Goal: Task Accomplishment & Management: Complete application form

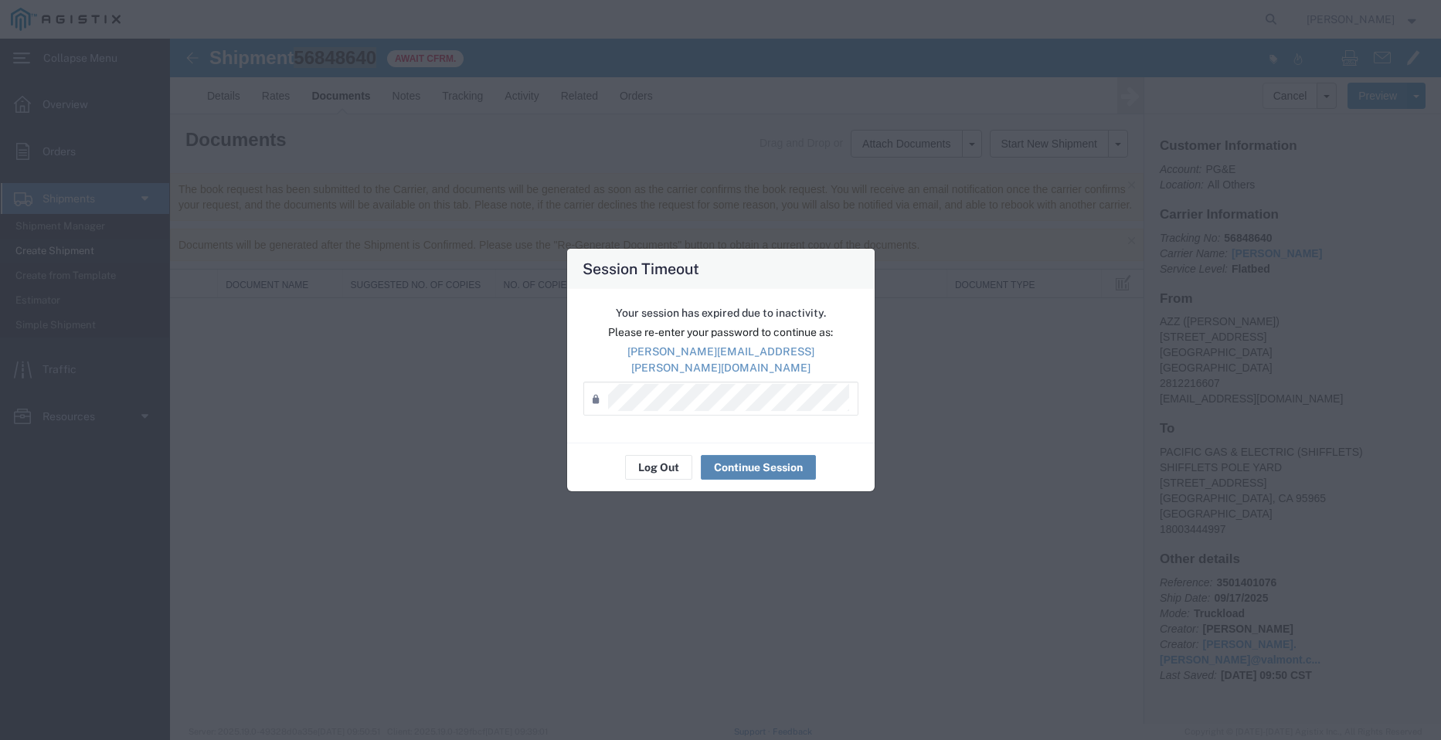
click at [747, 467] on button "Continue Session" at bounding box center [758, 467] width 115 height 25
click at [766, 465] on button "Continue Session" at bounding box center [758, 467] width 115 height 25
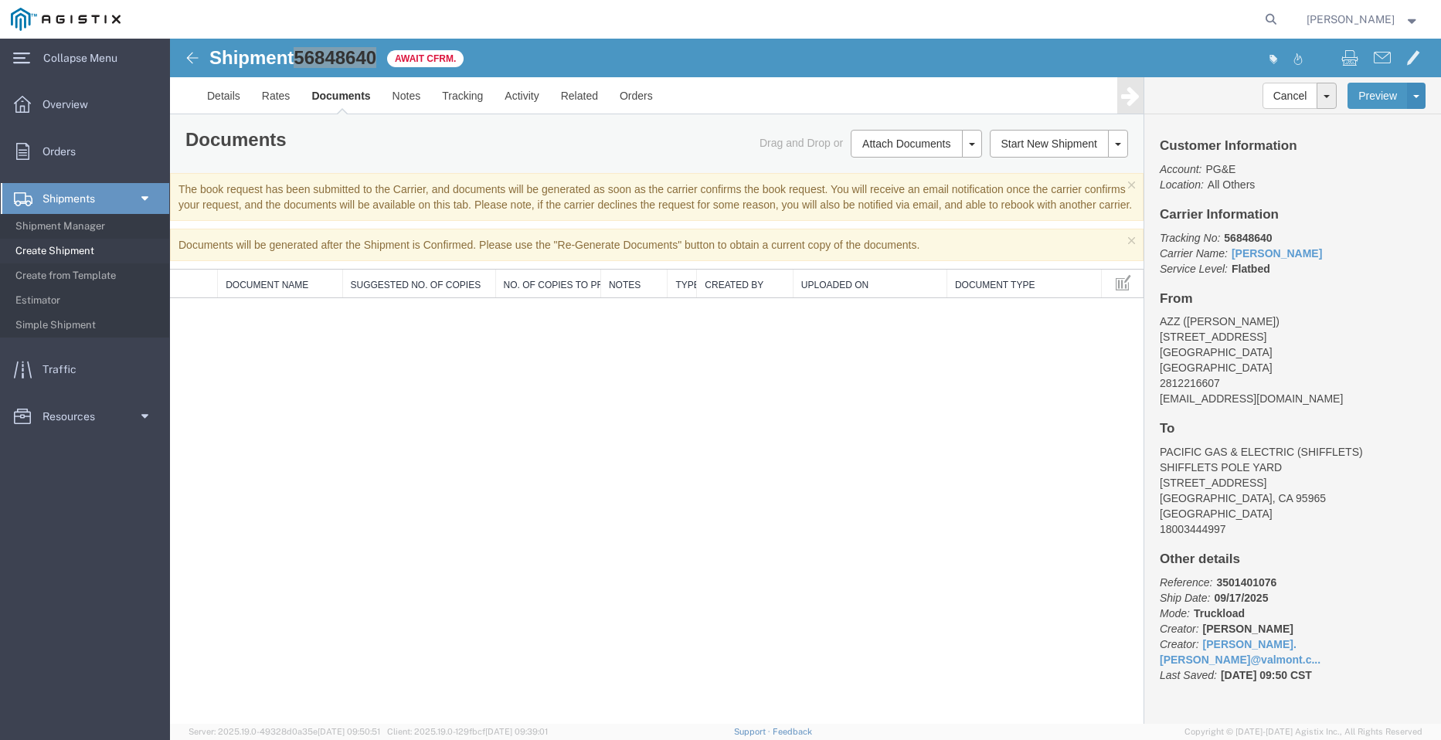
click at [54, 248] on span "Create Shipment" at bounding box center [86, 251] width 143 height 31
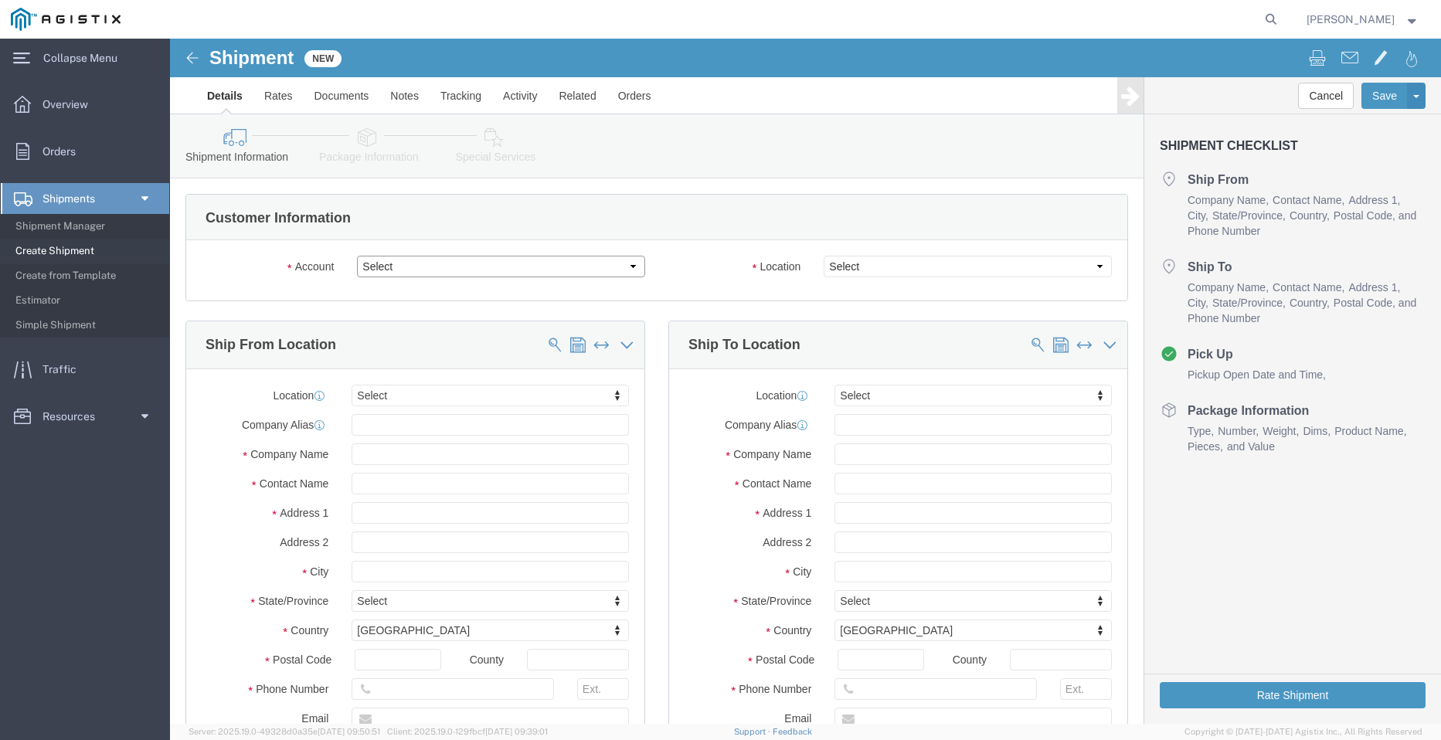
click select "Select PG&E Valmont Industries Inc"
select select "9596"
click select "Select PG&E Valmont Industries Inc"
select select "PURCHORD"
select select
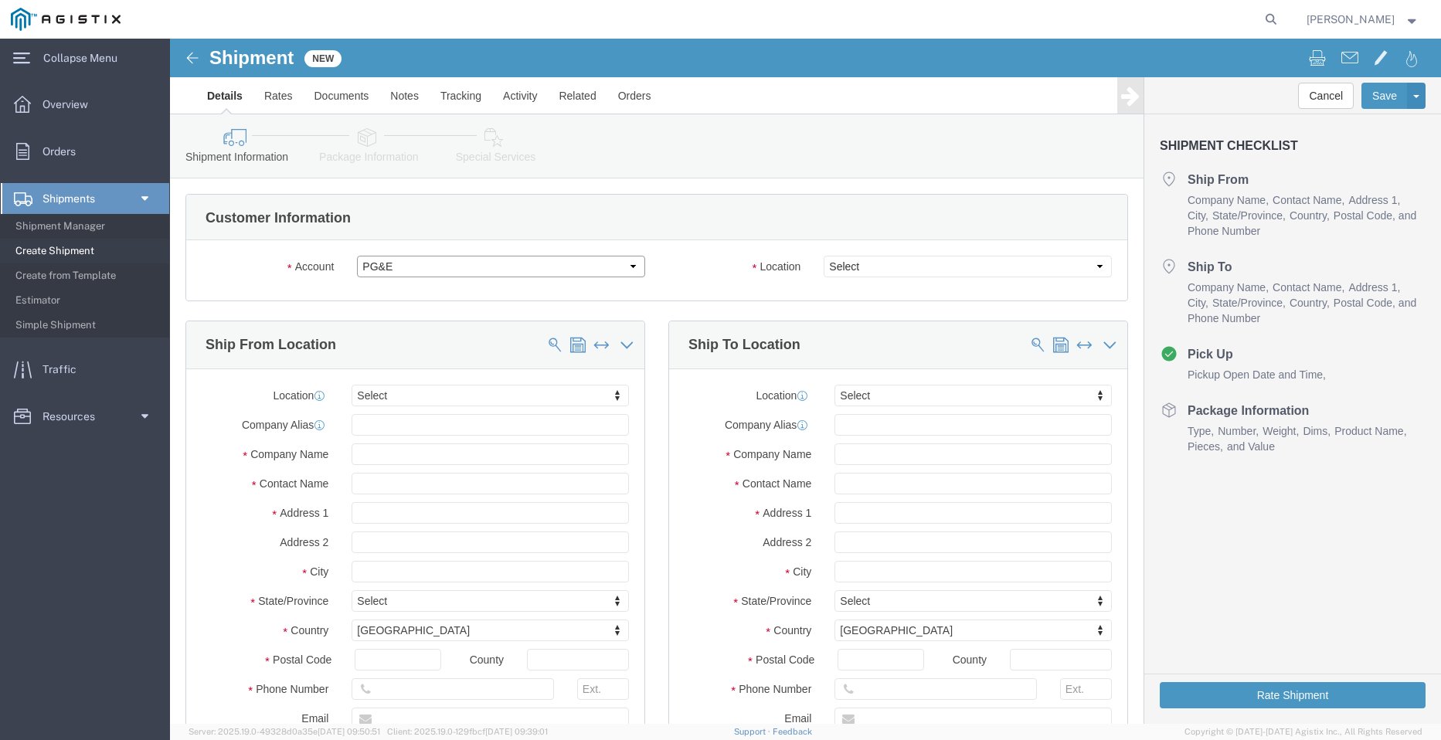
select select
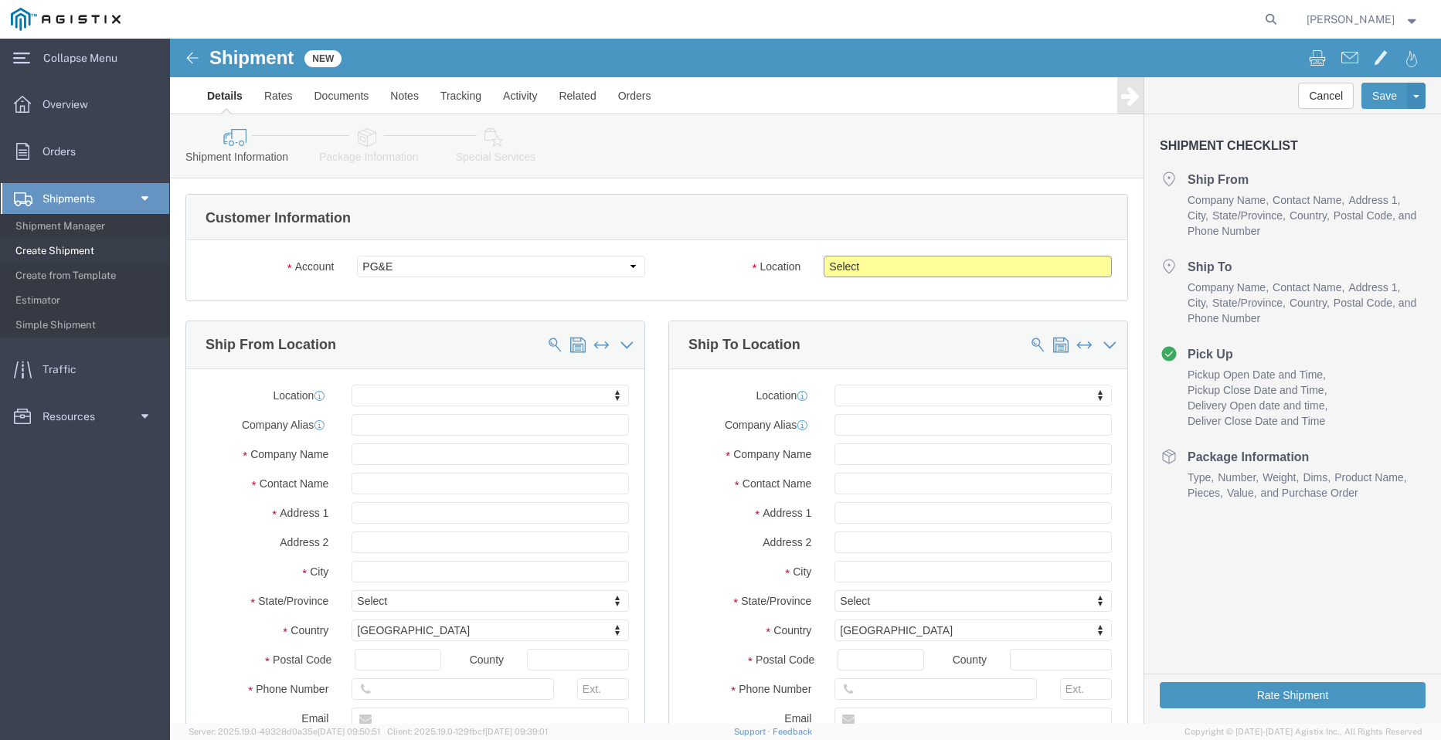
click select "Select All Others [GEOGRAPHIC_DATA] [GEOGRAPHIC_DATA] [GEOGRAPHIC_DATA] [GEOGRA…"
select select "23082"
click select "Select All Others [GEOGRAPHIC_DATA] [GEOGRAPHIC_DATA] [GEOGRAPHIC_DATA] [GEOGRA…"
click input "text"
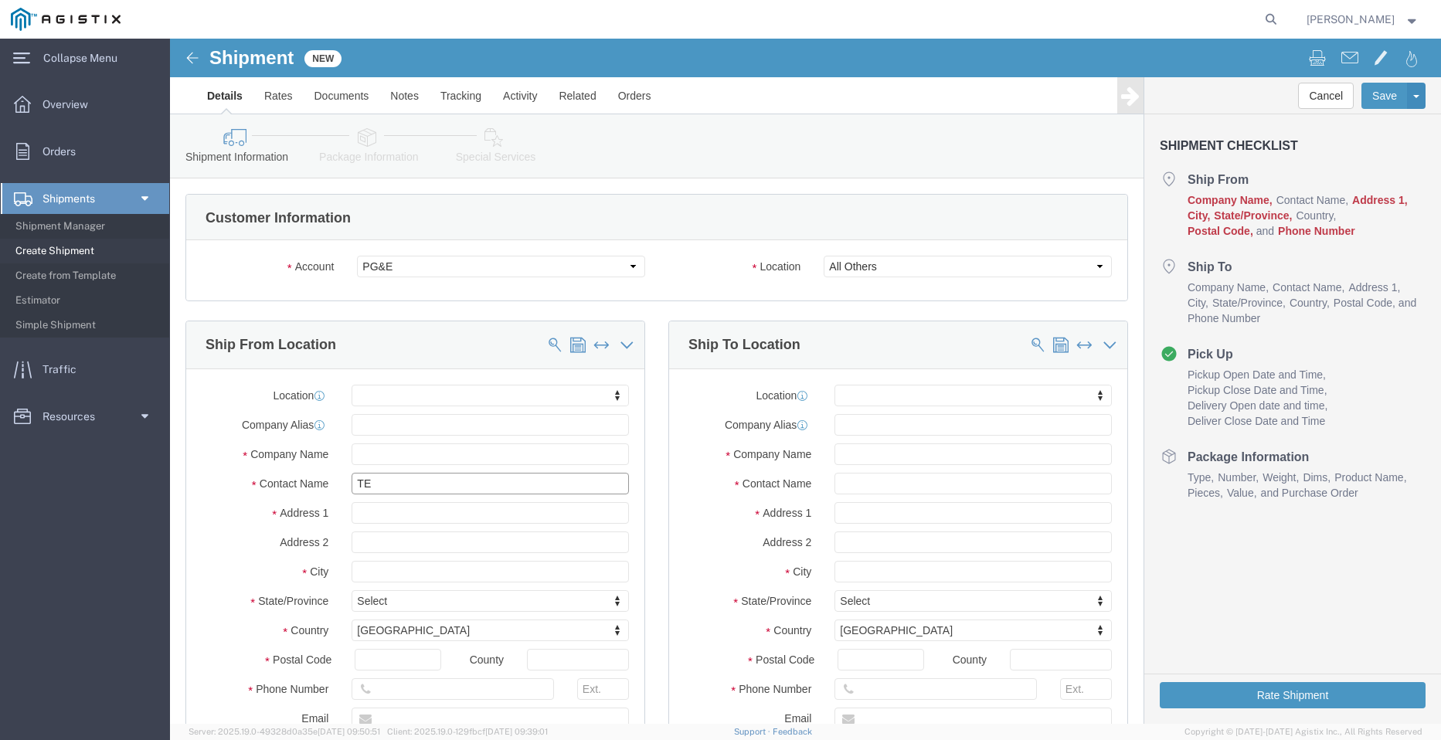
type input "TEO"
click p "- AZZ - ([PERSON_NAME]) [STREET_ADDRESS][PERSON_NAME]"
select select
type input "[STREET_ADDRESS]"
type input "77064"
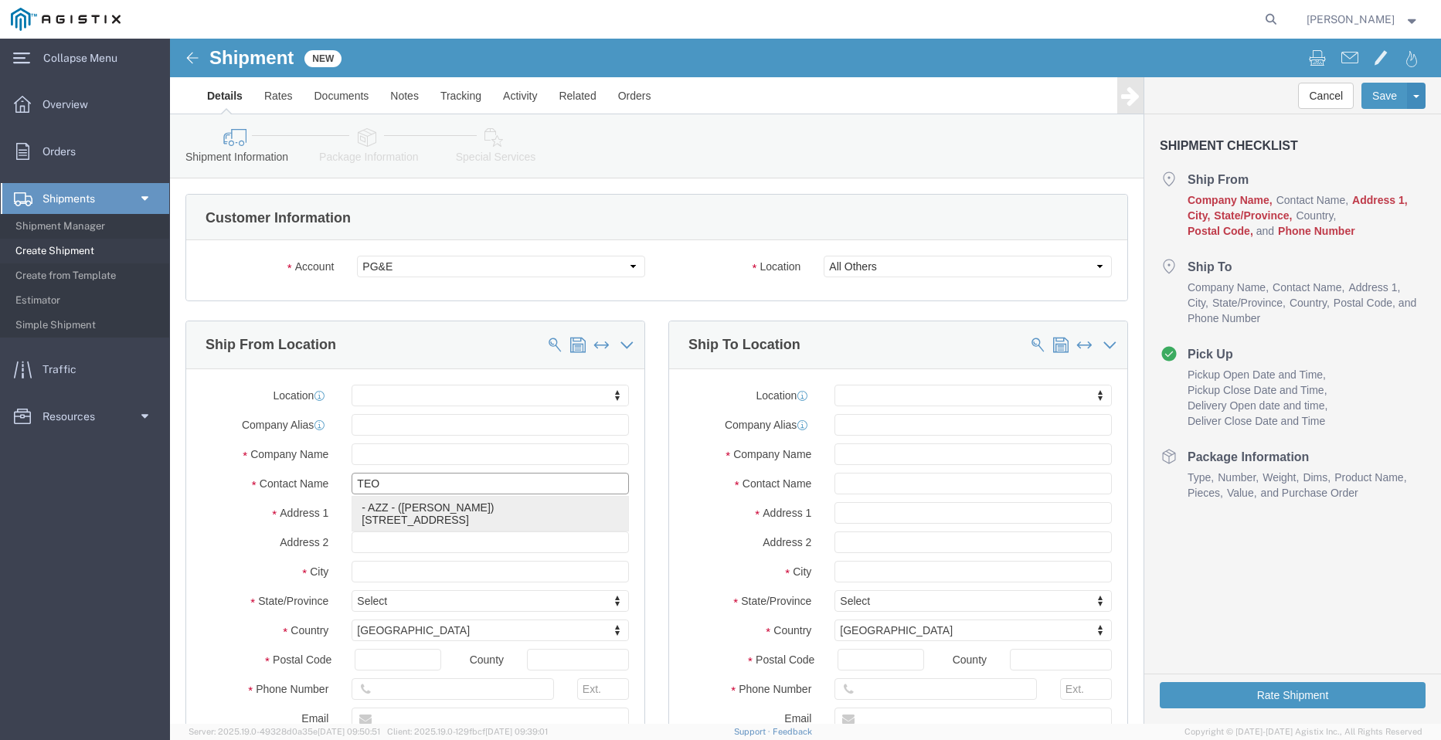
type input "2812216607"
type input "[EMAIL_ADDRESS][DOMAIN_NAME]"
checkbox input "true"
type input "AZZ"
type input "[PERSON_NAME]"
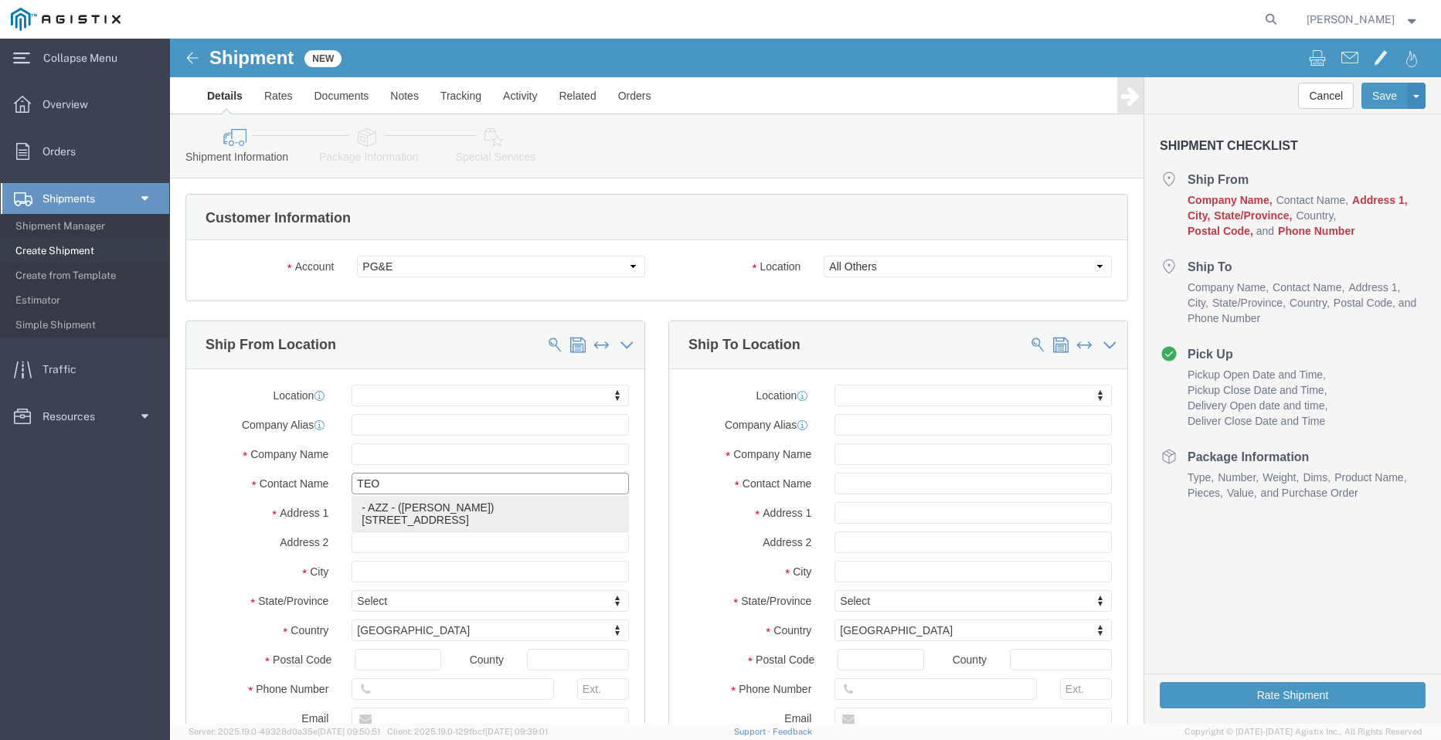
type input "[GEOGRAPHIC_DATA]"
select select "[GEOGRAPHIC_DATA]"
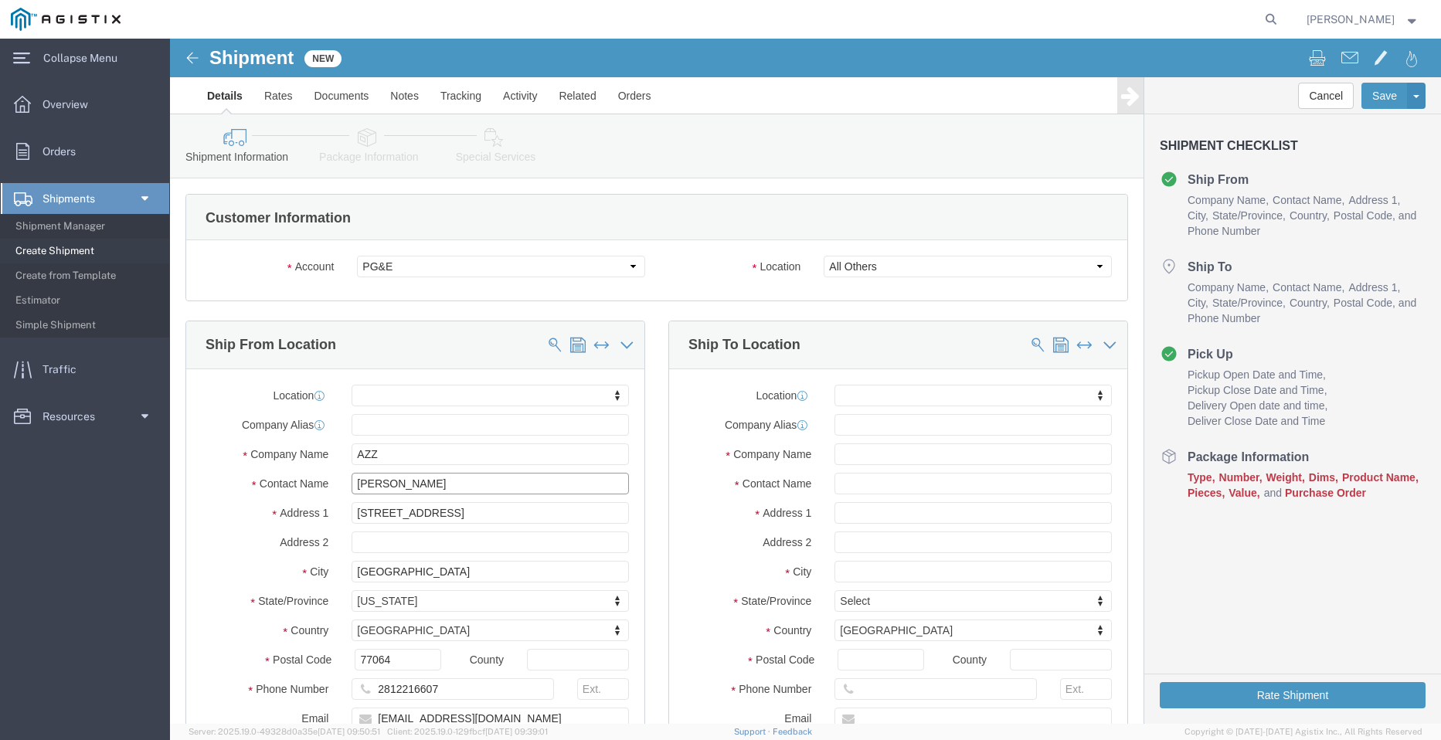
type input "[PERSON_NAME]"
click input "text"
type input "P"
type input "ORO"
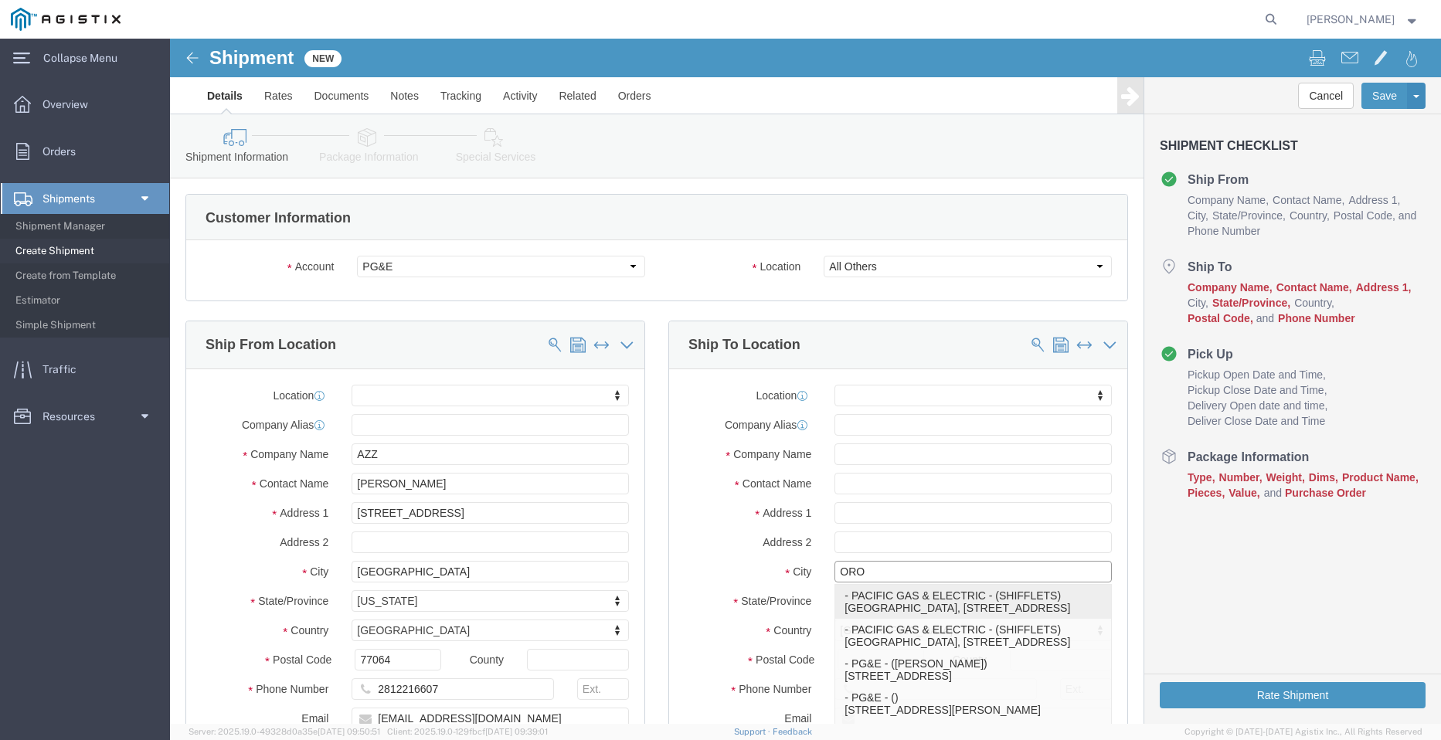
click div "- PACIFIC GAS & ELECTRIC - (SHIFFLETS) [GEOGRAPHIC_DATA], [STREET_ADDRESS]"
select select
type input "SHIFFLETS POLE YARD"
type input "[STREET_ADDRESS]"
type input "95965"
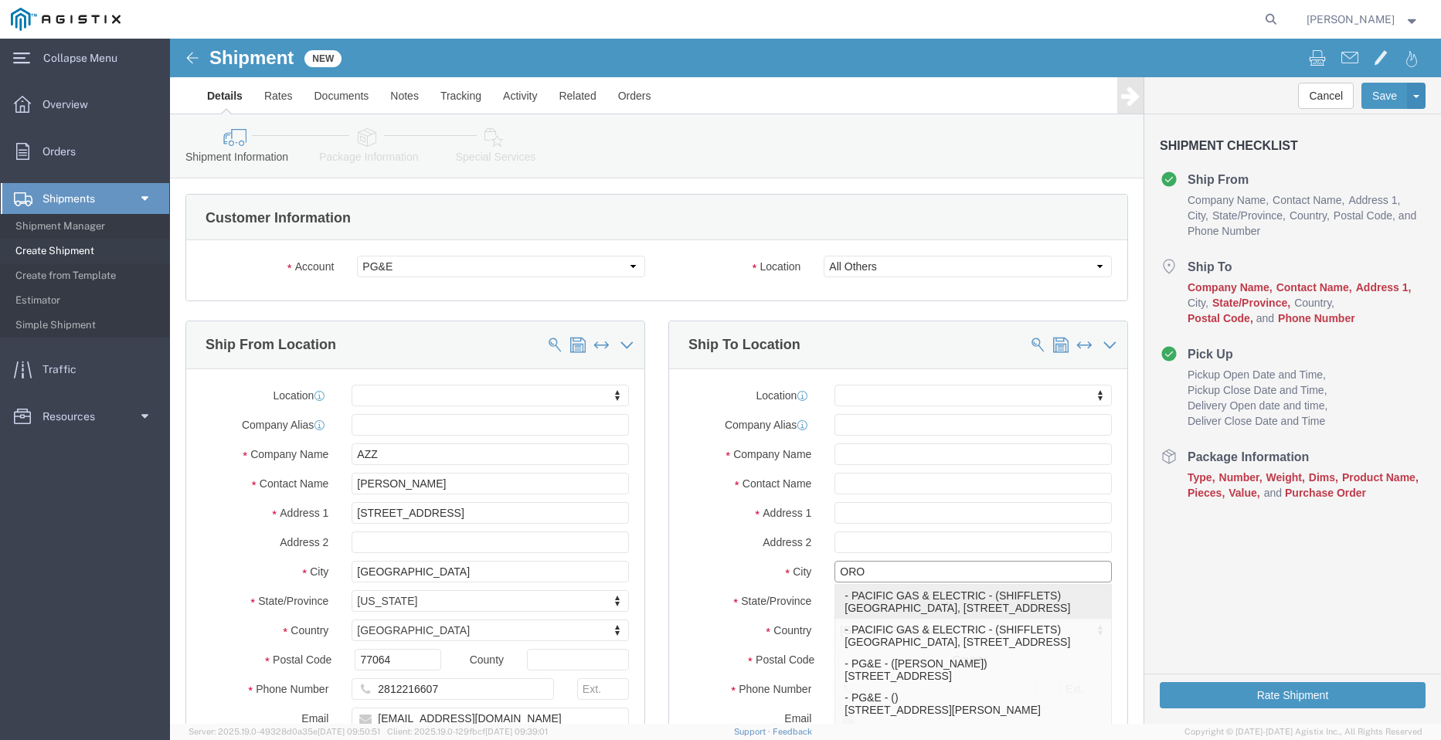
type input "[GEOGRAPHIC_DATA]"
type input "18003444997"
type input "PACIFIC GAS & ELECTRIC"
type input "SHIFFLETS"
type input "[GEOGRAPHIC_DATA]"
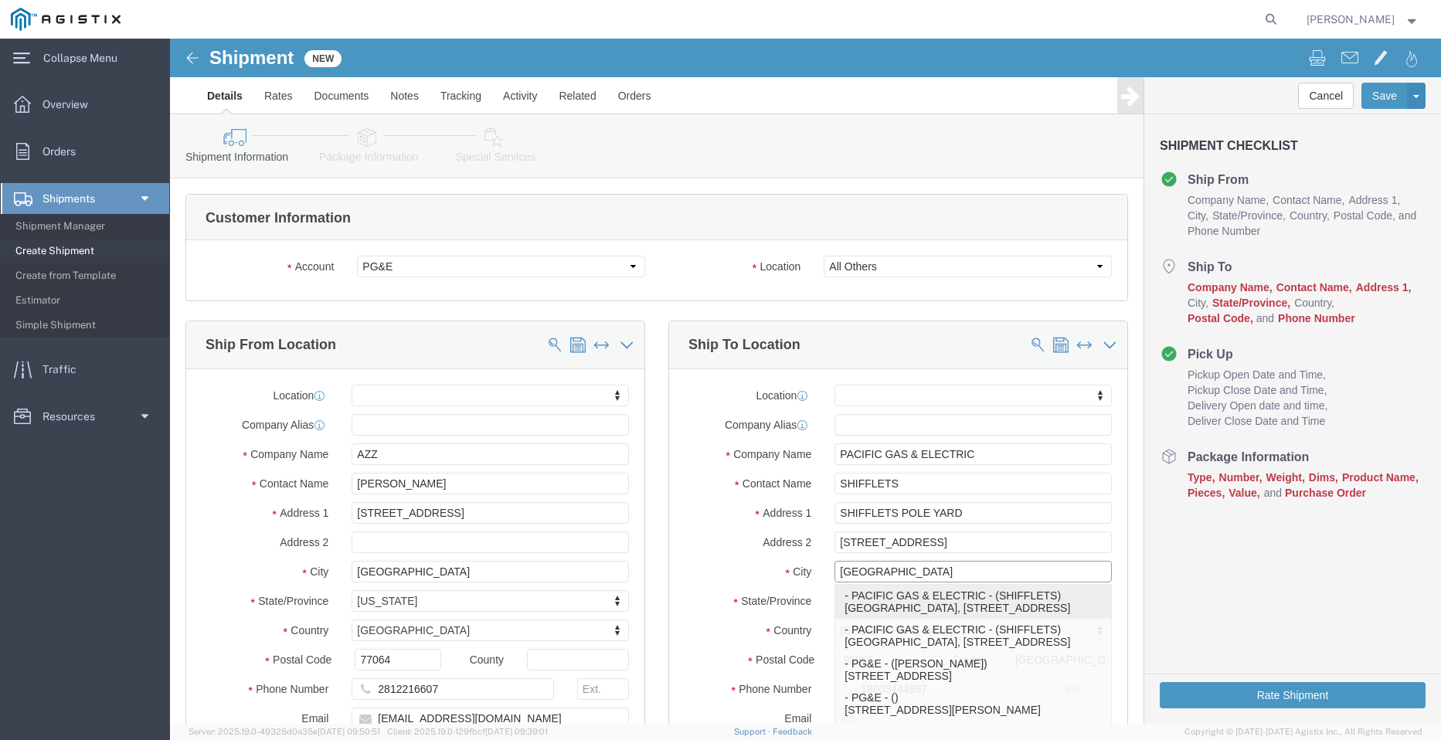
select select "CA"
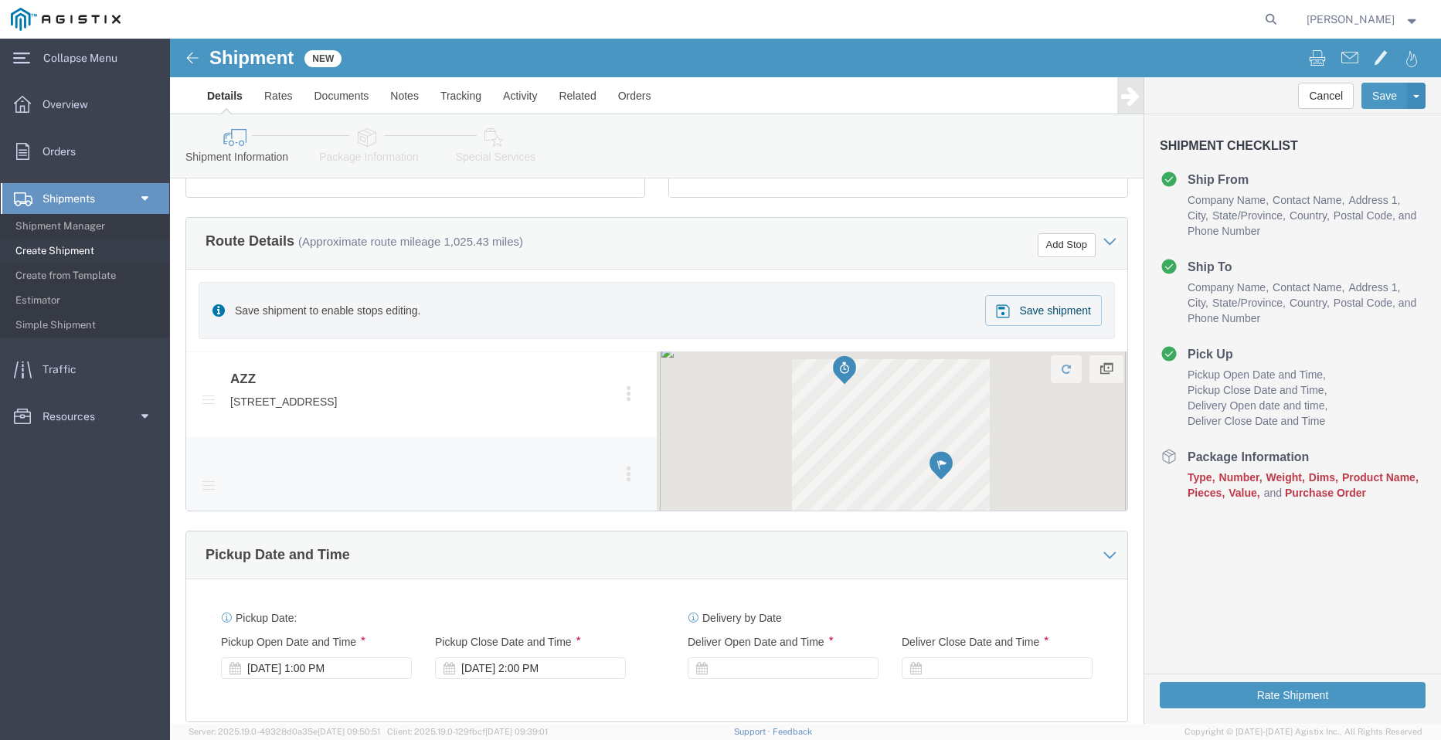
scroll to position [618, 0]
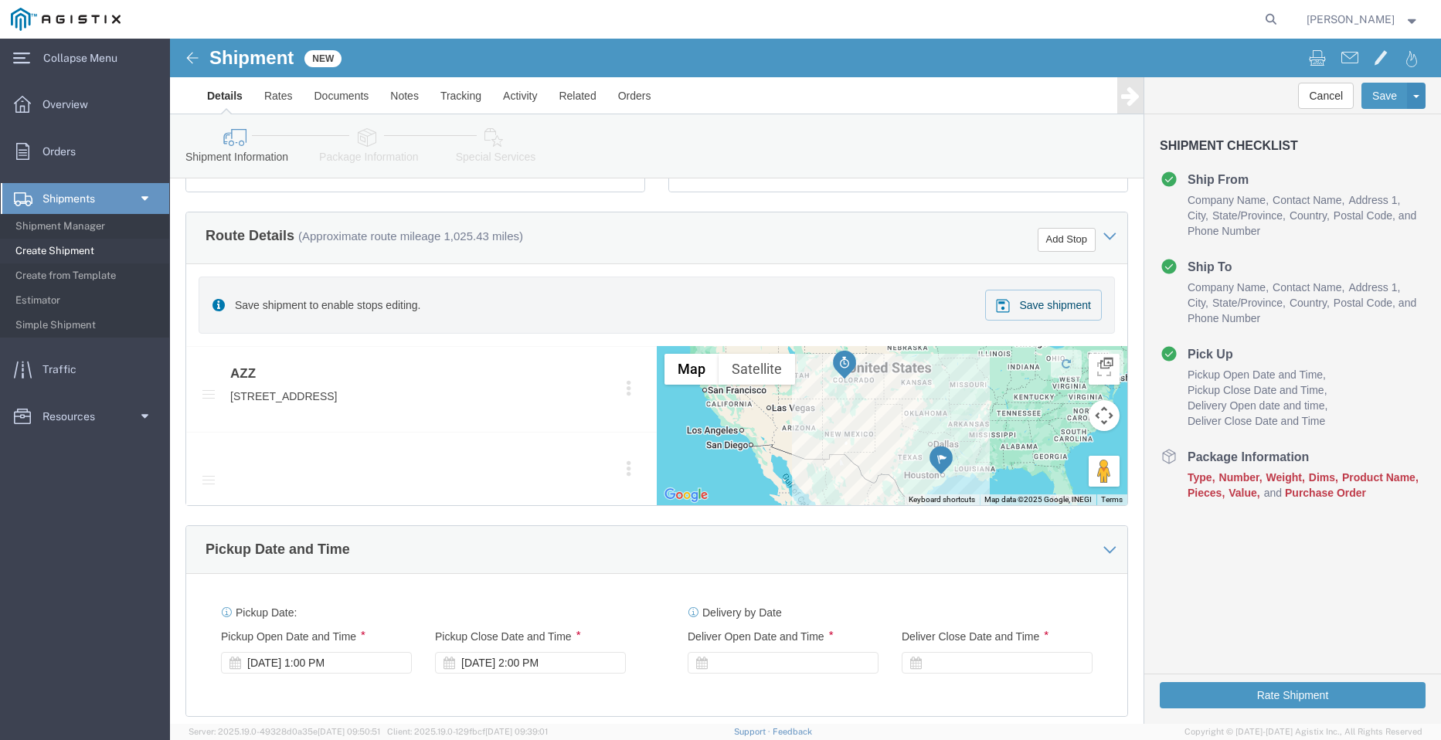
type input "[GEOGRAPHIC_DATA]"
select select
click div "Save shipment to enable stops editing. Save shipment"
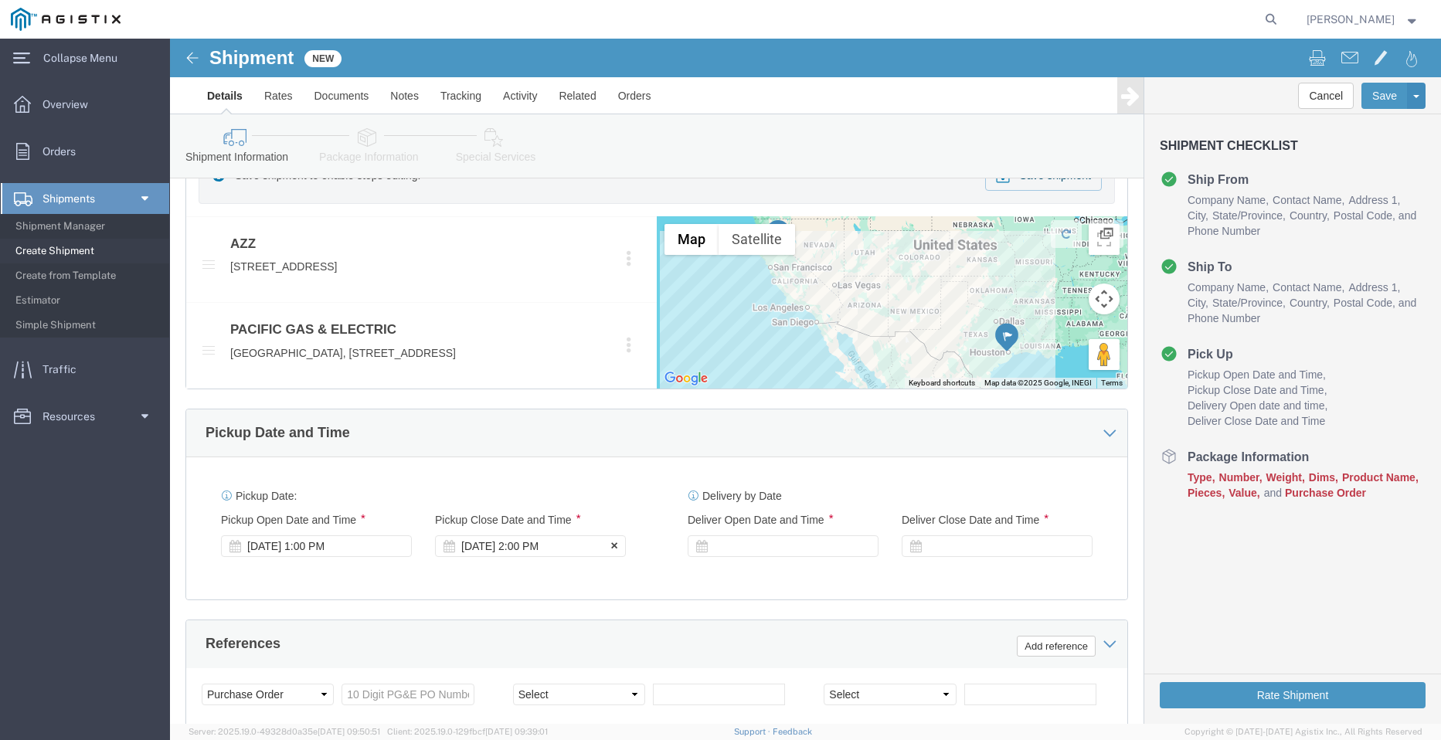
scroll to position [773, 0]
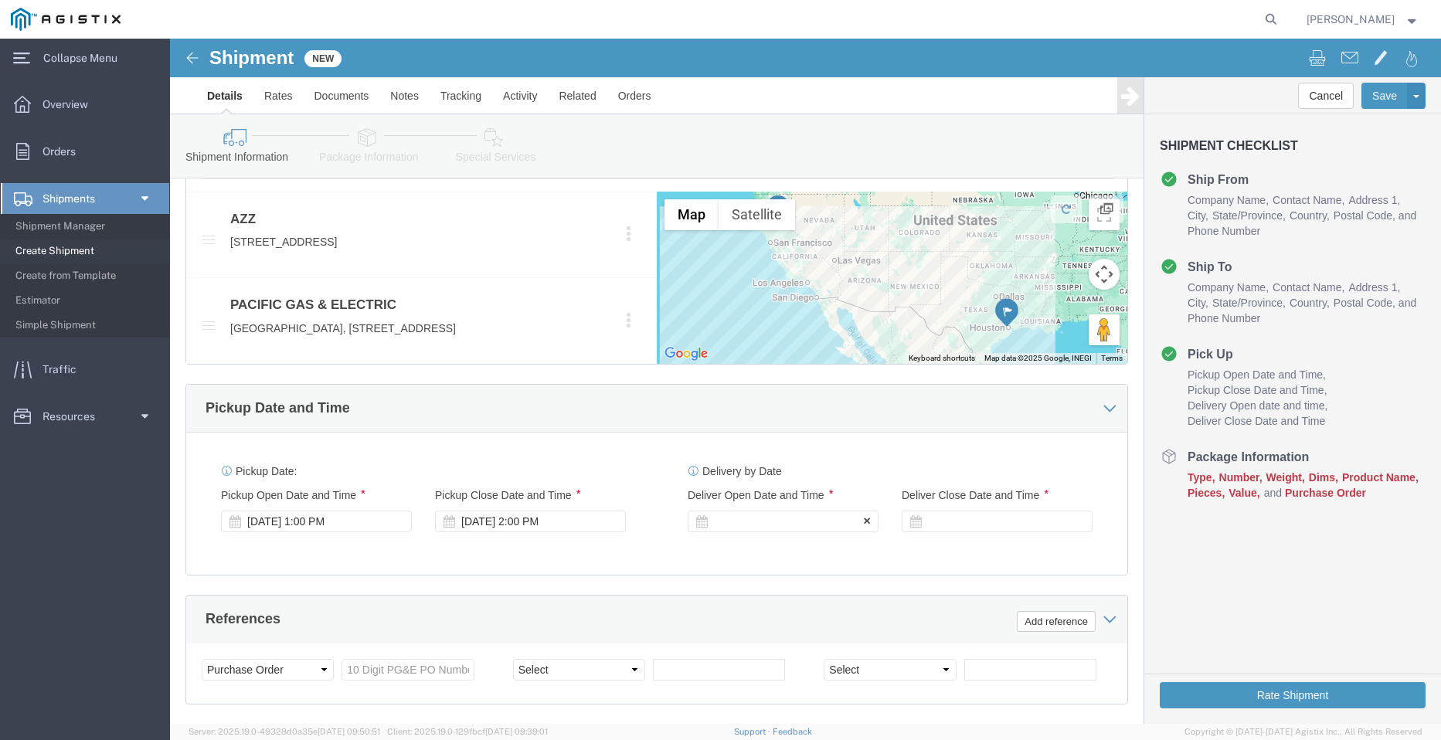
click div
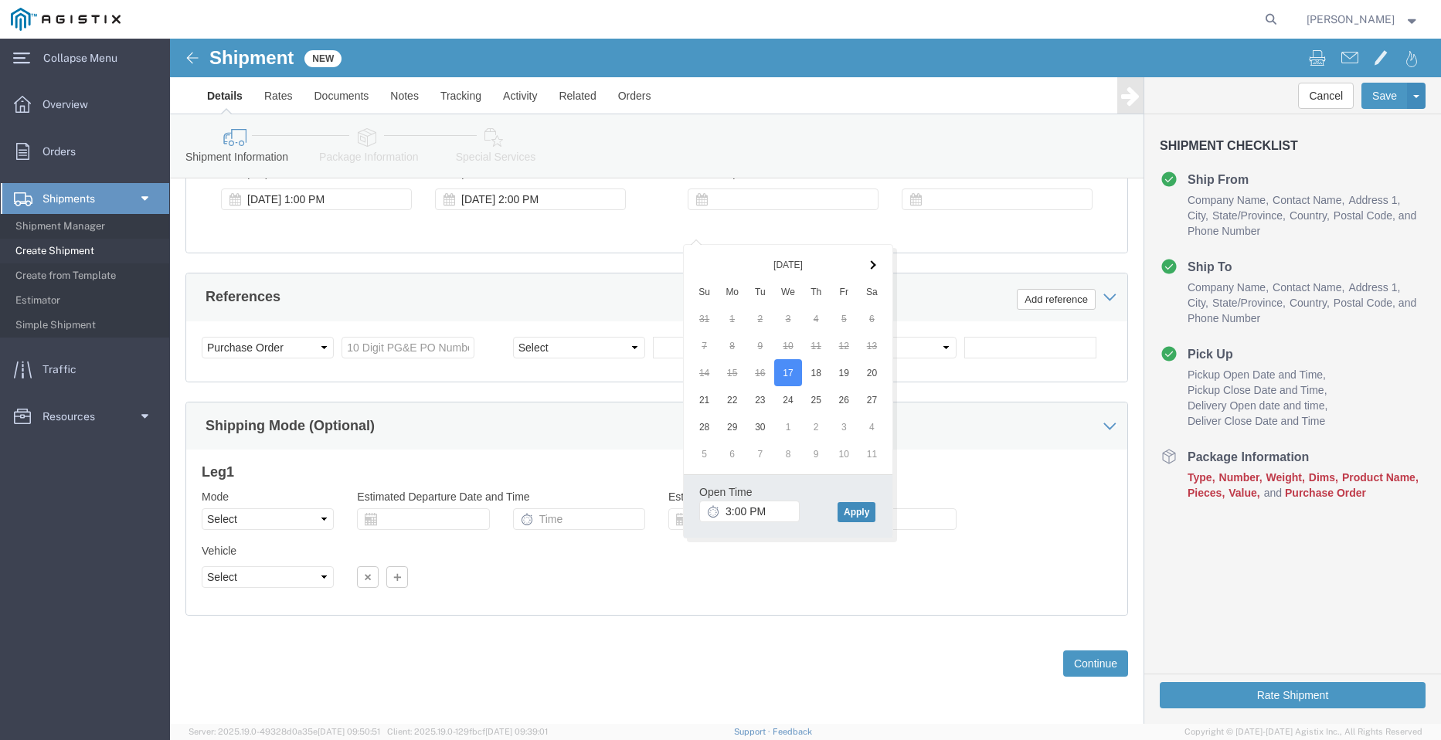
click button "Apply"
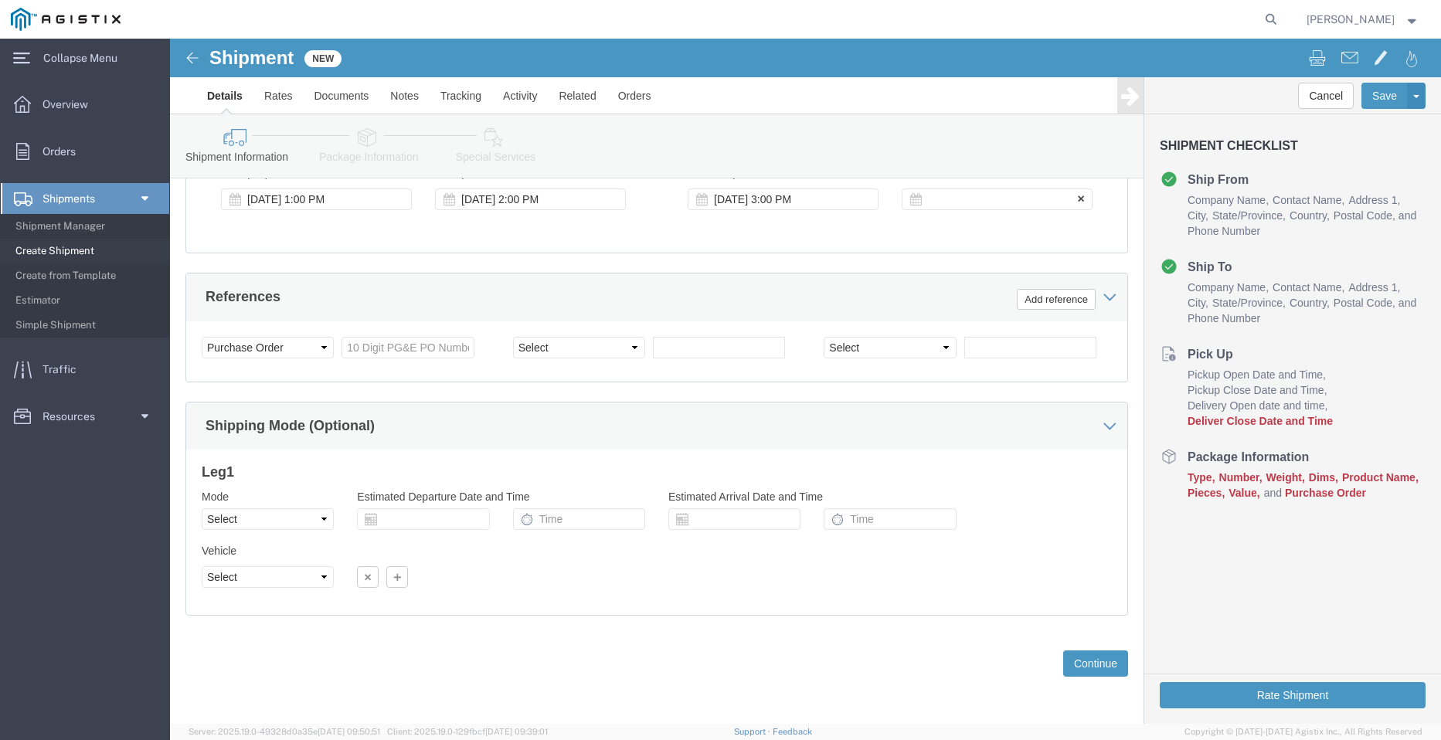
click div
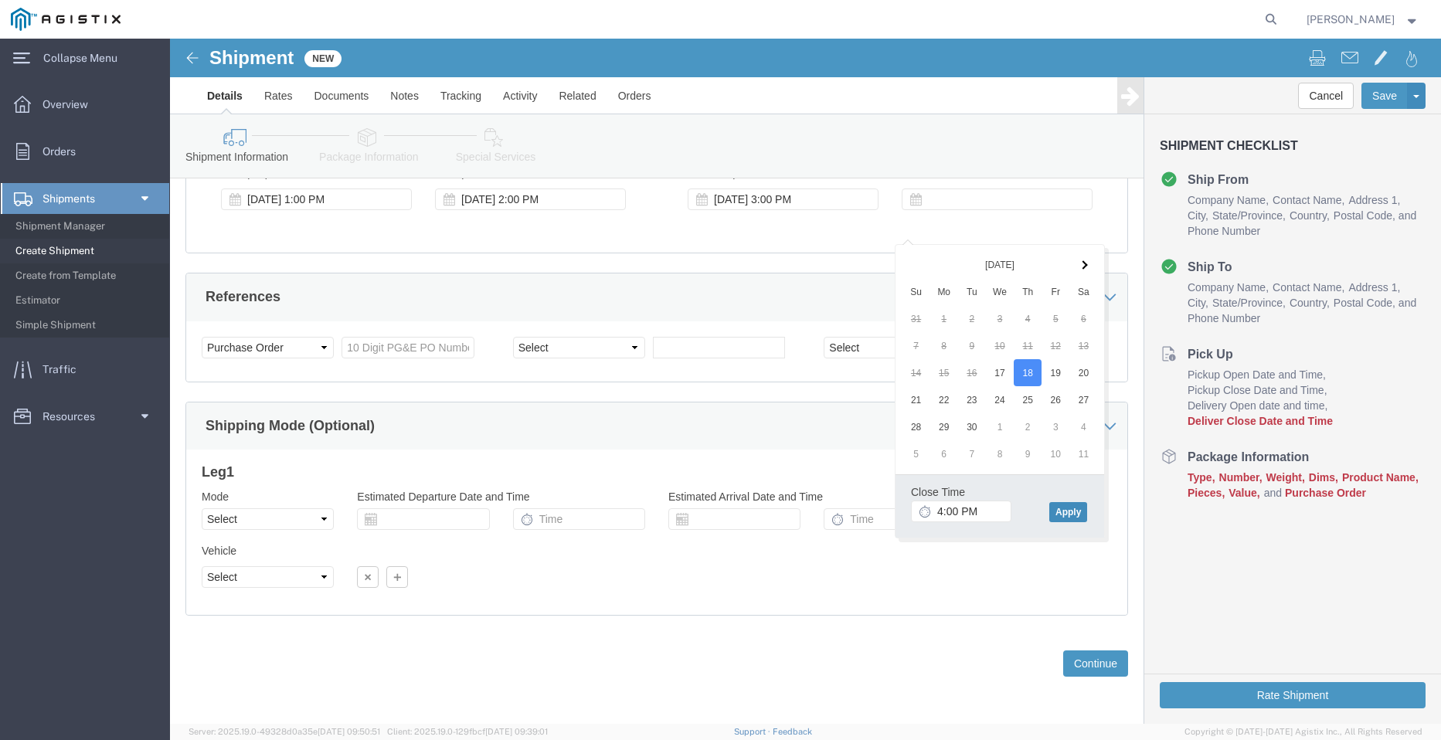
click button "Apply"
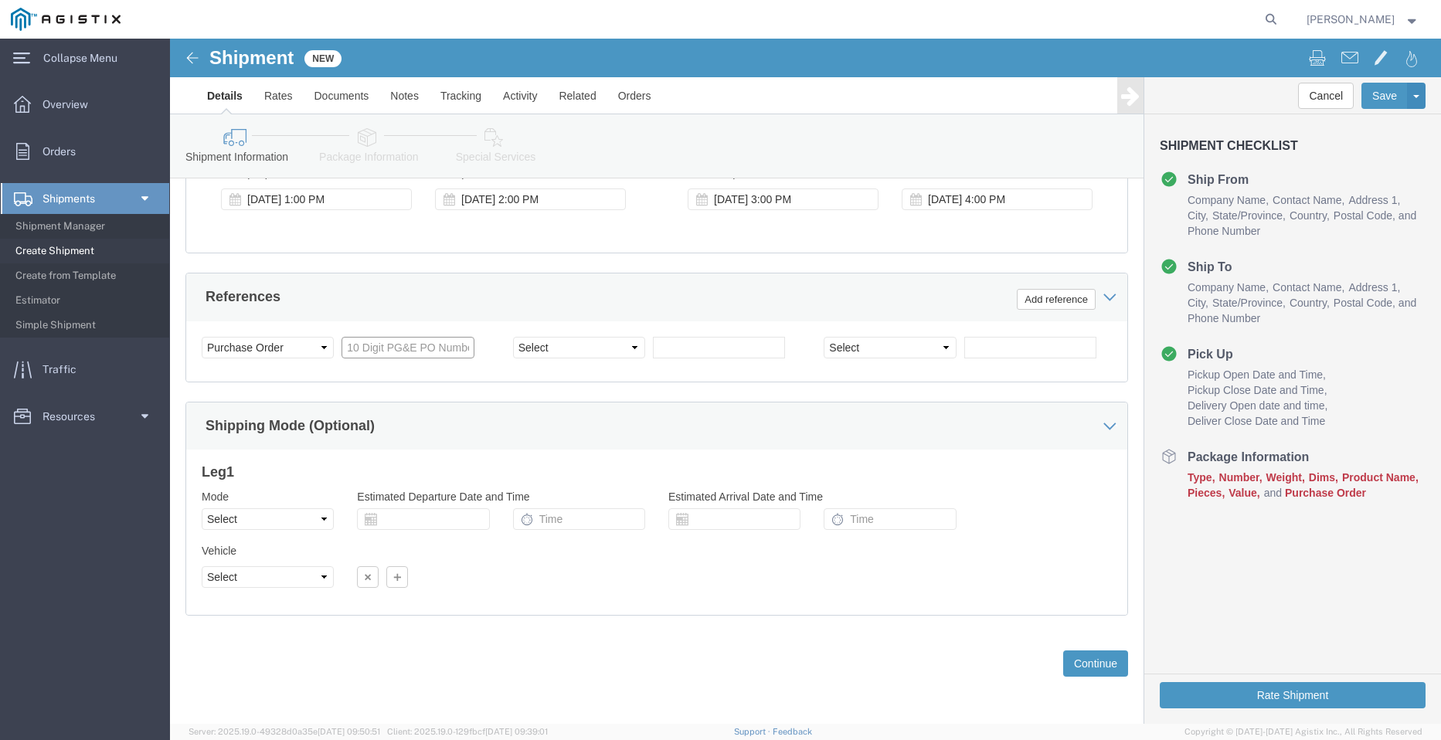
click input "text"
paste input "3501401076"
type input "3501401076"
click select "Select Account Type Activity ID Airline Appointment Number ASN Batch Request # …"
select select "PICKUPNUM"
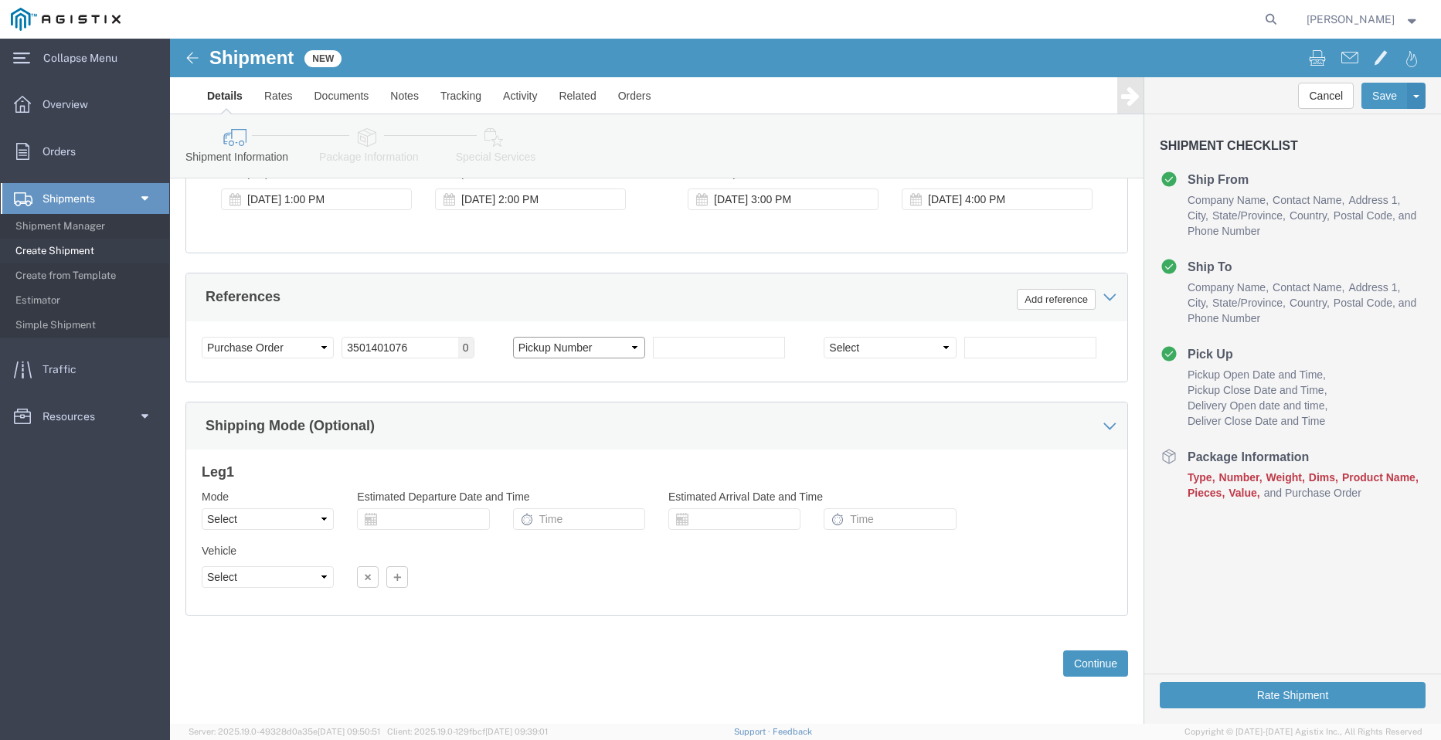
click select "Select Account Type Activity ID Airline Appointment Number ASN Batch Request # …"
click input "text"
paste input "900248893"
type input "900248893"
click button "Continue"
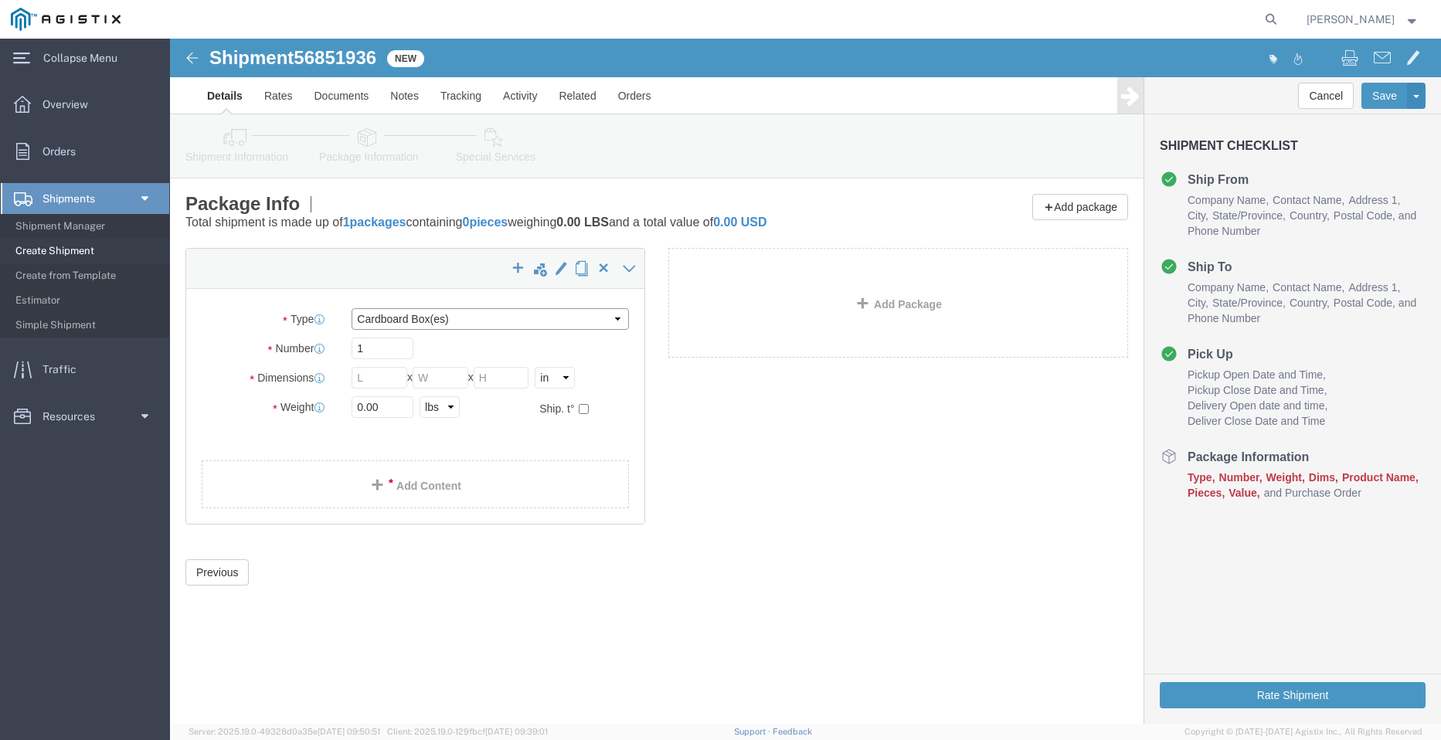
click select "Select Bulk Bundle(s) Cardboard Box(es) Carton(s) Crate(s) Drum(s) (Fiberboard)…"
select select "BNDL"
click select "Select Bulk Bundle(s) Cardboard Box(es) Carton(s) Crate(s) Drum(s) (Fiberboard)…"
click select "Select cm ft in"
select select "FT"
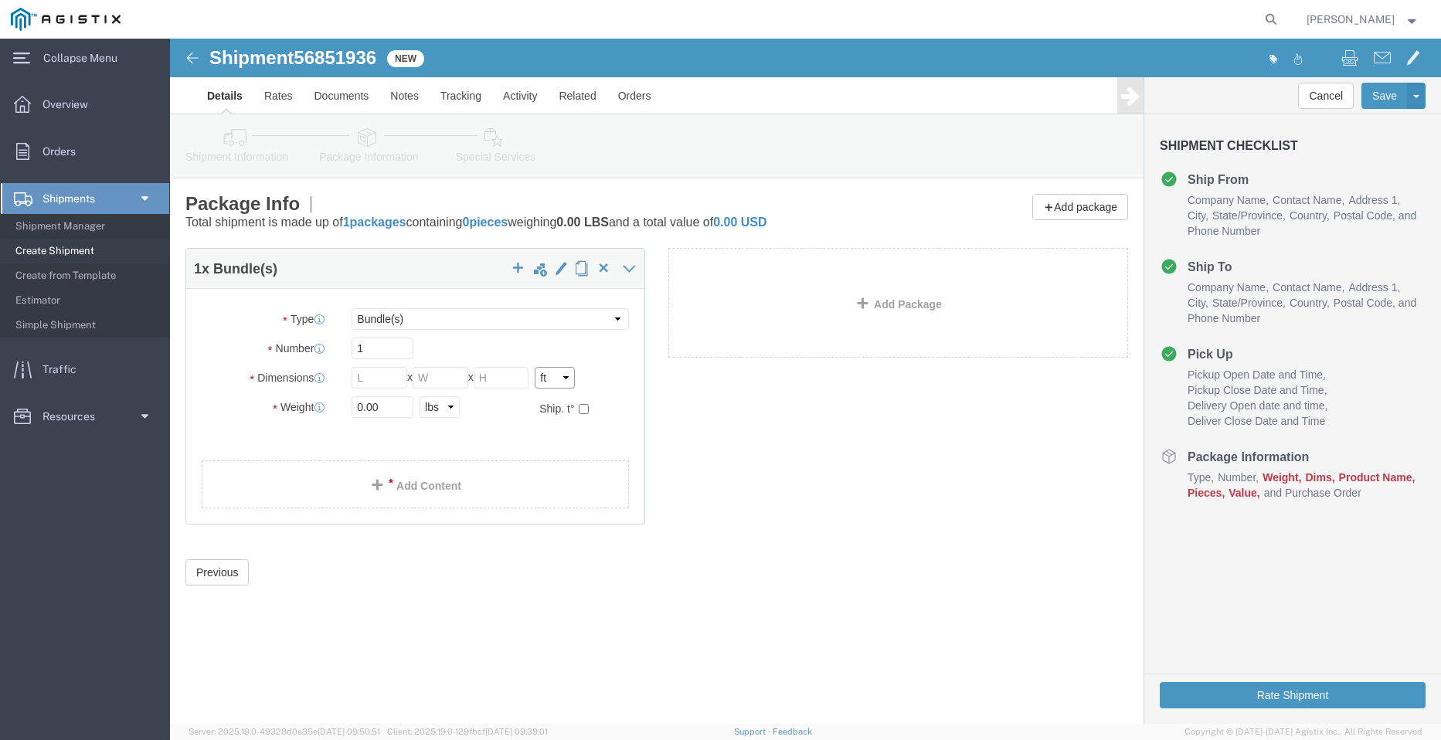
click select "Select cm ft in"
click input "text"
type input "96"
type input "102"
type input "35"
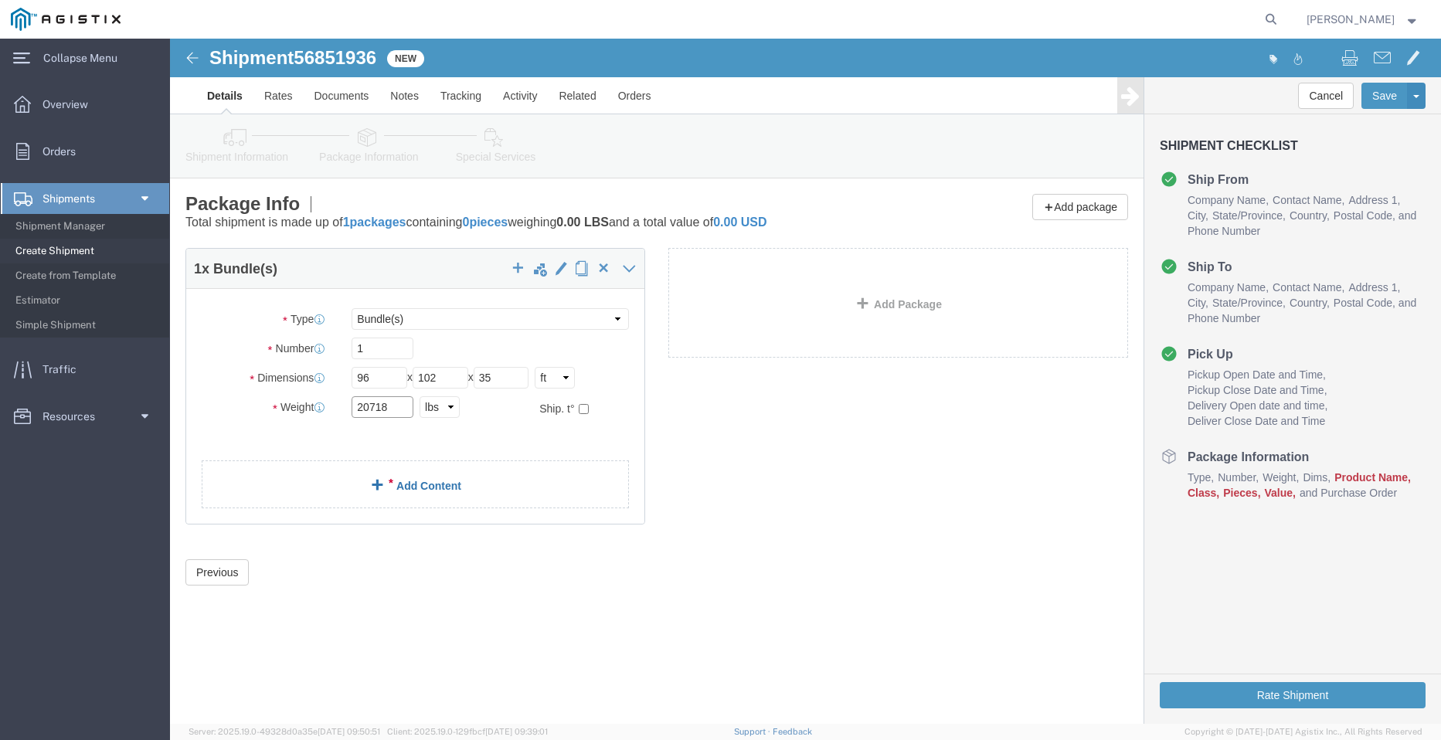
type input "20718"
click link "Add Content"
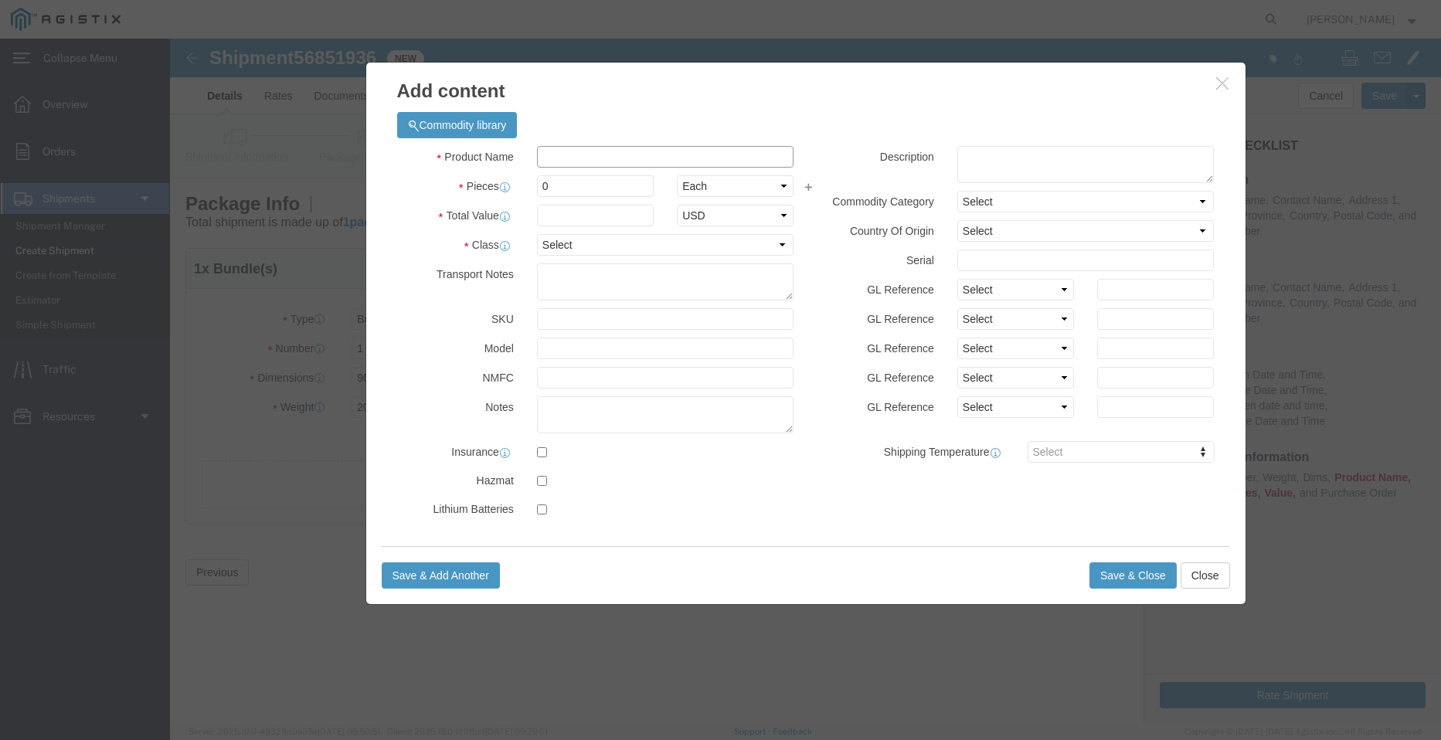
click input "text"
type input "STEEL POLES"
type input "1"
select select "MX"
drag, startPoint x: 419, startPoint y: 148, endPoint x: 293, endPoint y: 145, distance: 126.0
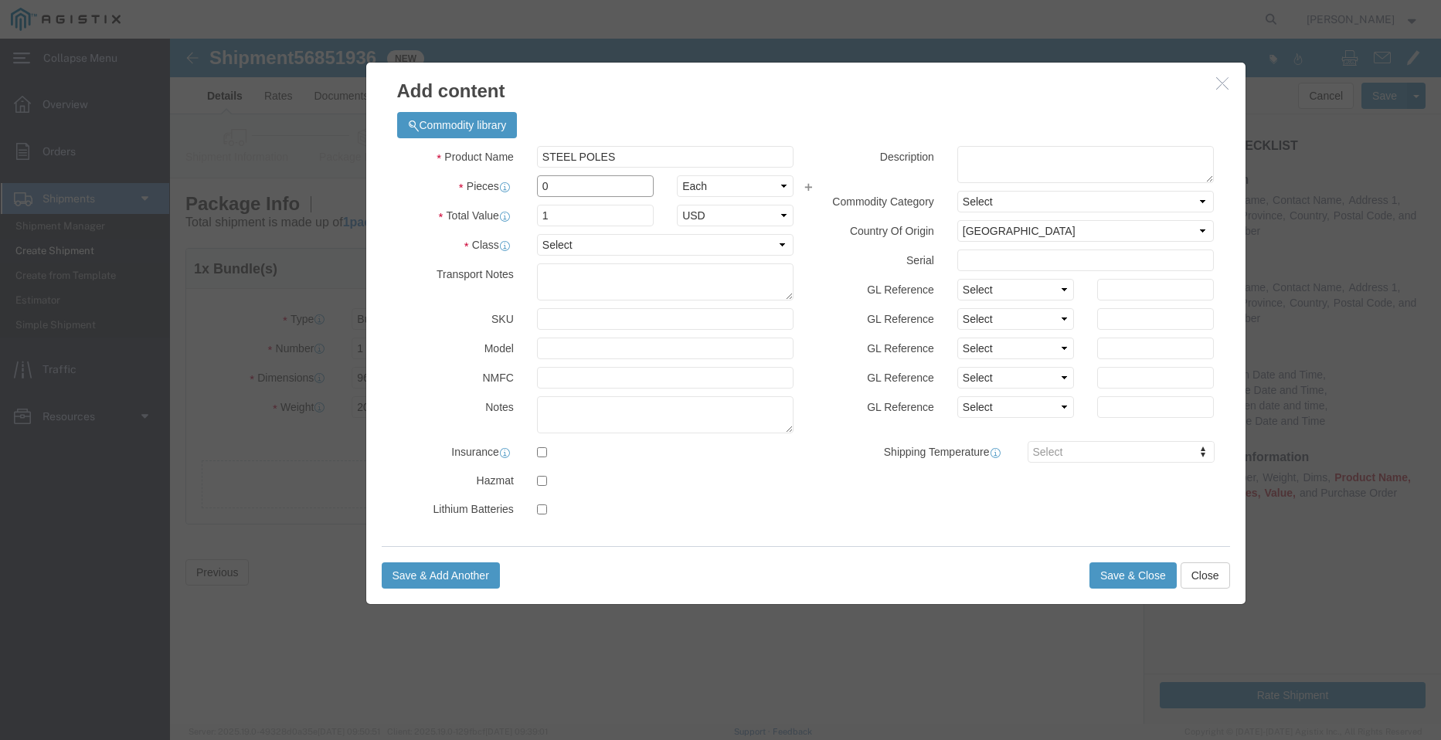
click div "Pieces 0 Select Bag Barrels 100Board Feet Bottle Box Blister Pack Carats Can Ca…"
type input "18"
click select "Select 50 55 60 65 70 85 92.5 100 125 175 250 300 400"
select select "50"
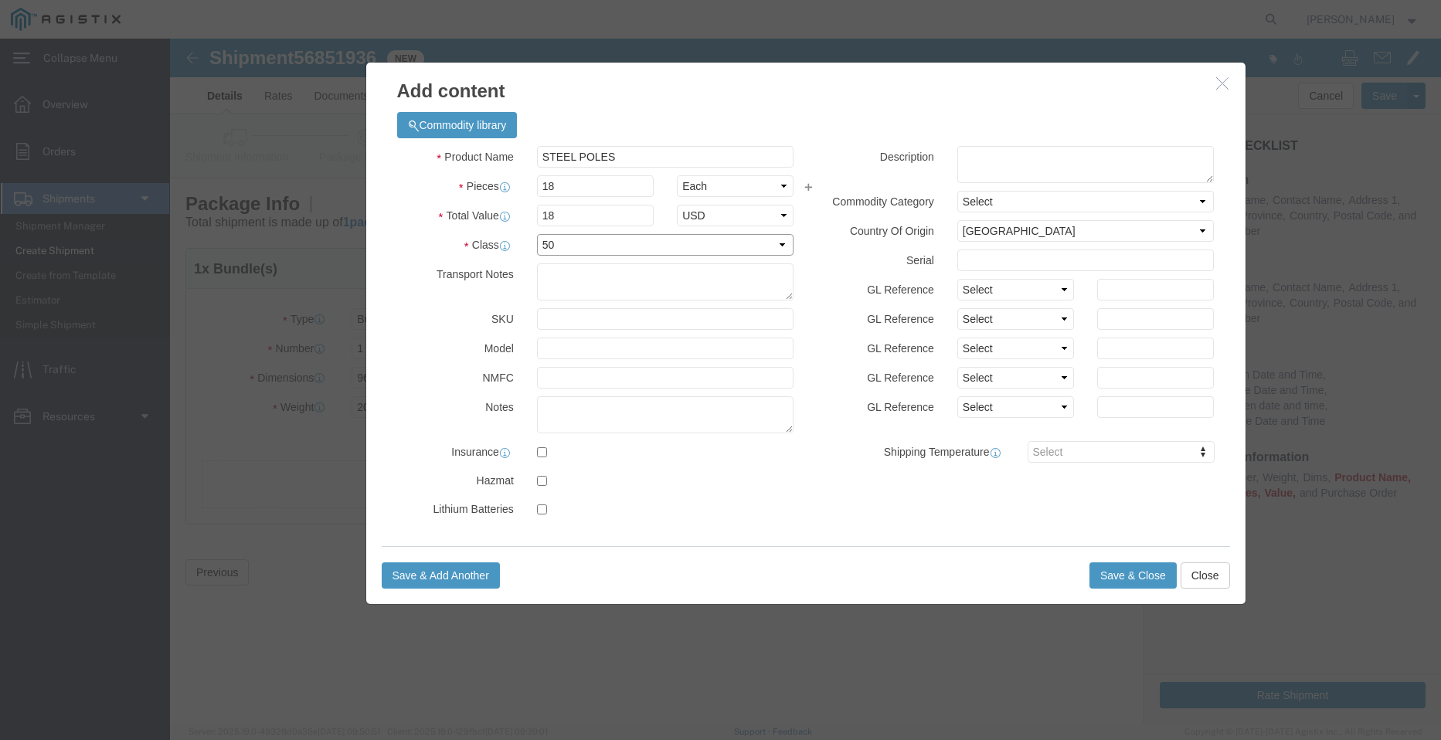
click select "Select 50 55 60 65 70 85 92.5 100 125 175 250 300 400"
click button "Save & Close"
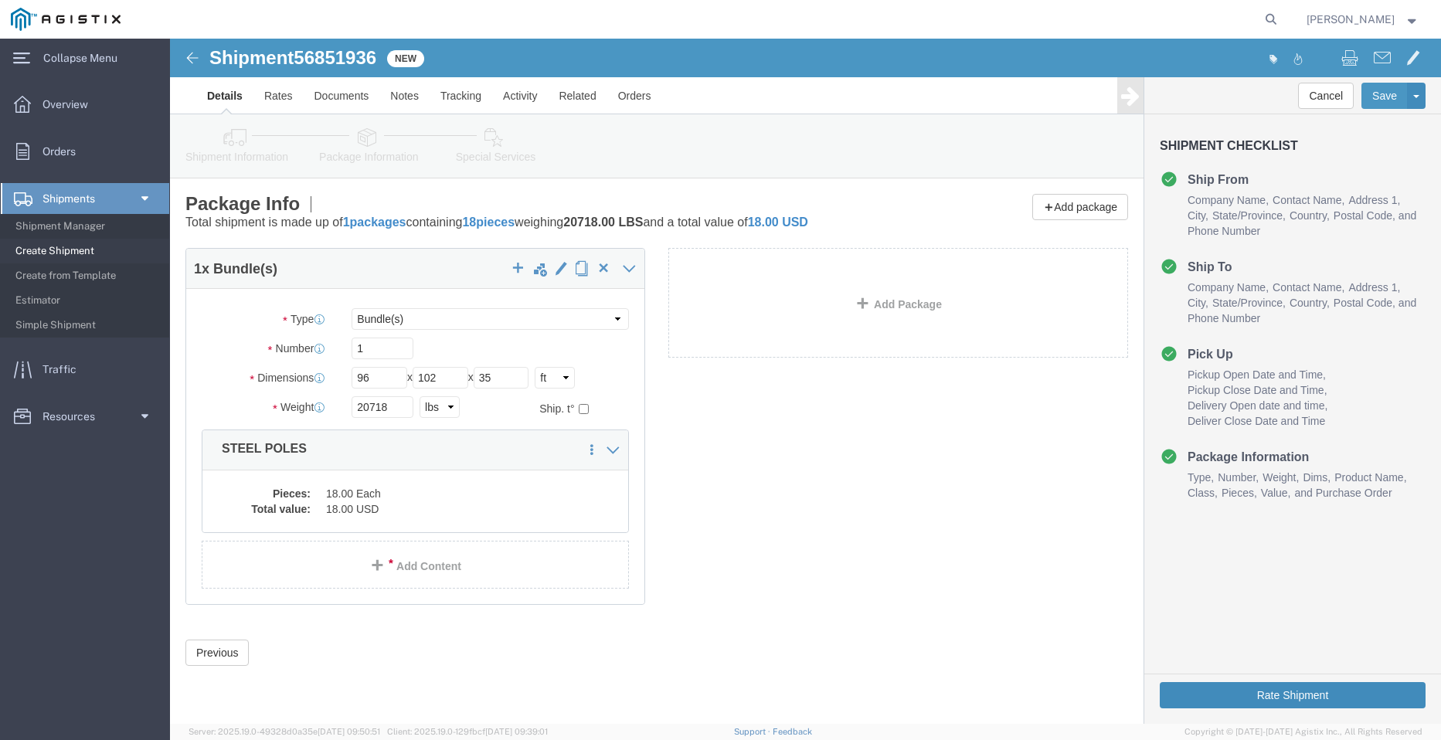
click button "Rate Shipment"
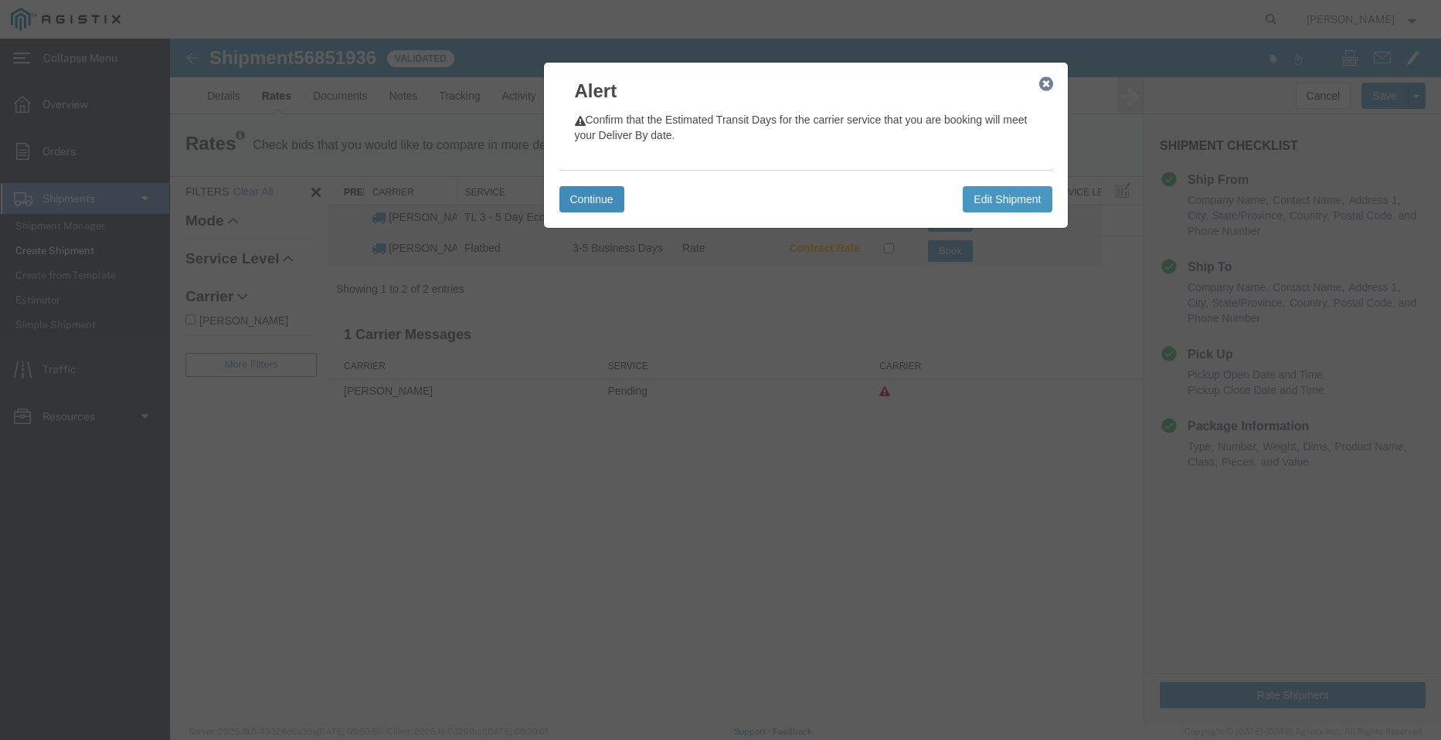
click at [599, 196] on button "Continue" at bounding box center [591, 199] width 65 height 26
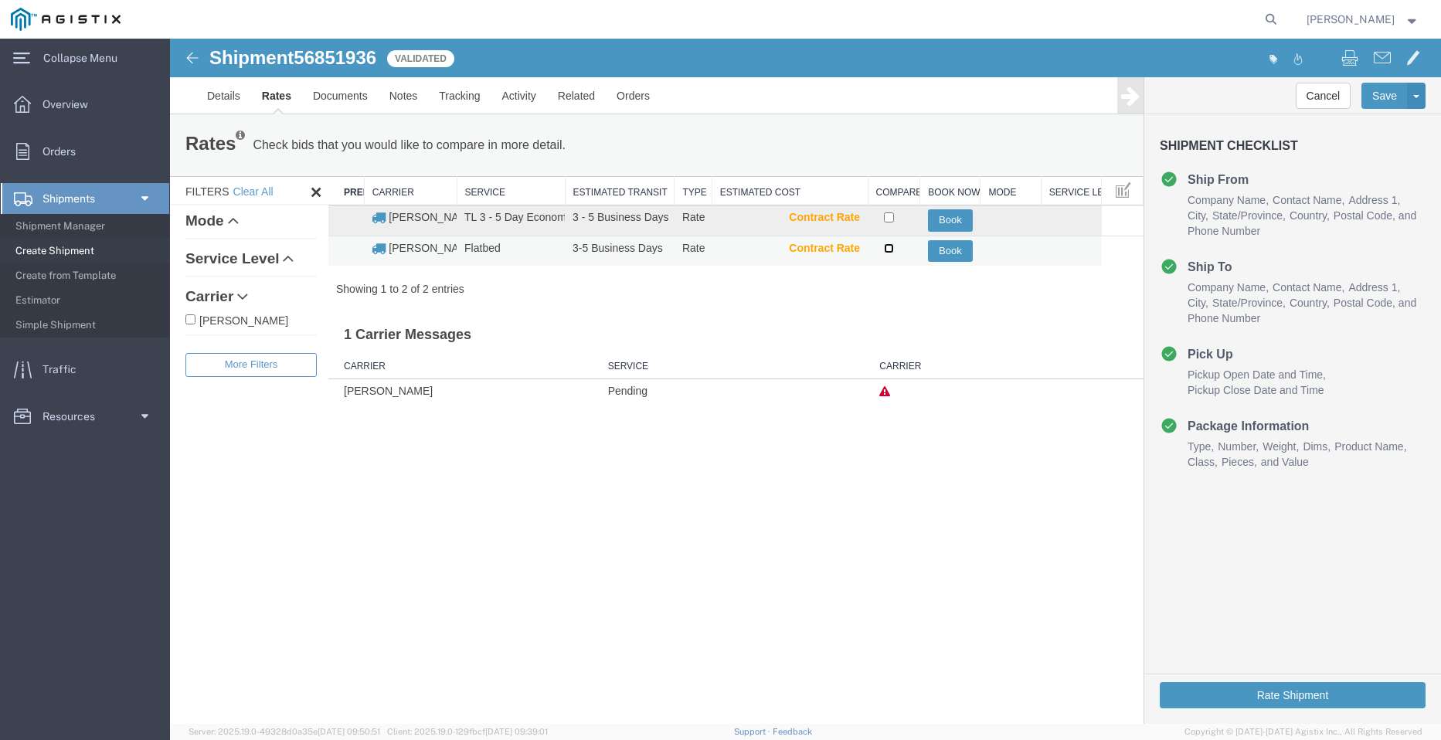
click at [889, 249] on input "checkbox" at bounding box center [889, 248] width 10 height 10
checkbox input "true"
click at [964, 250] on button "Book" at bounding box center [950, 251] width 45 height 22
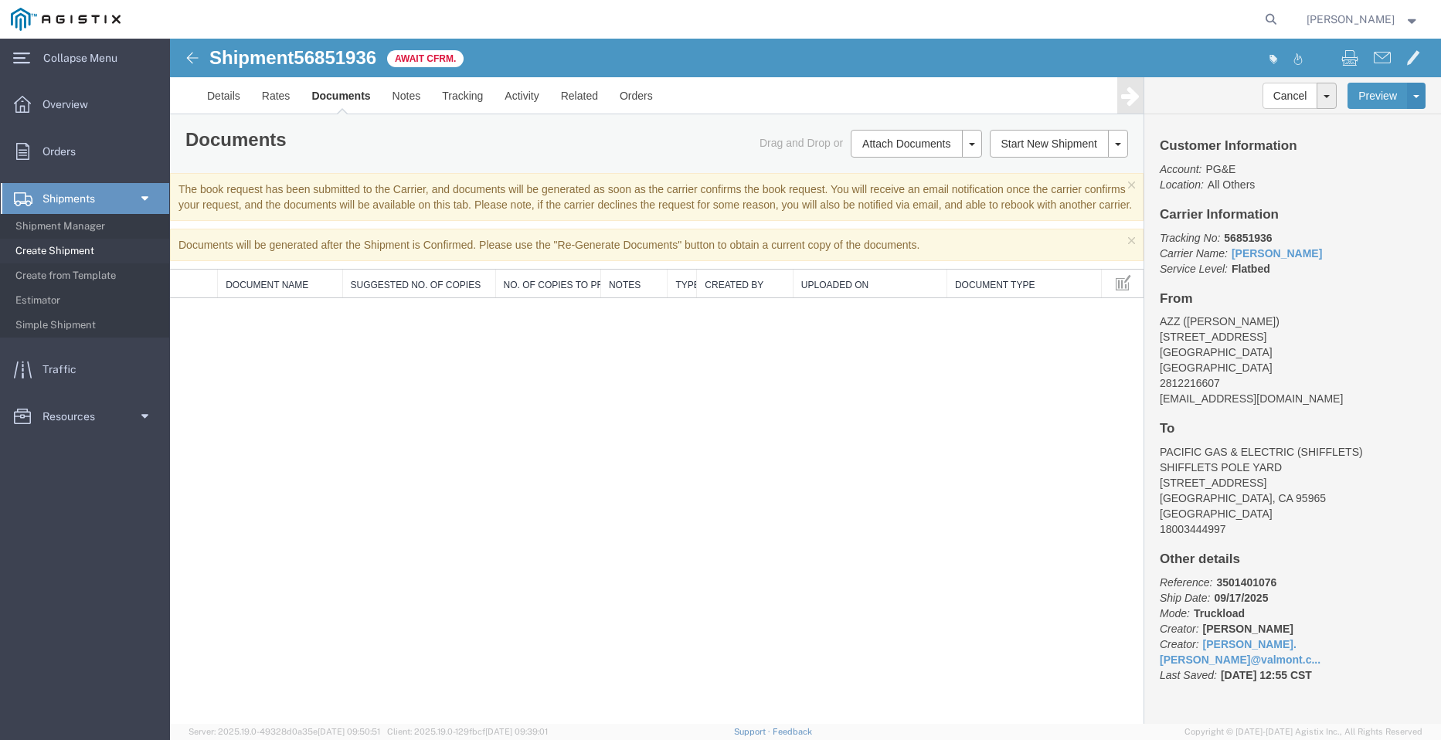
click at [338, 66] on span "56851936" at bounding box center [335, 57] width 83 height 21
copy span "56851936"
click at [60, 247] on span "Create Shipment" at bounding box center [86, 251] width 143 height 31
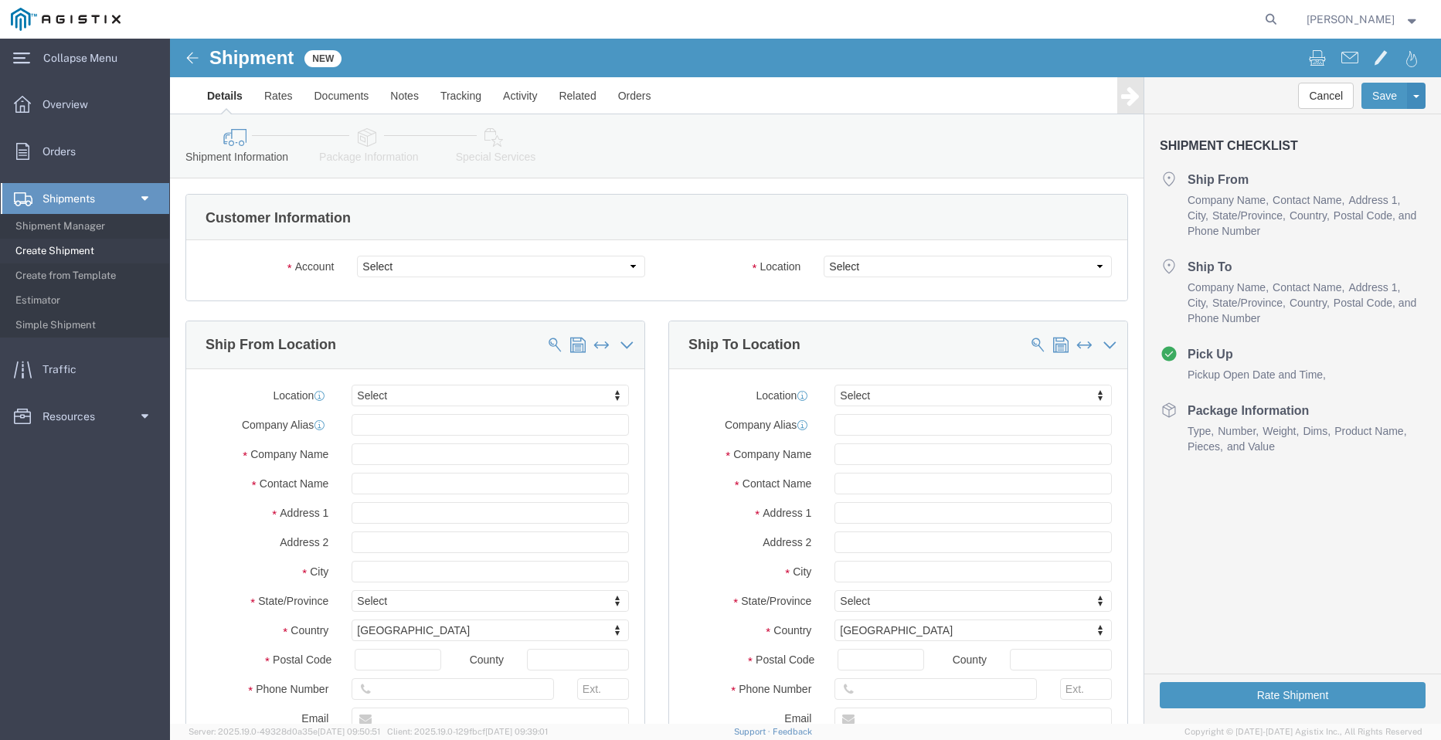
click select "Select PG&E Valmont Industries Inc"
select select "9596"
click select "Select PG&E Valmont Industries Inc"
select select "PURCHORD"
select select
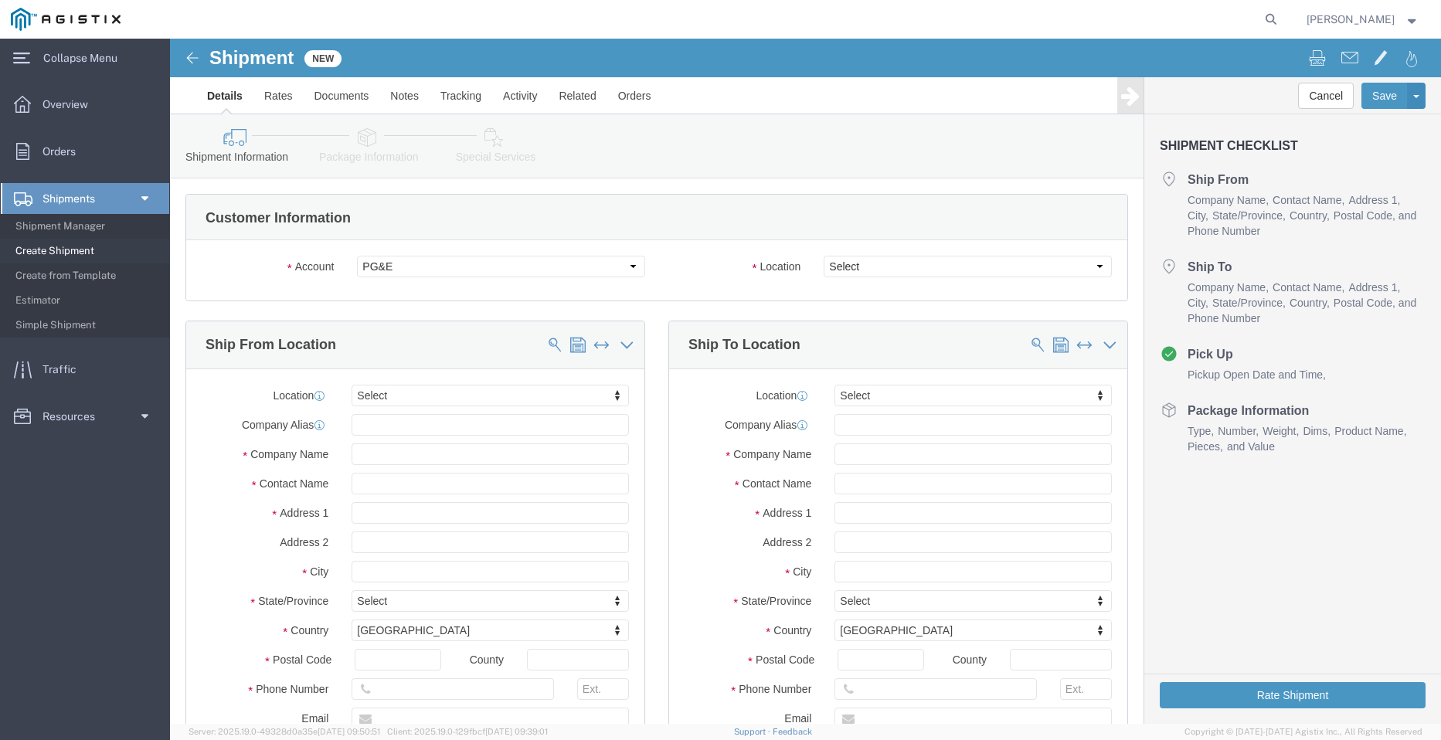
select select
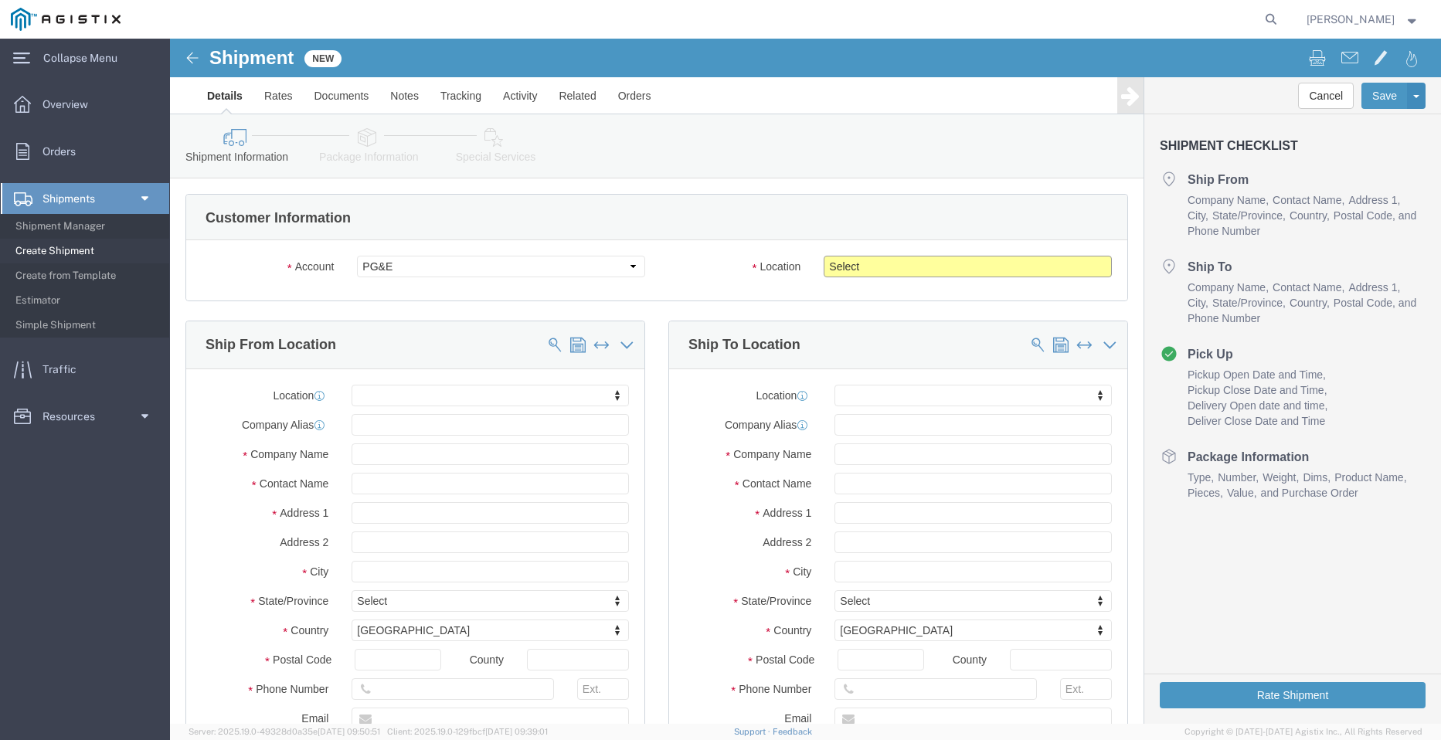
click select "Select All Others [GEOGRAPHIC_DATA] [GEOGRAPHIC_DATA] [GEOGRAPHIC_DATA] [GEOGRA…"
select select "23082"
click select "Select All Others [GEOGRAPHIC_DATA] [GEOGRAPHIC_DATA] [GEOGRAPHIC_DATA] [GEOGRA…"
click input "text"
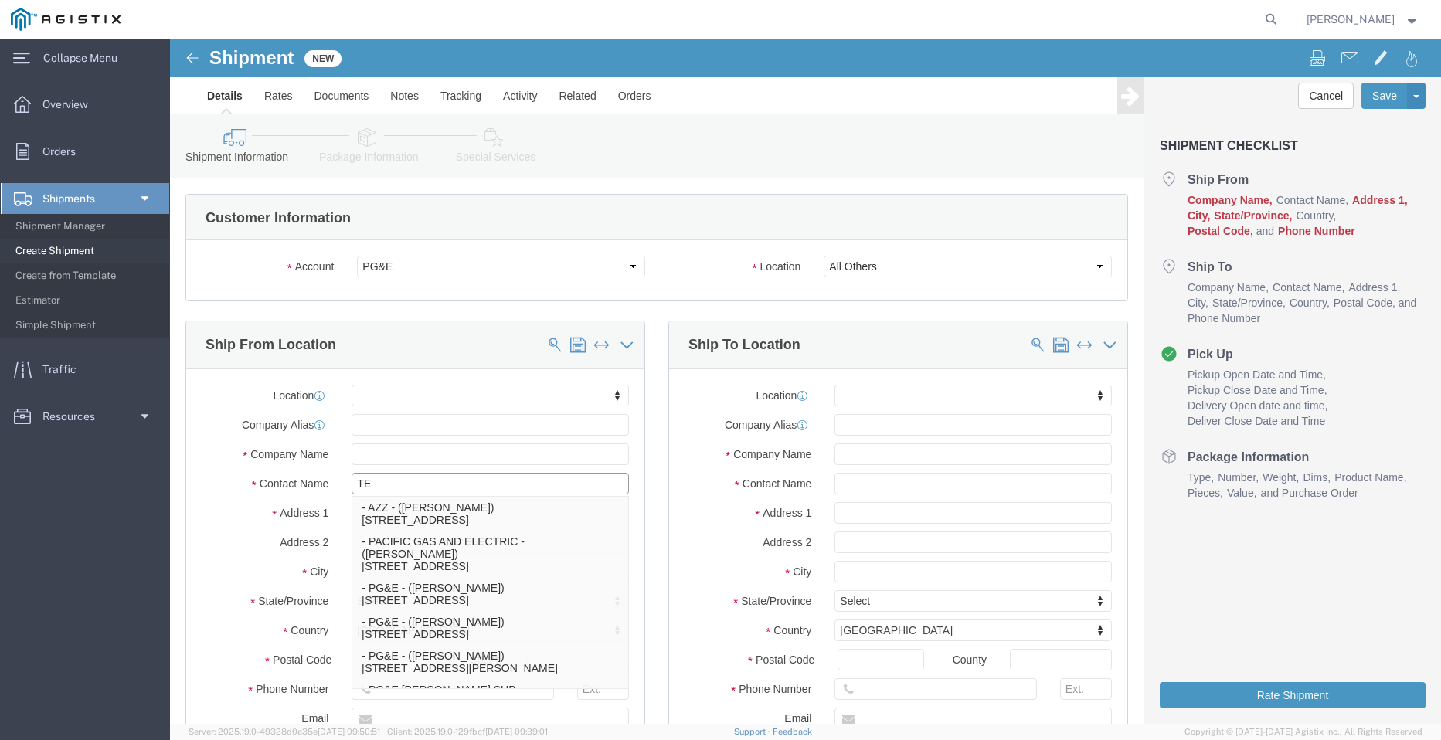
type input "TEO"
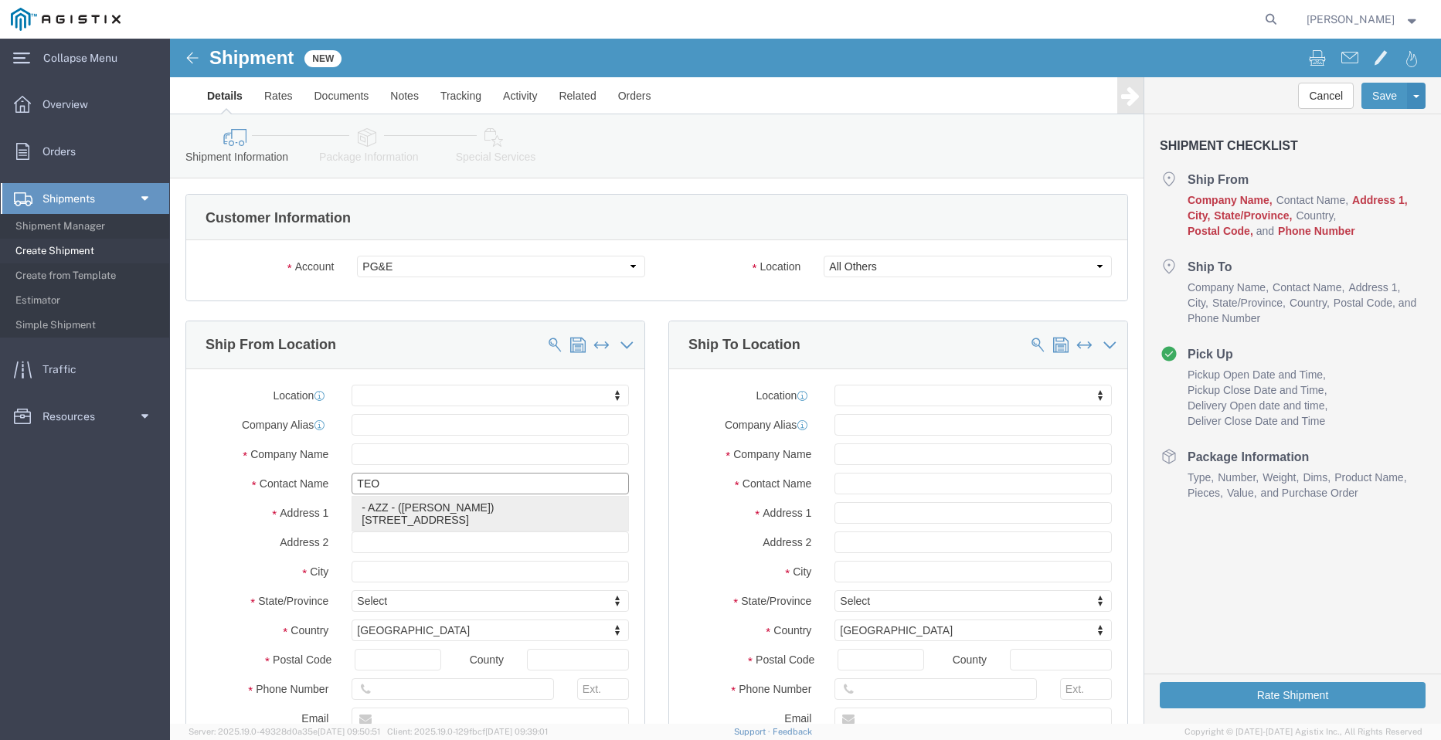
click p "- AZZ - ([PERSON_NAME]) [STREET_ADDRESS][PERSON_NAME]"
select select
type input "[STREET_ADDRESS]"
type input "77064"
type input "2812216607"
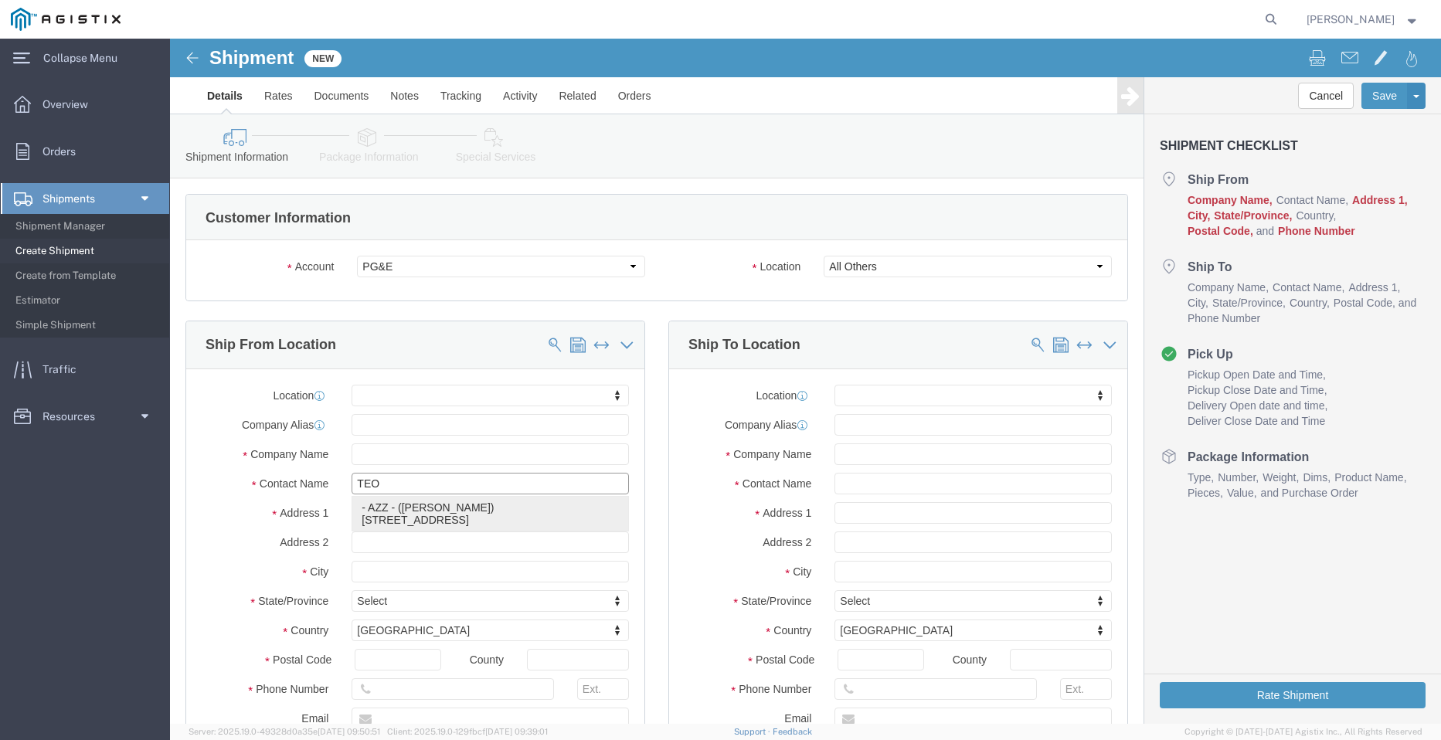
type input "[EMAIL_ADDRESS][DOMAIN_NAME]"
checkbox input "true"
type input "AZZ"
type input "[PERSON_NAME]"
type input "[GEOGRAPHIC_DATA]"
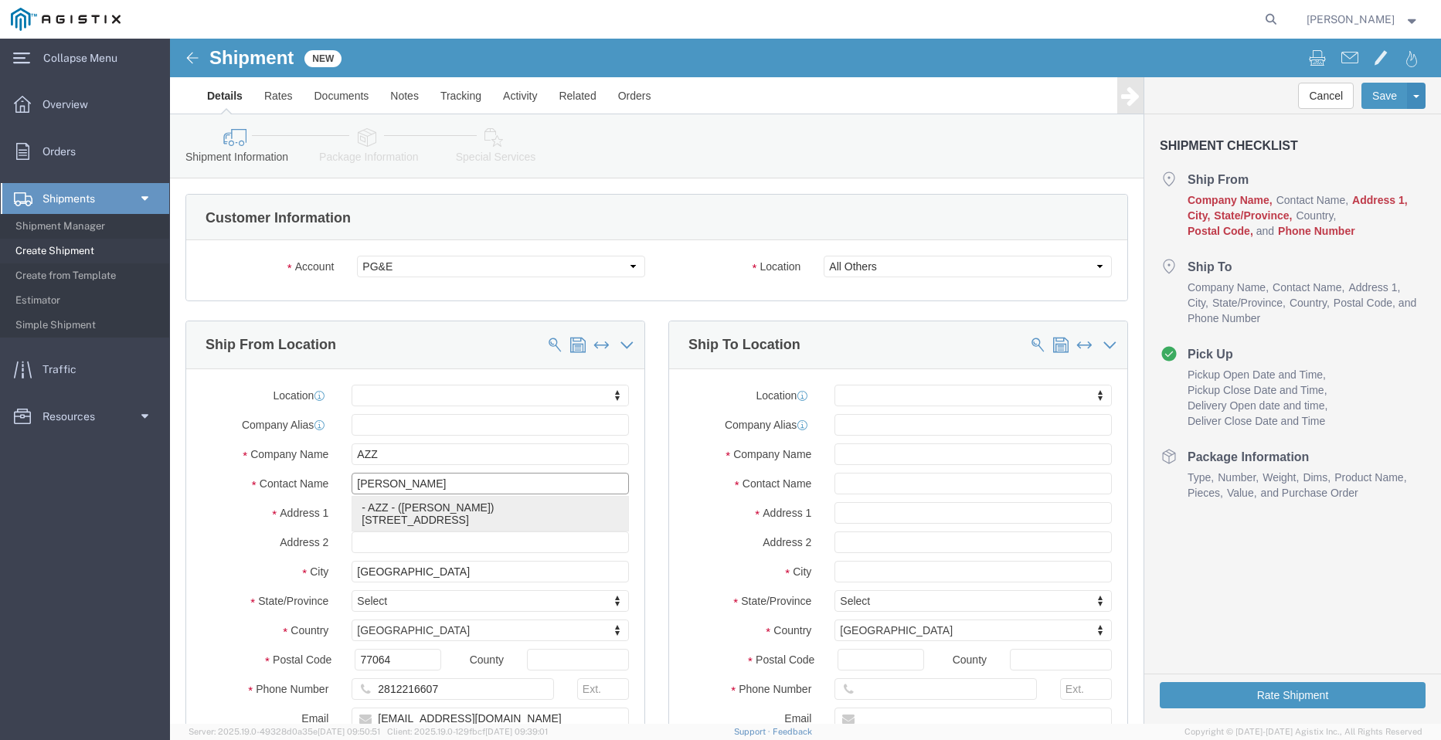
select select "[GEOGRAPHIC_DATA]"
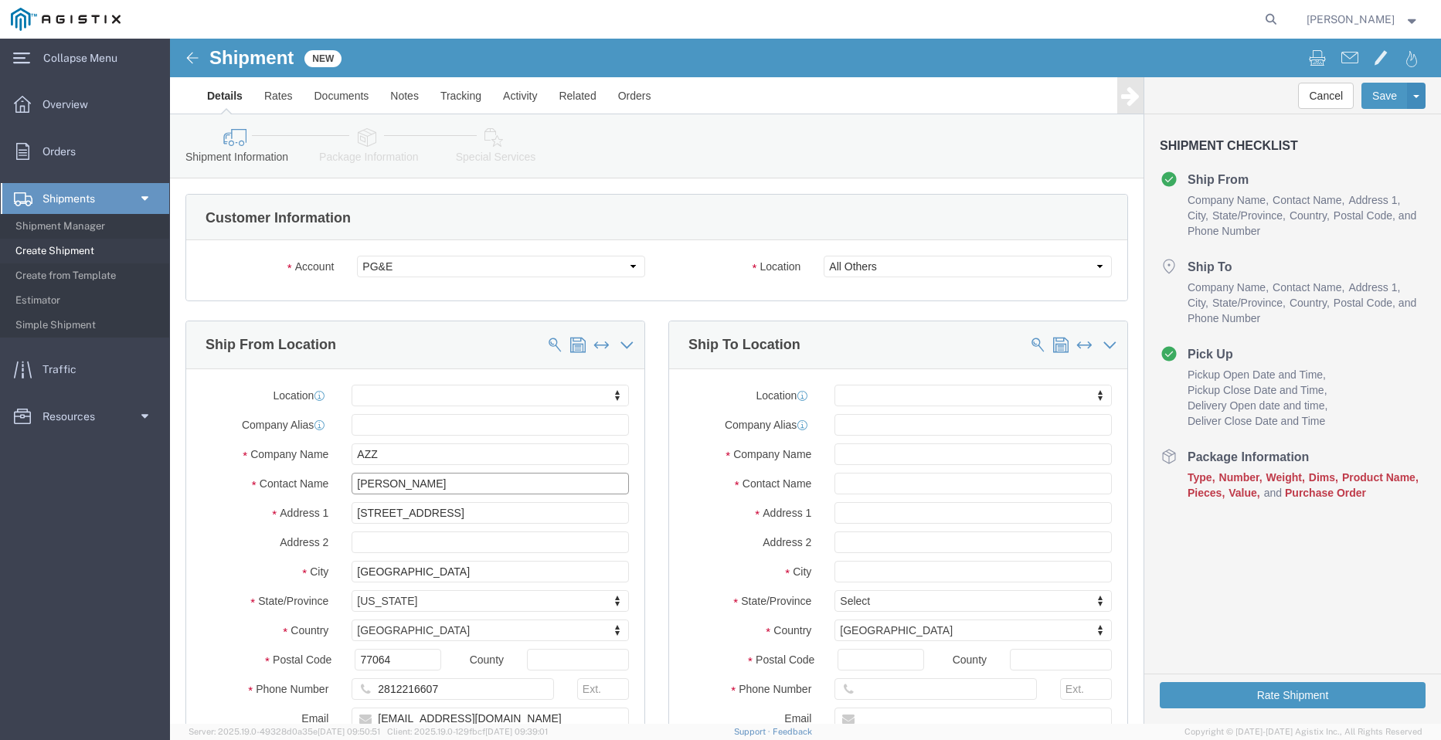
type input "[PERSON_NAME]"
click input "text"
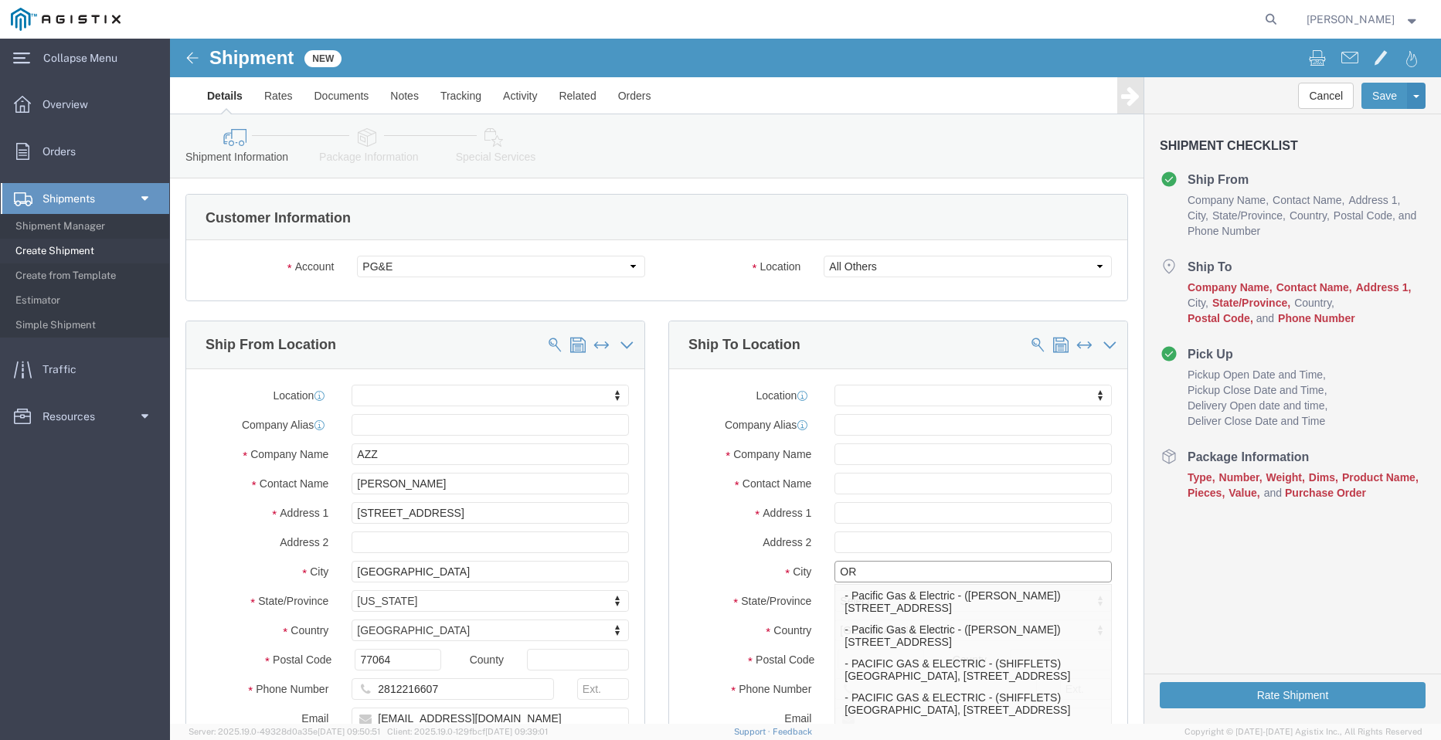
type input "ORO"
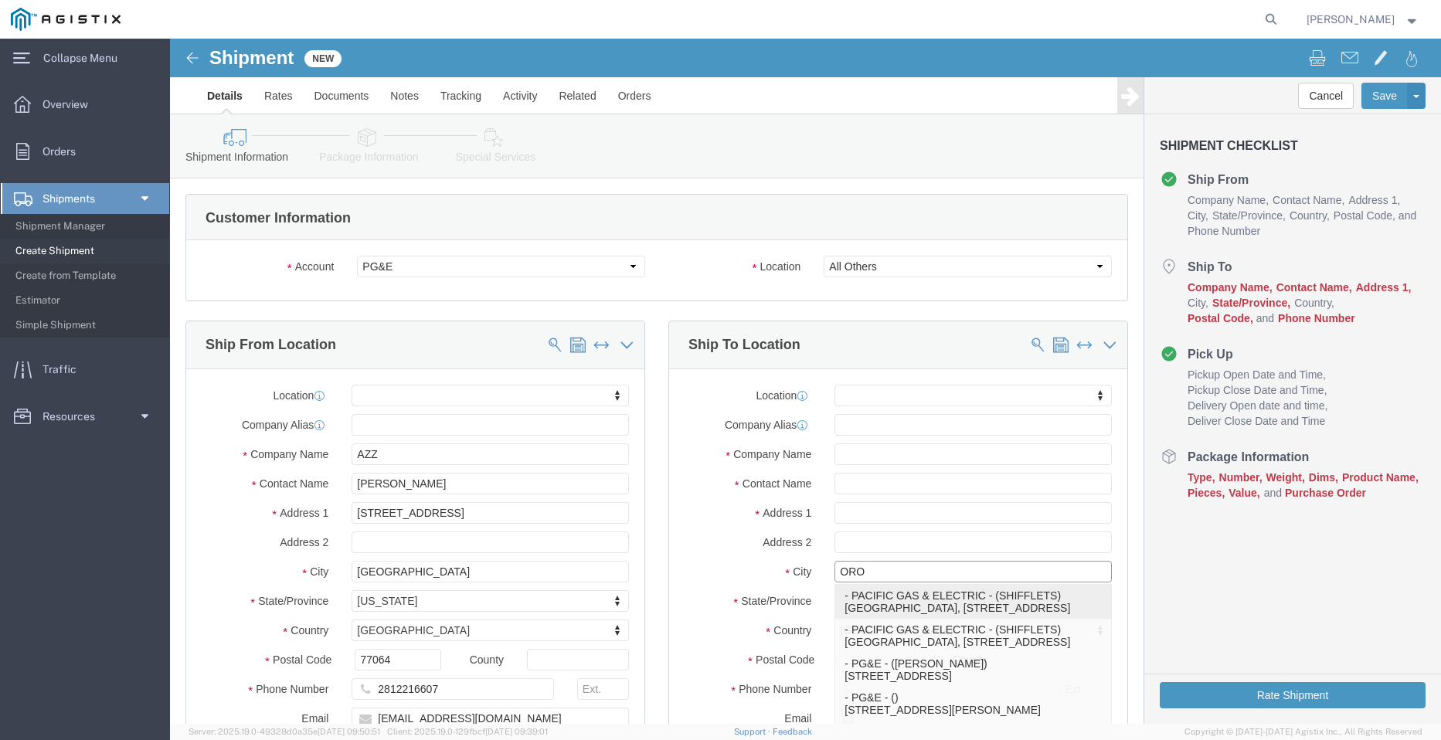
click p "- PACIFIC GAS & ELECTRIC - (SHIFFLETS) [GEOGRAPHIC_DATA], [STREET_ADDRESS]"
select select
type input "SHIFFLETS POLE YARD"
type input "[STREET_ADDRESS]"
type input "95965"
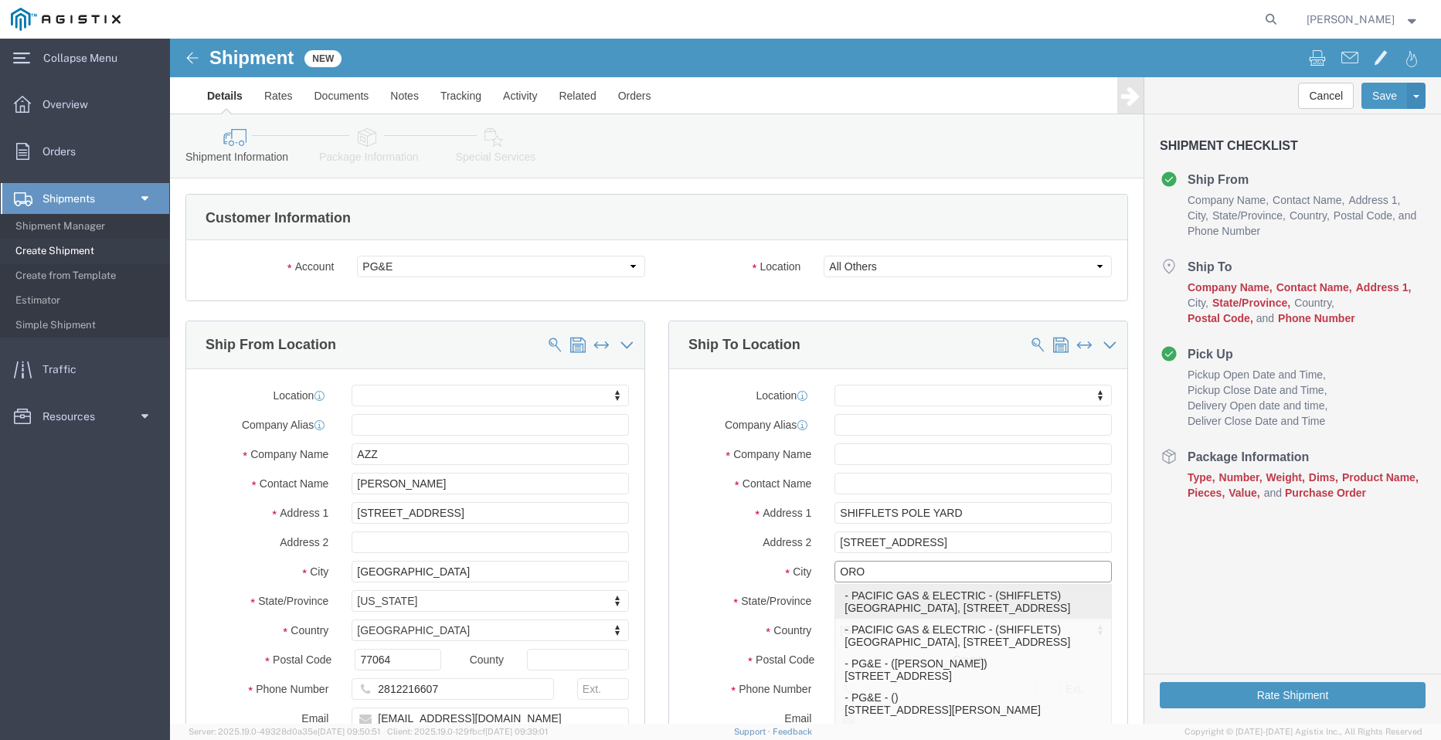
type input "[GEOGRAPHIC_DATA]"
type input "18003444997"
type input "PACIFIC GAS & ELECTRIC"
type input "SHIFFLETS"
type input "[GEOGRAPHIC_DATA]"
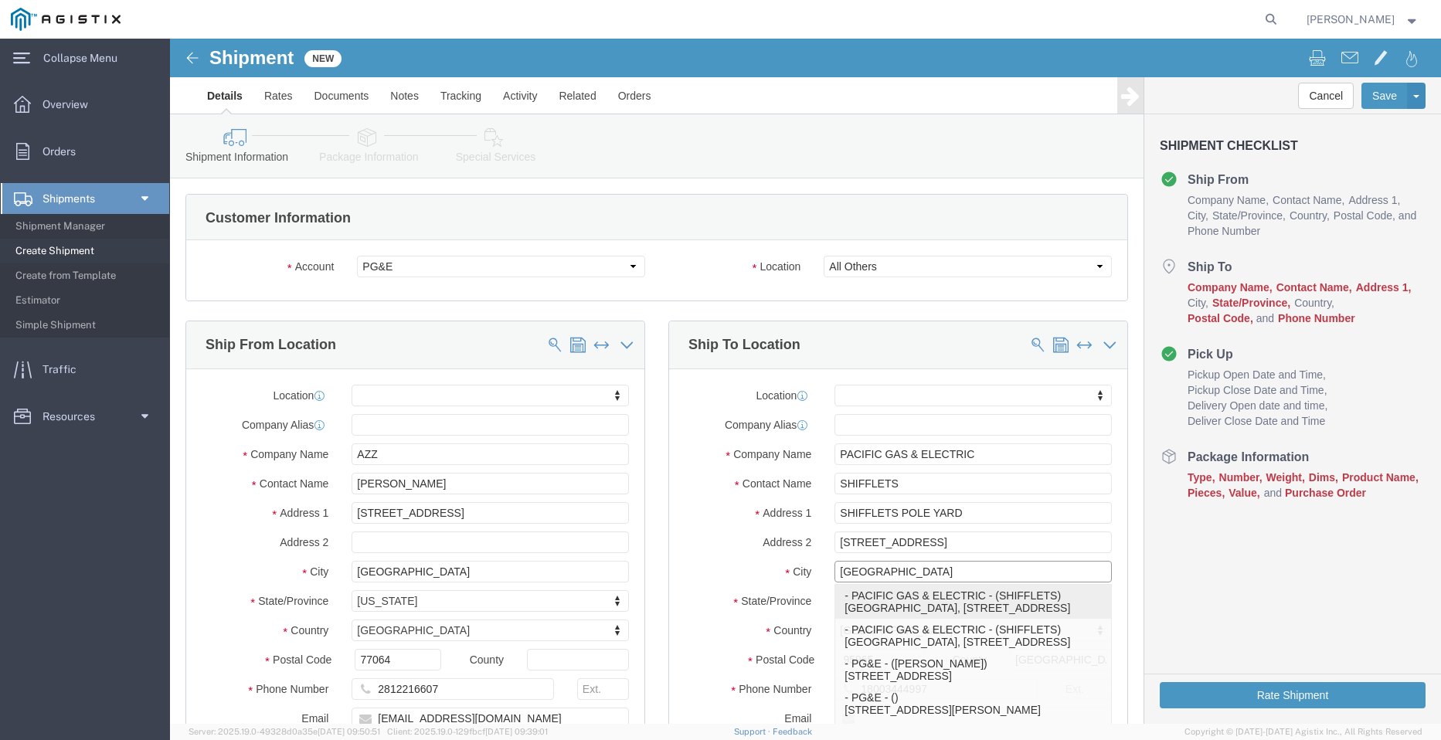
select select "CA"
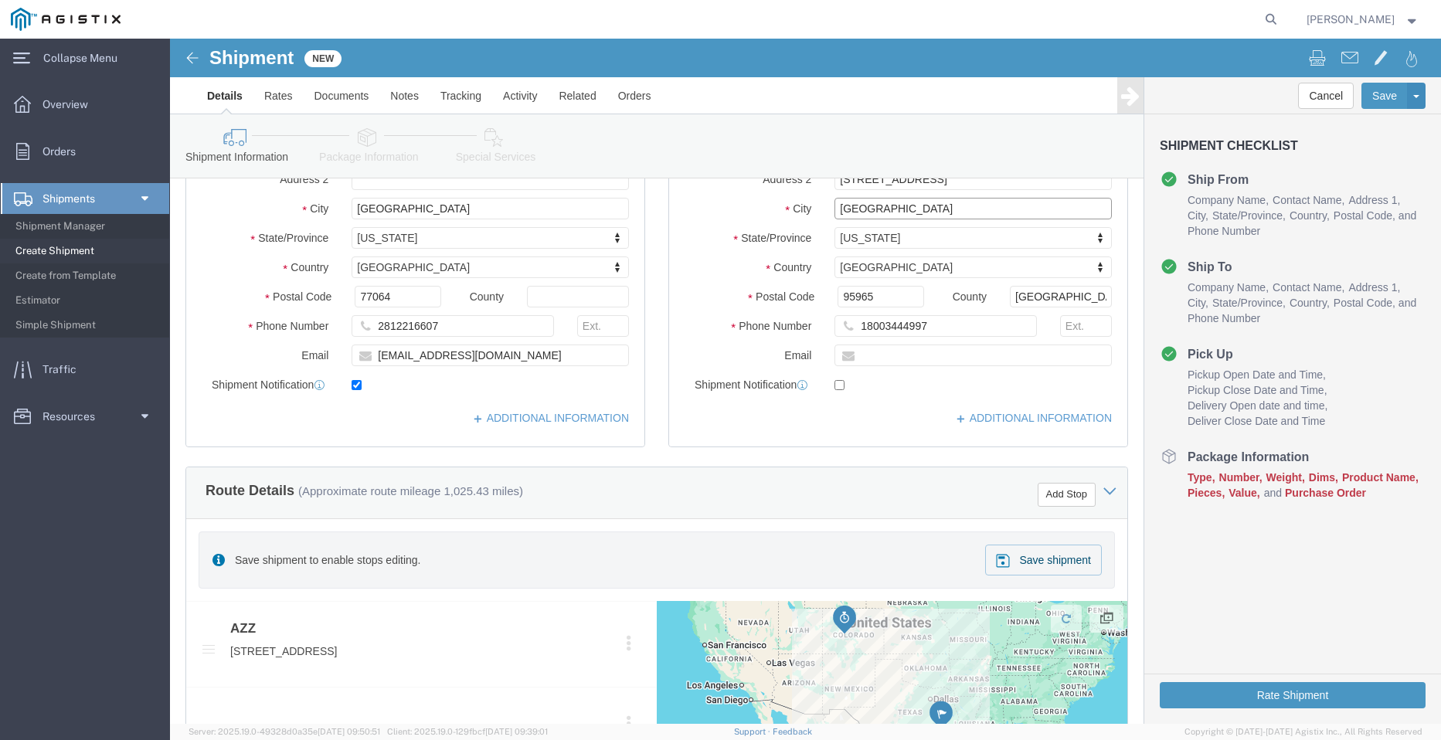
scroll to position [464, 0]
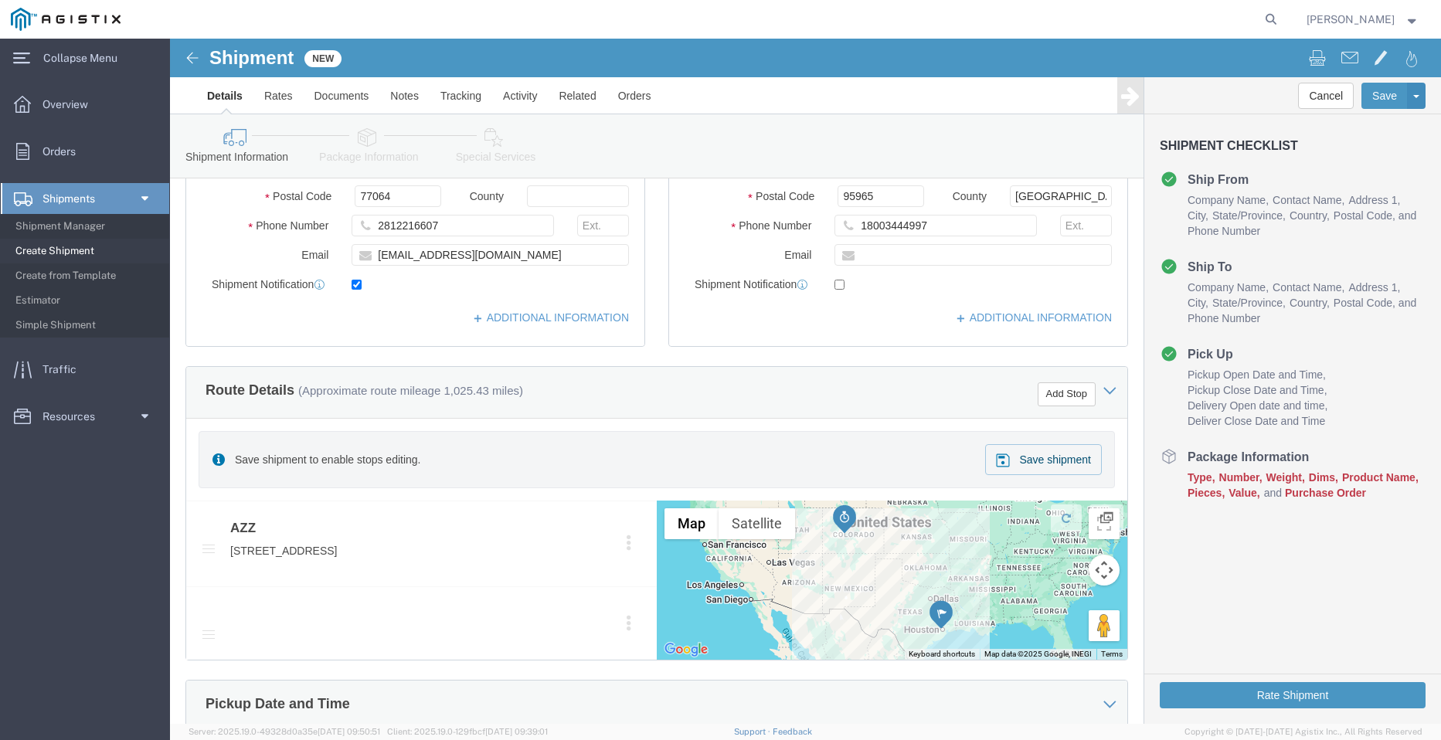
type input "[GEOGRAPHIC_DATA]"
select select
click div "Save shipment to enable stops editing. Save shipment"
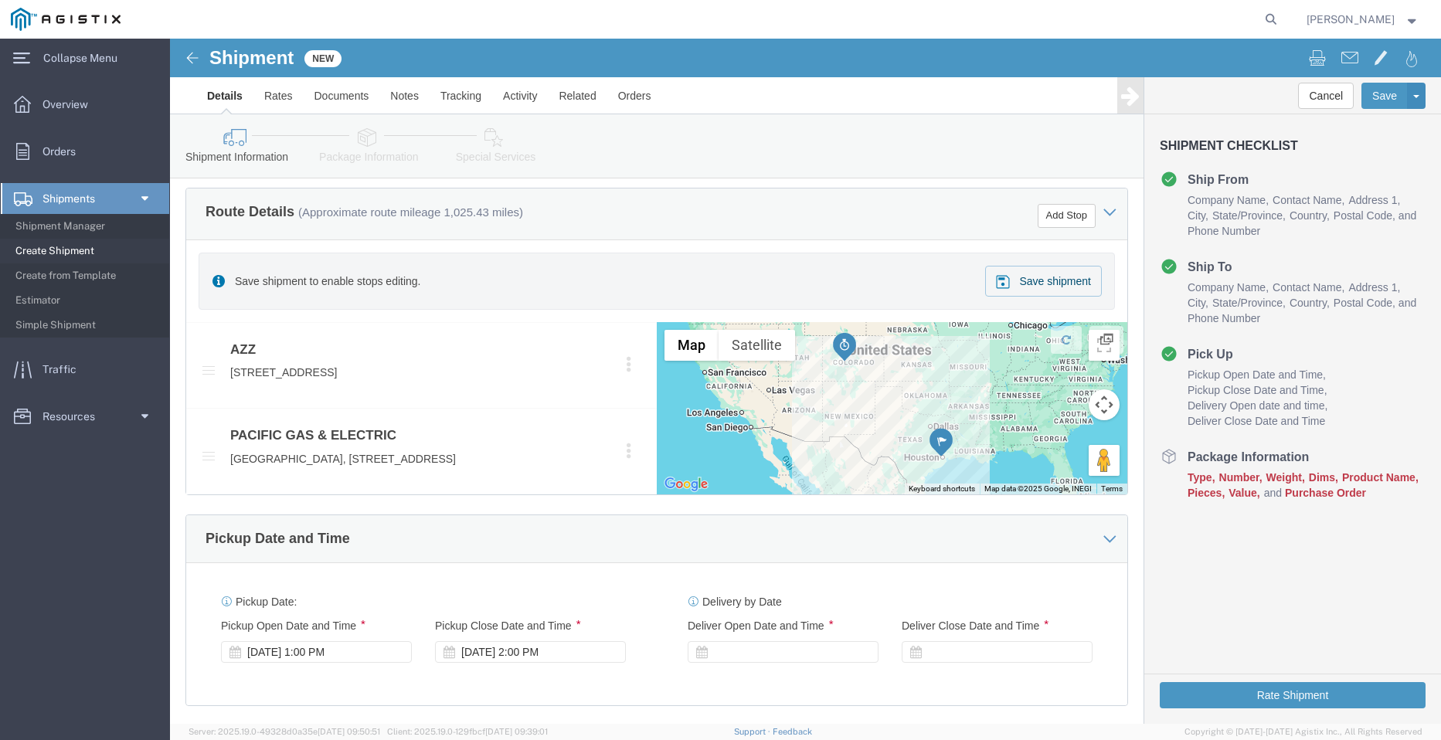
scroll to position [850, 0]
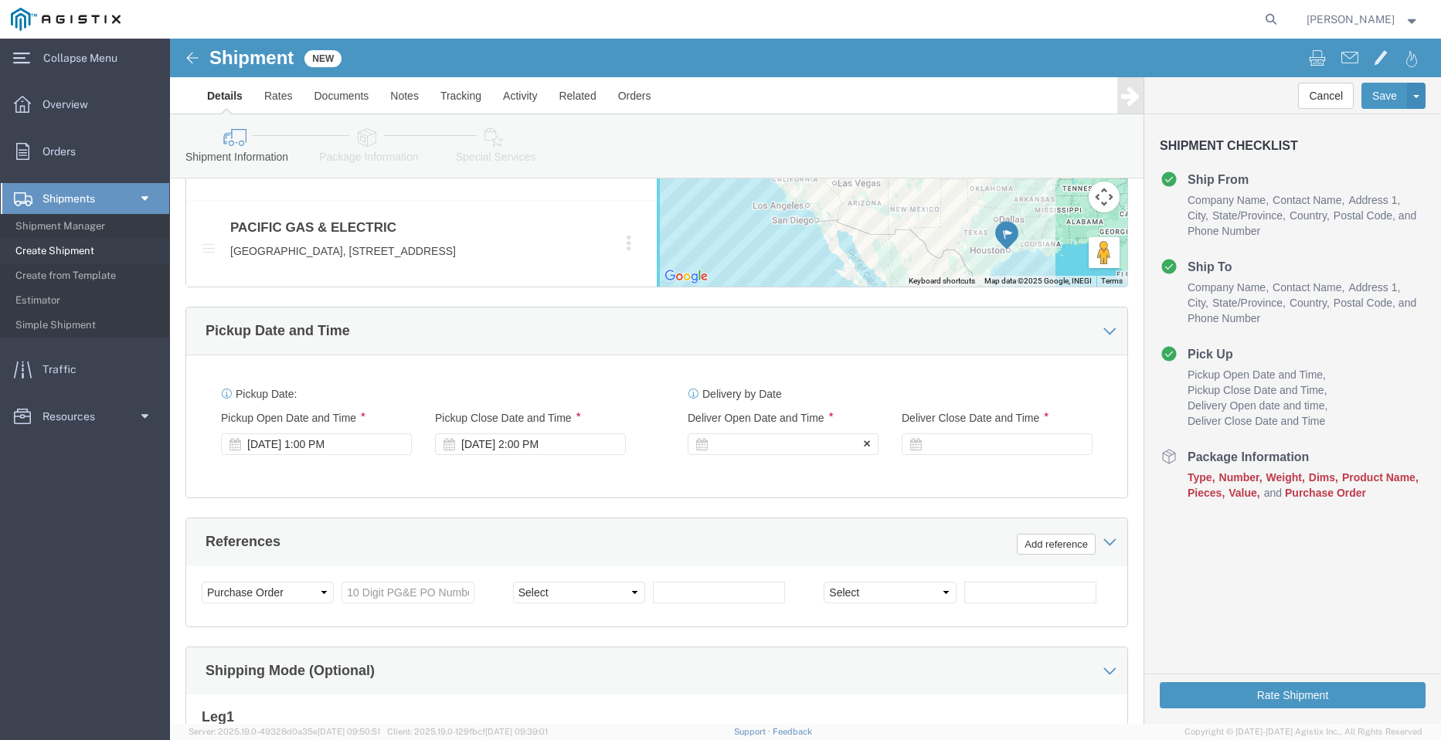
click div
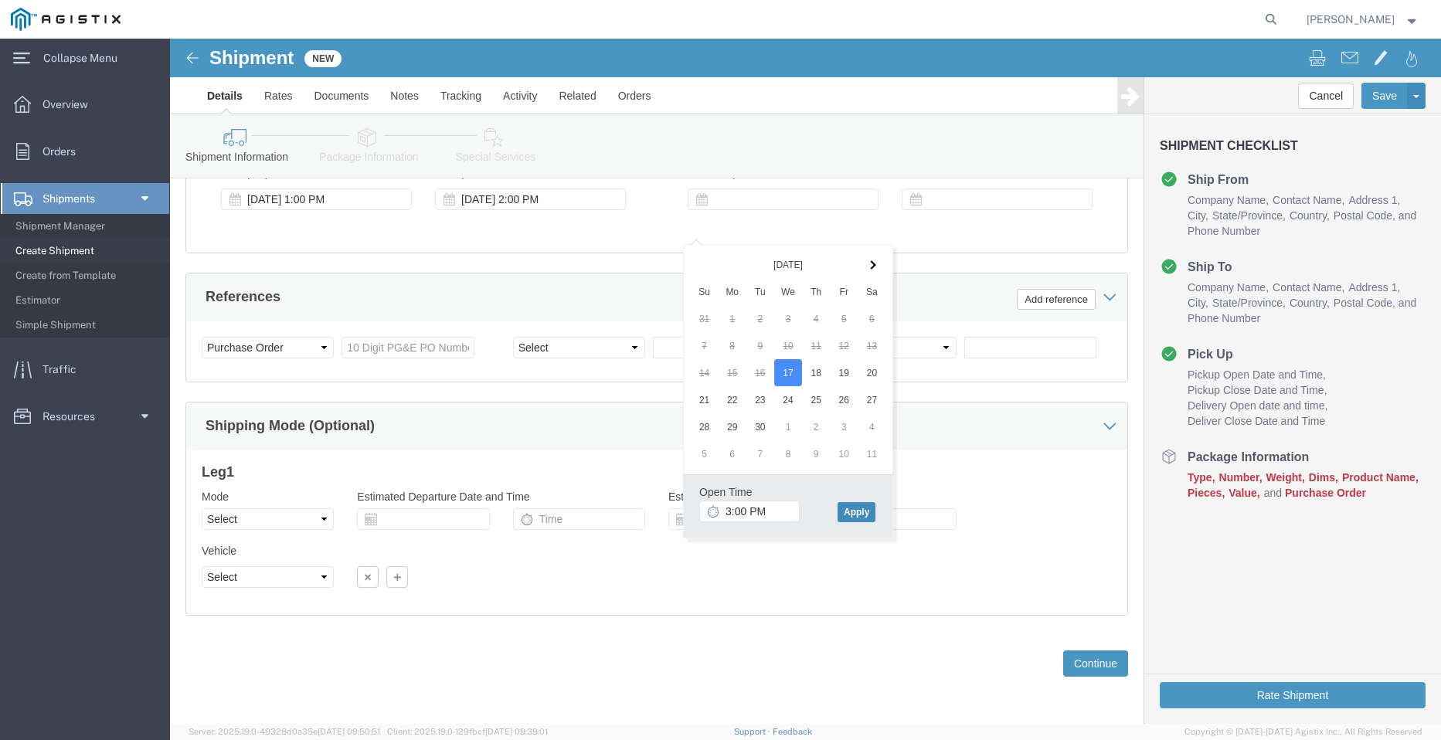
click button "Apply"
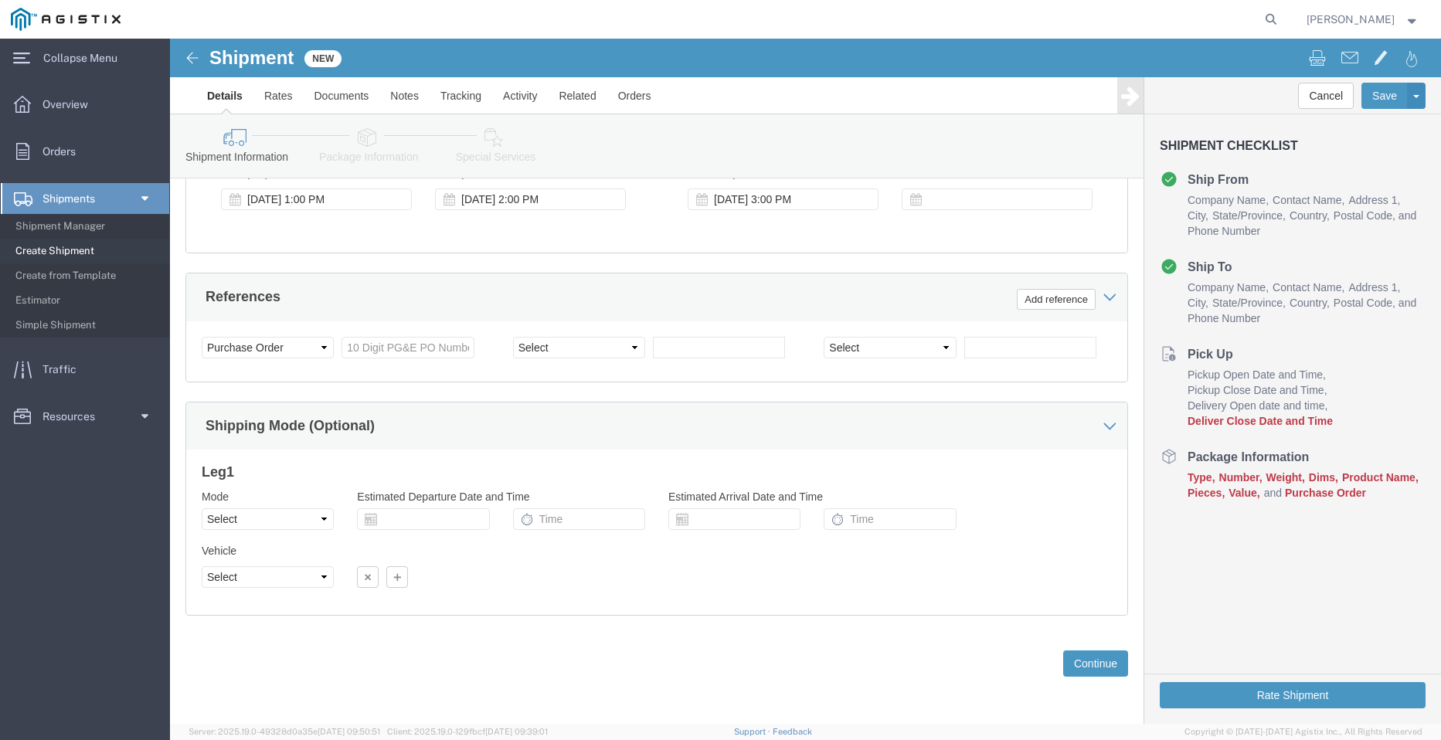
click div "Delivery Start Date Delivery Start Time Deliver Open Date and Time [DATE] 3:00 …"
click div
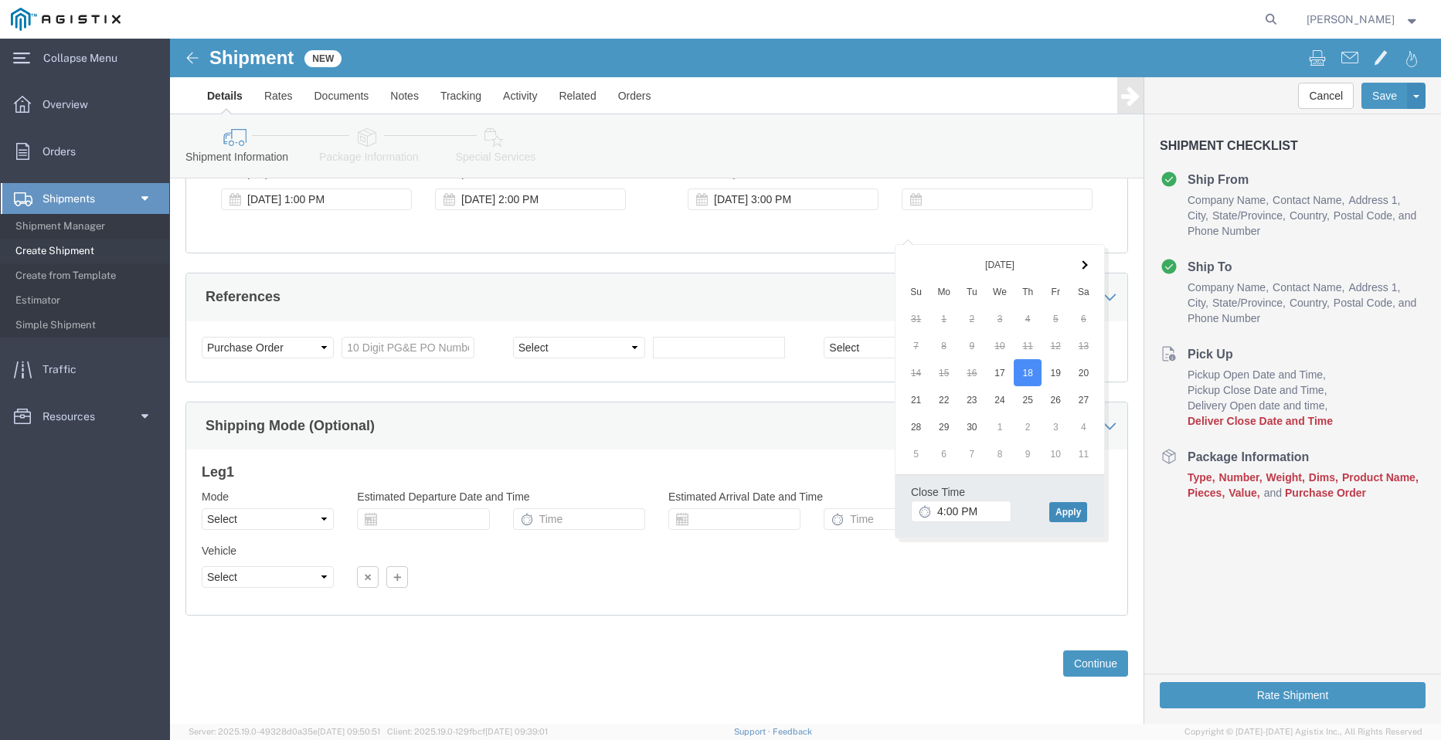
click button "Apply"
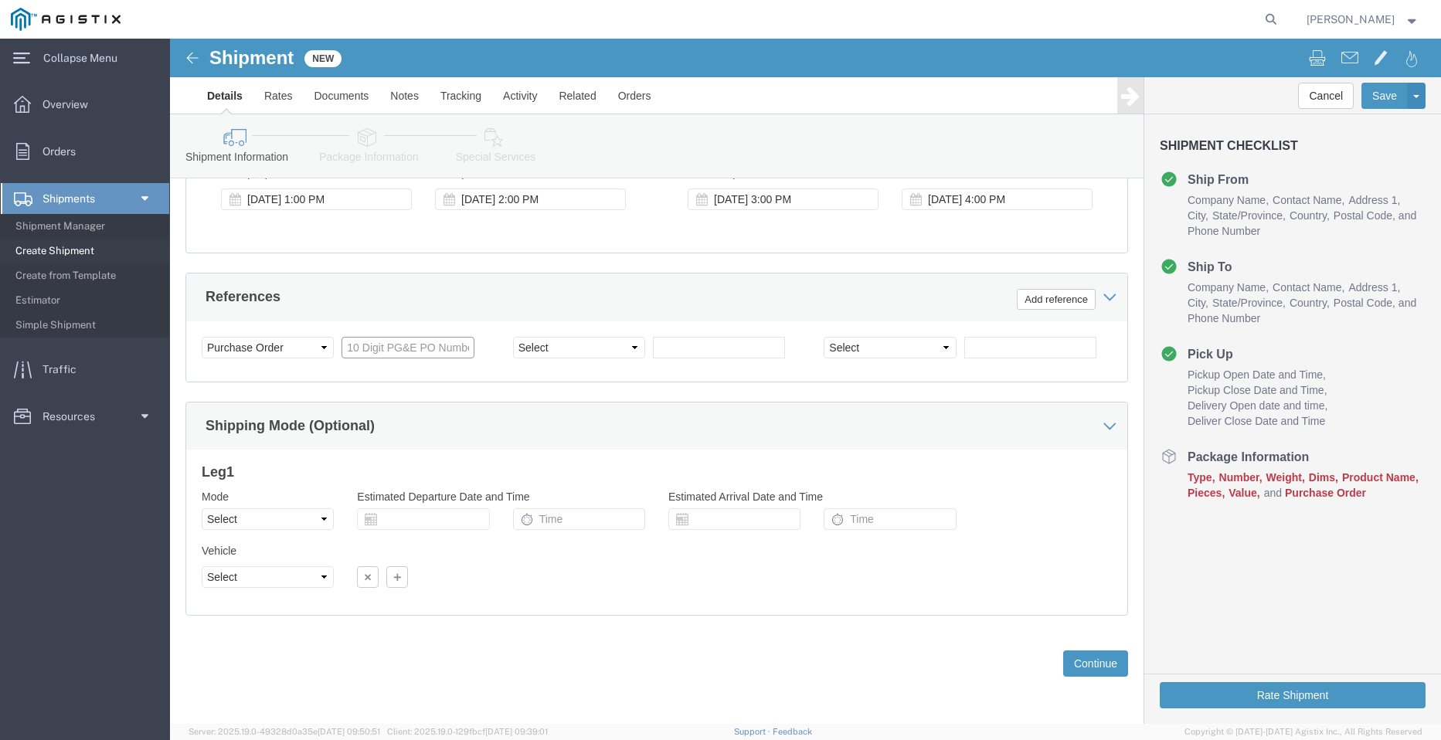
click input "text"
paste input "3501403644"
type input "3501403644"
click select "Select Account Type Activity ID Airline Appointment Number ASN Batch Request # …"
select select "PICKUPNUM"
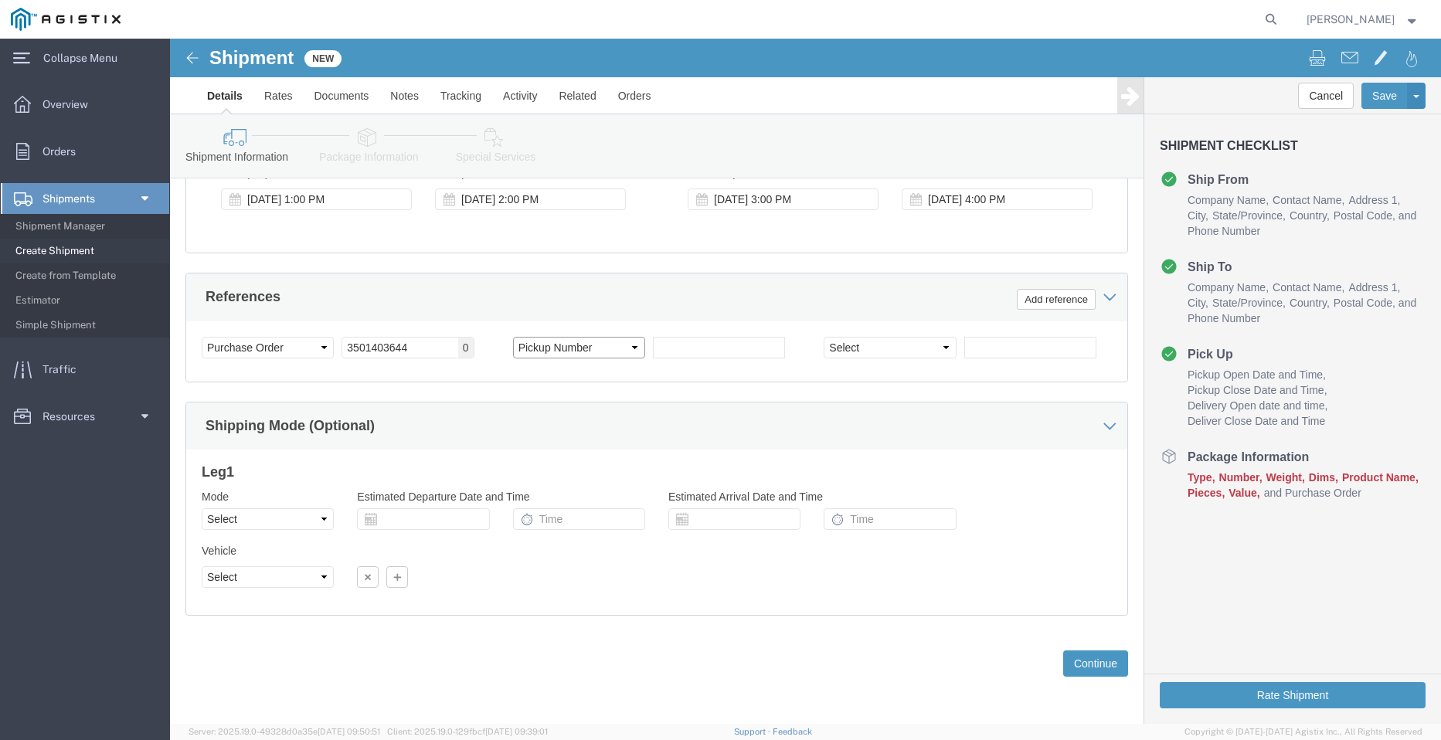
click select "Select Account Type Activity ID Airline Appointment Number ASN Batch Request # …"
click input "text"
paste input "900248902"
type input "900248902"
click button "Continue"
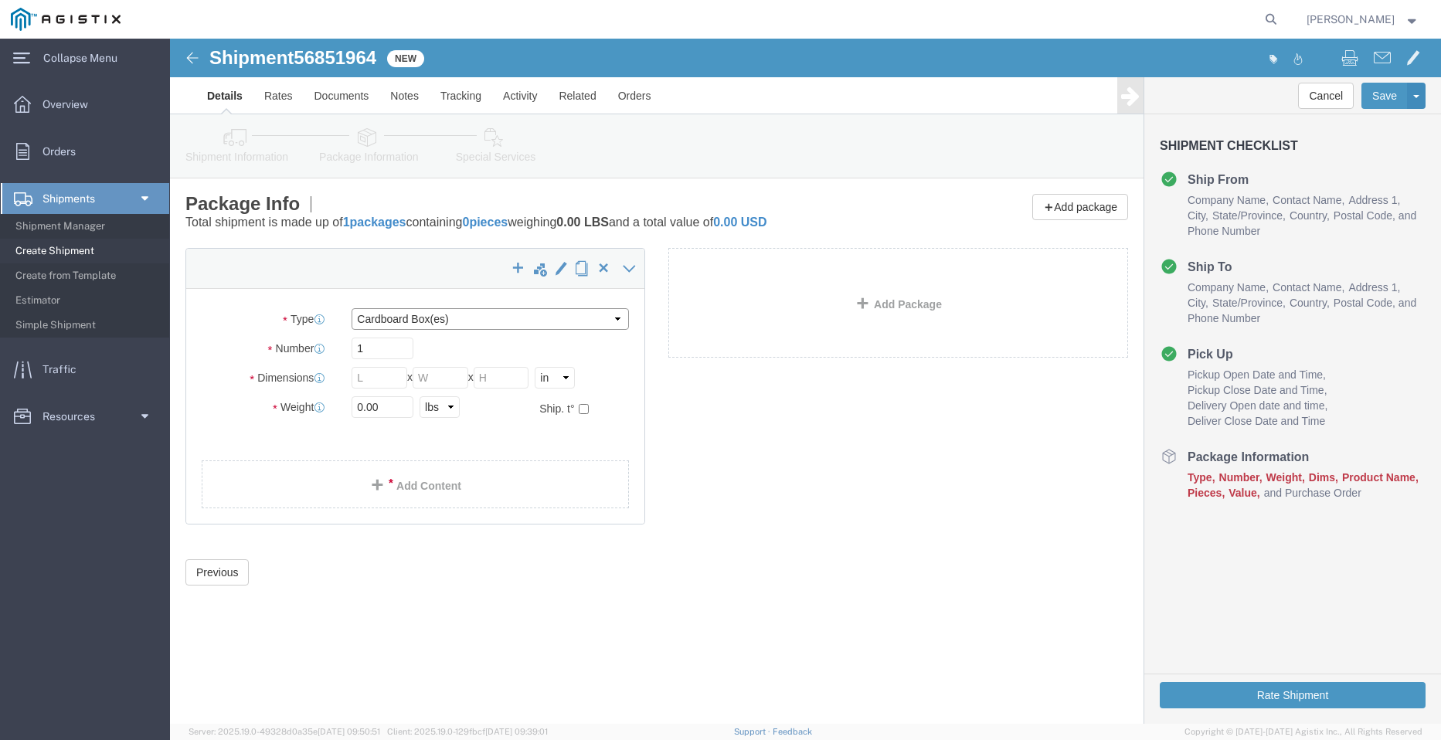
click select "Select Bulk Bundle(s) Cardboard Box(es) Carton(s) Crate(s) Drum(s) (Fiberboard)…"
select select "BNDL"
click select "Select Bulk Bundle(s) Cardboard Box(es) Carton(s) Crate(s) Drum(s) (Fiberboard)…"
drag, startPoint x: 399, startPoint y: 342, endPoint x: 403, endPoint y: 351, distance: 9.3
click select "Select cm ft in"
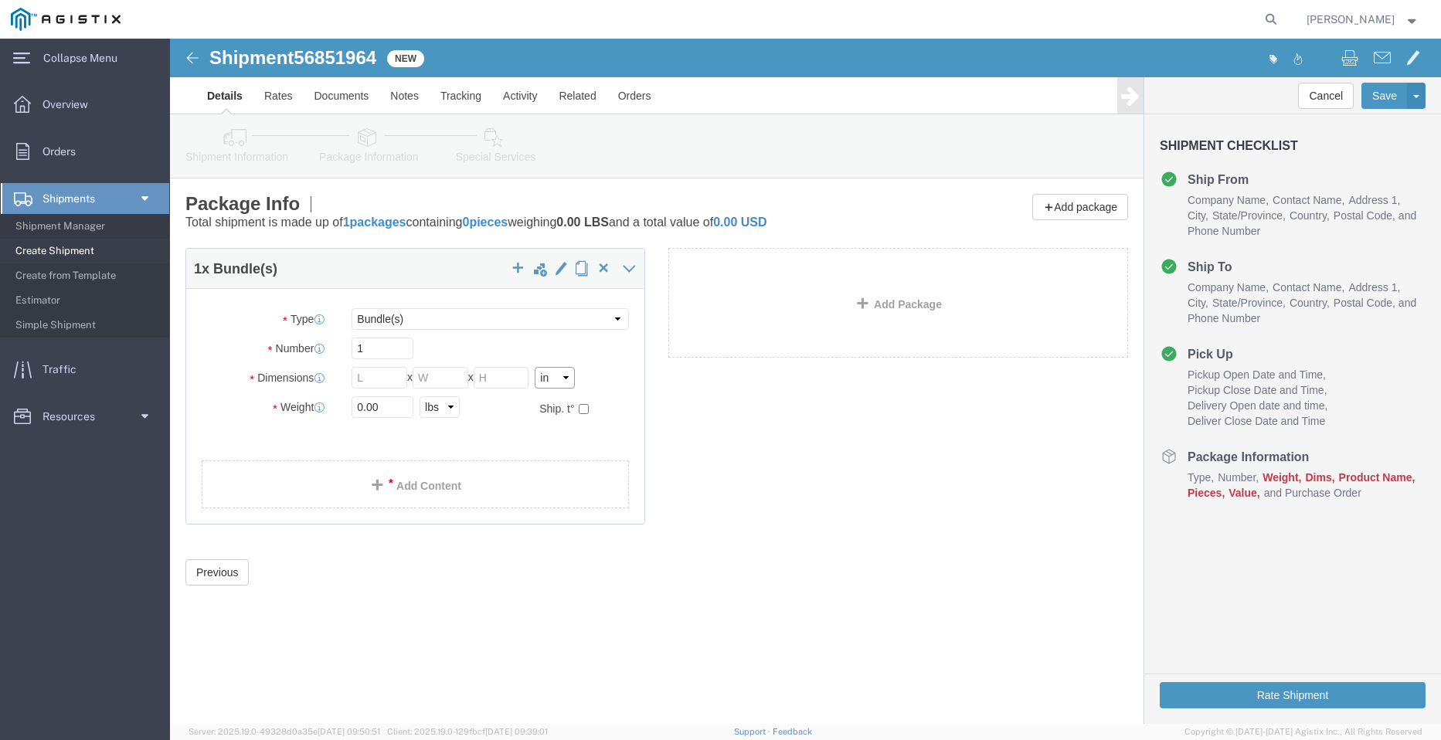
select select "FT"
click select "Select cm ft in"
click input "text"
type input "96"
type input "102"
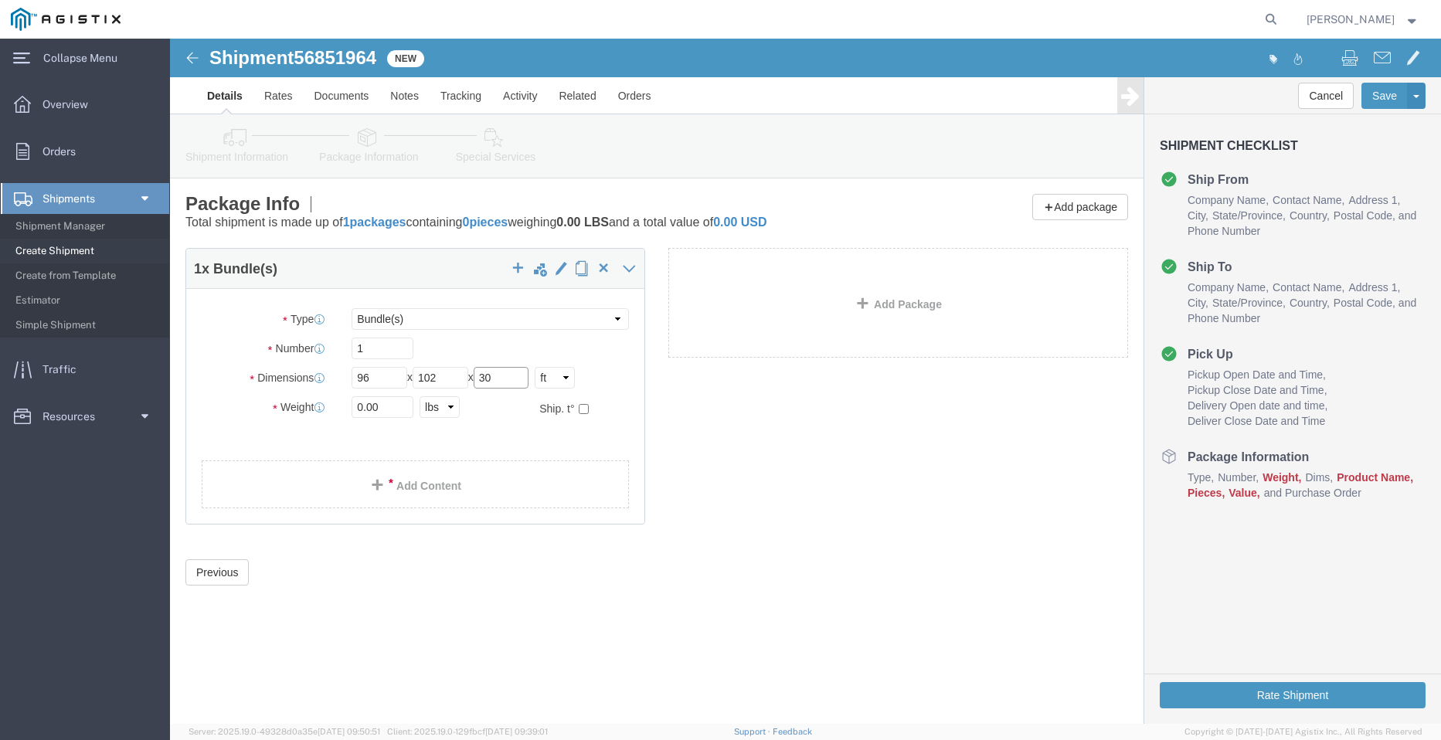
type input "30"
type input "25037"
click link "Add Content"
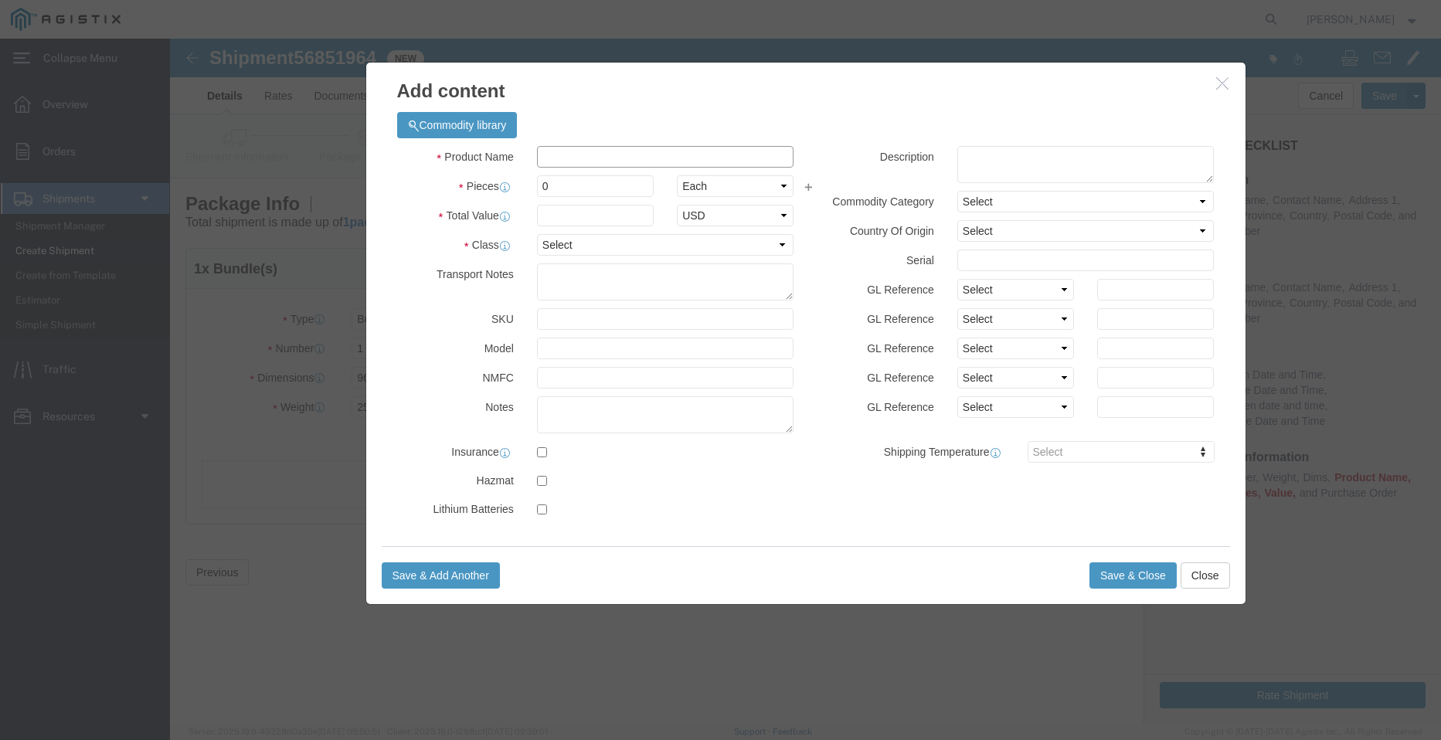
click input "text"
type input "STEEL POLES"
type input "1"
select select "MX"
drag, startPoint x: 410, startPoint y: 144, endPoint x: 294, endPoint y: 145, distance: 115.1
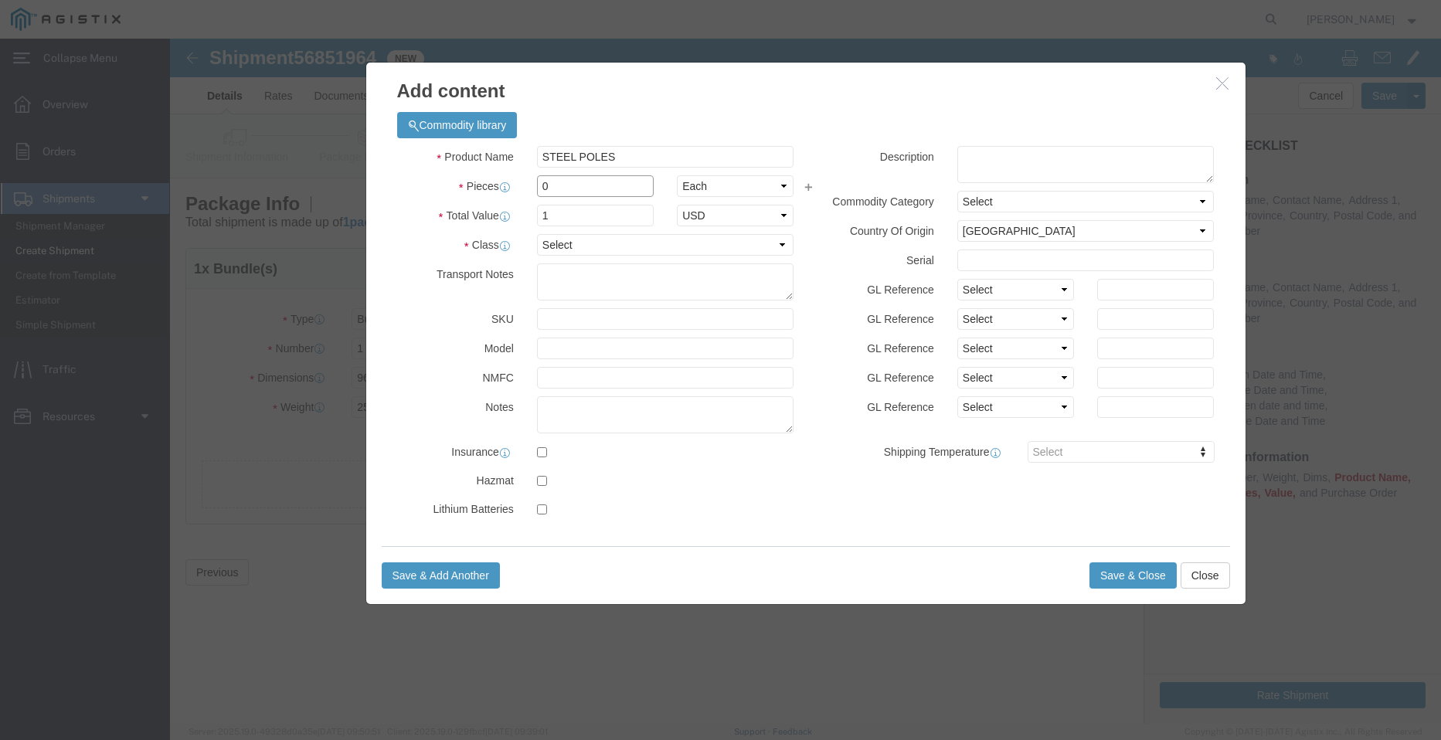
click div "Pieces 0 Select Bag Barrels 100Board Feet Bottle Box Blister Pack Carats Can Ca…"
type input "31"
click select "Select 50 55 60 65 70 85 92.5 100 125 175 250 300 400"
select select "50"
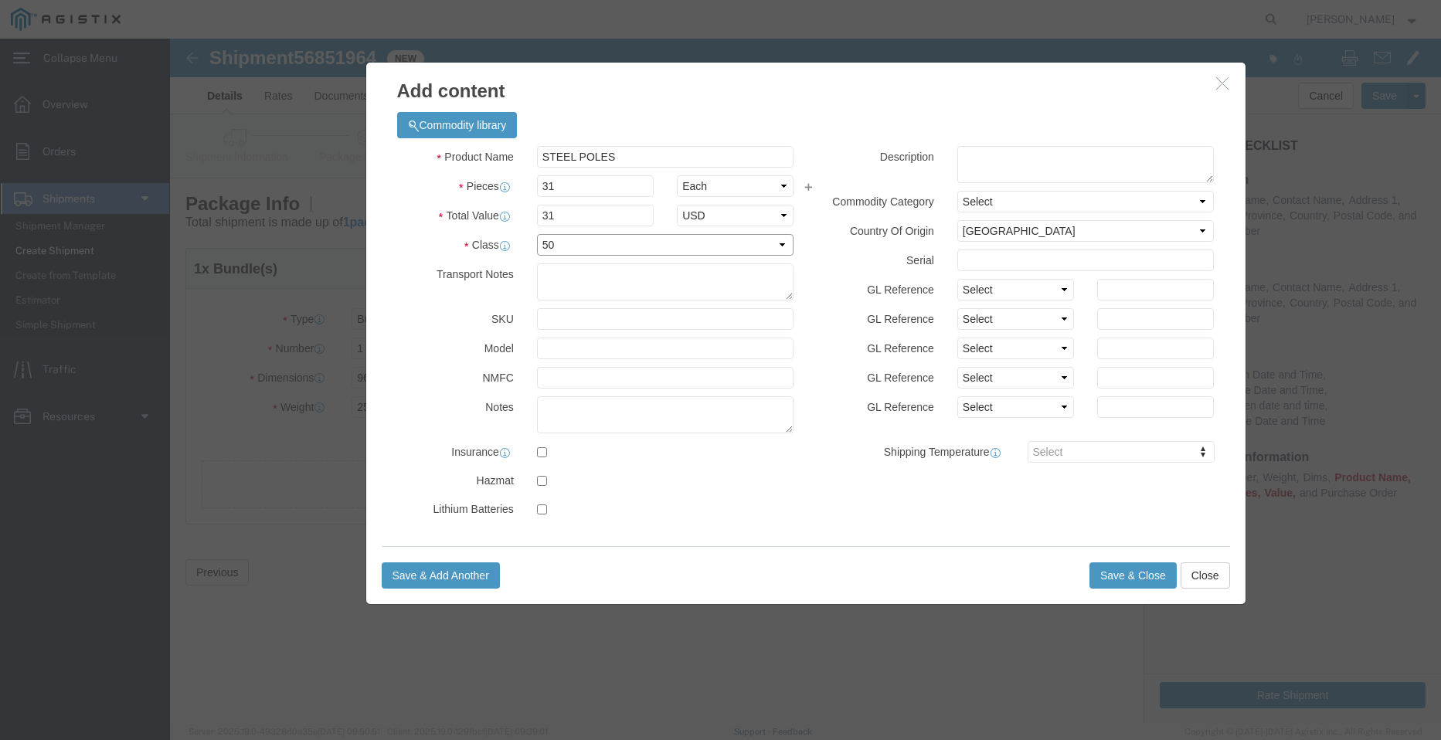
click select "Select 50 55 60 65 70 85 92.5 100 125 175 250 300 400"
click button "Save & Close"
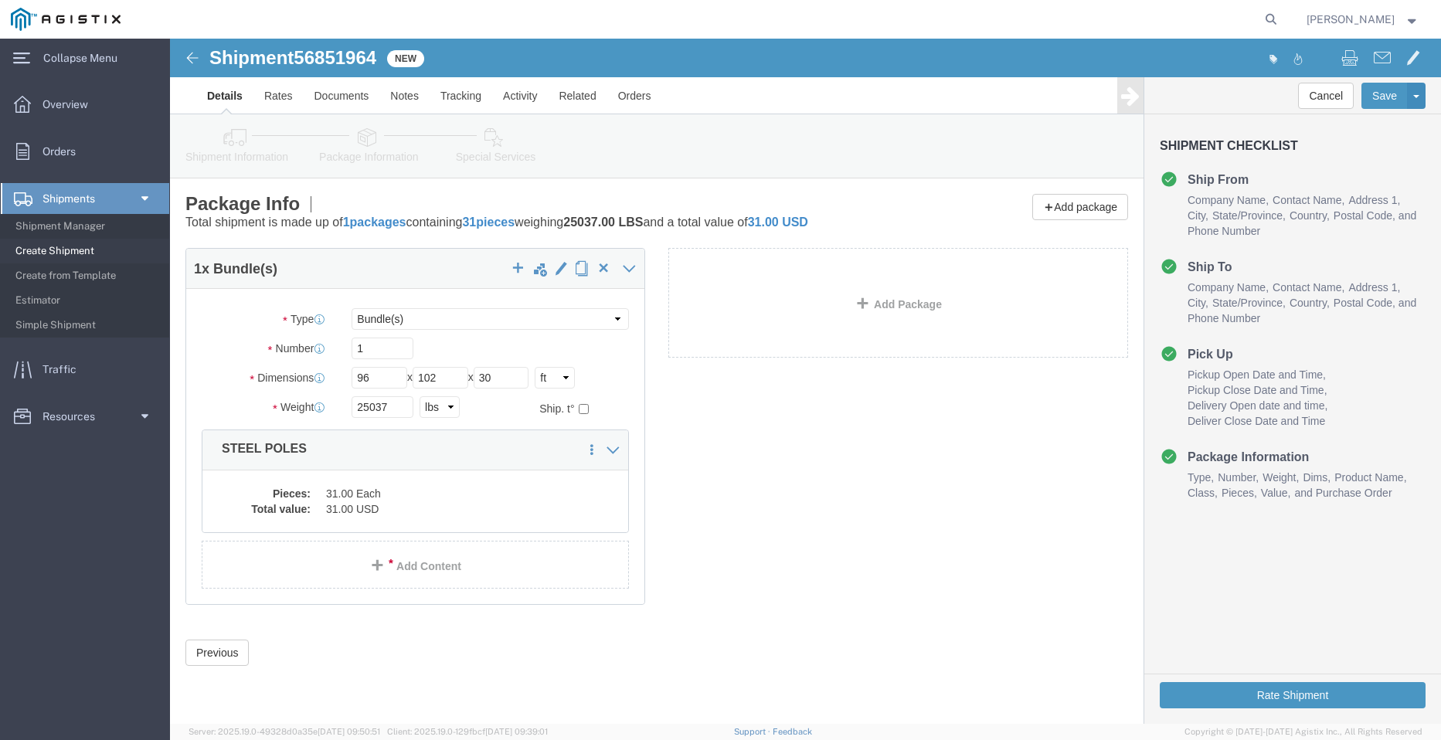
click span "56851964"
copy span "56851964"
click button "Rate Shipment"
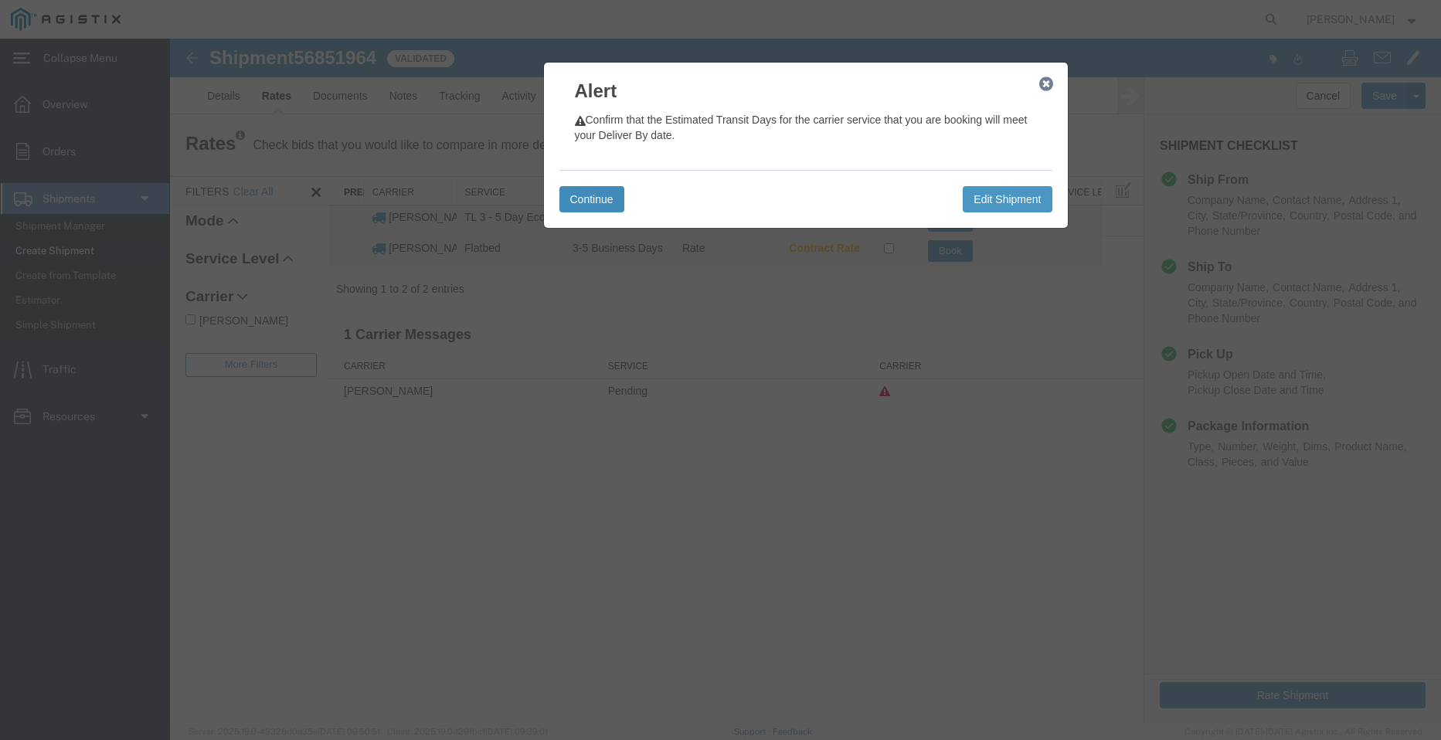
click at [598, 202] on button "Continue" at bounding box center [591, 199] width 65 height 26
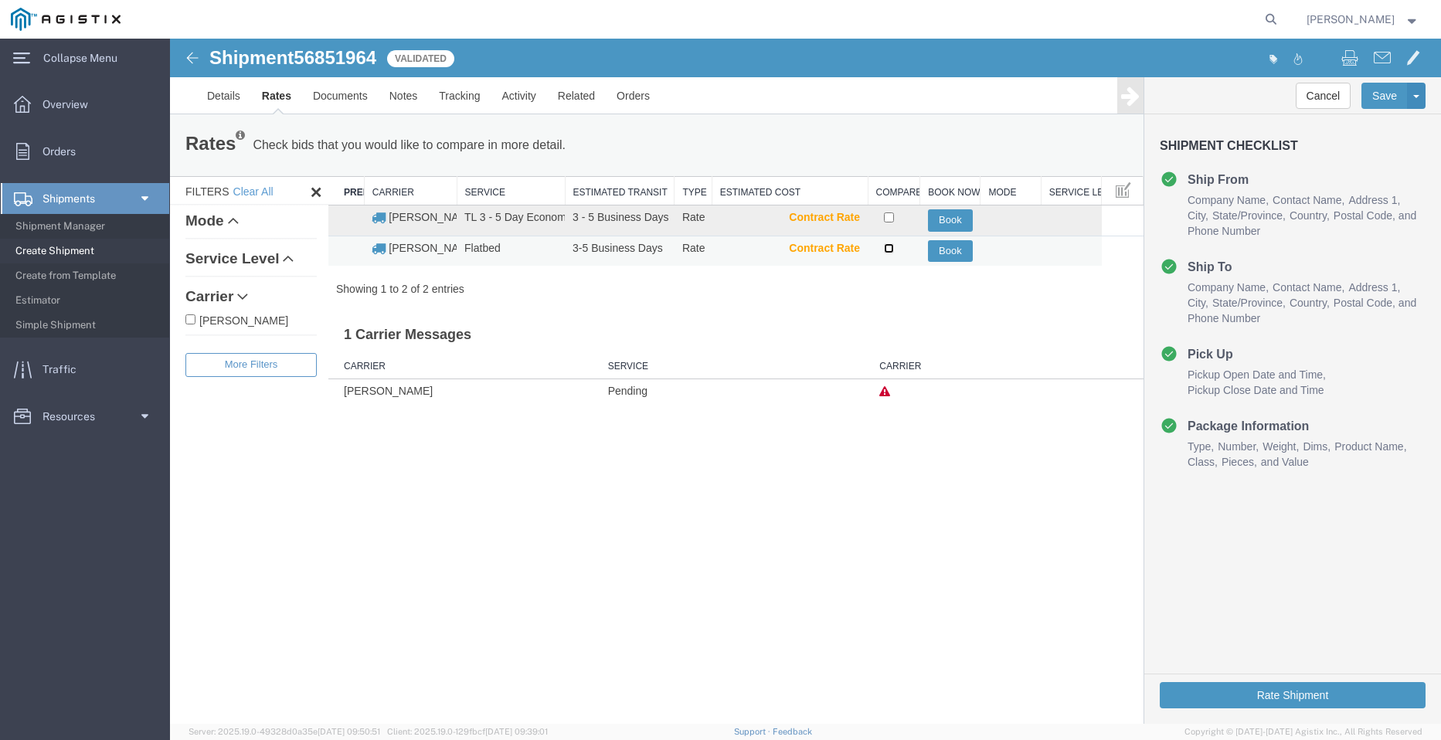
click at [884, 246] on input "checkbox" at bounding box center [889, 248] width 10 height 10
checkbox input "true"
click at [948, 246] on button "Book" at bounding box center [950, 251] width 45 height 22
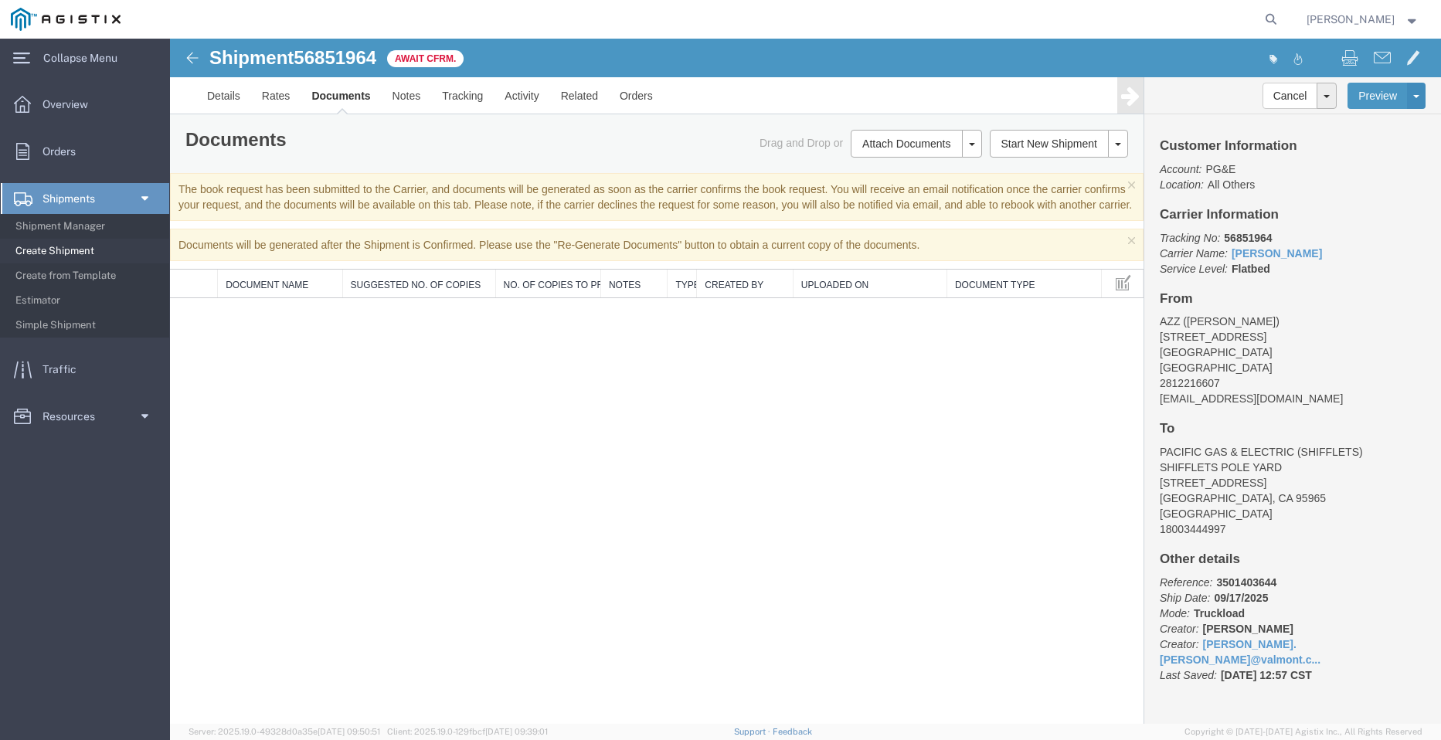
click at [50, 248] on span "Create Shipment" at bounding box center [86, 251] width 143 height 31
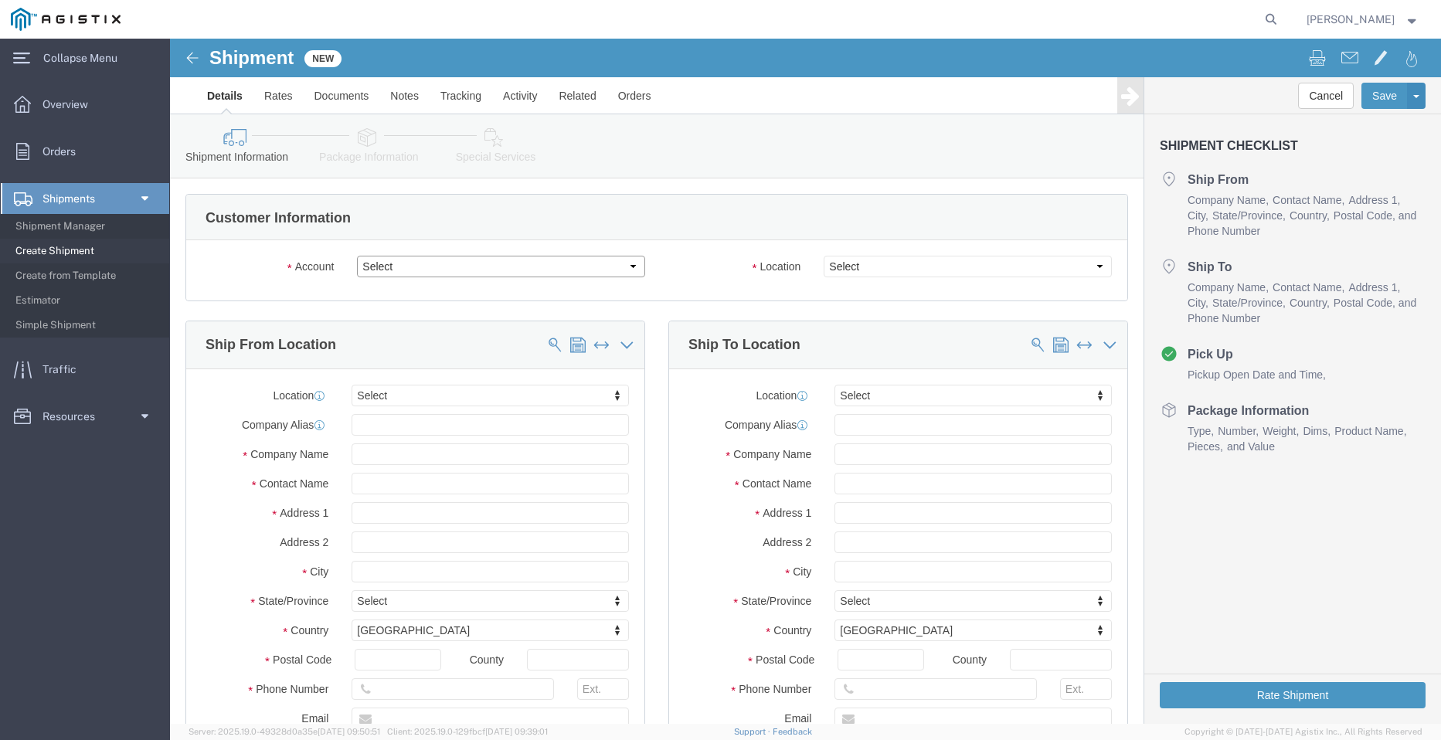
click select "Select PG&E Valmont Industries Inc"
select select "9596"
click select "Select PG&E Valmont Industries Inc"
select select "PURCHORD"
select select
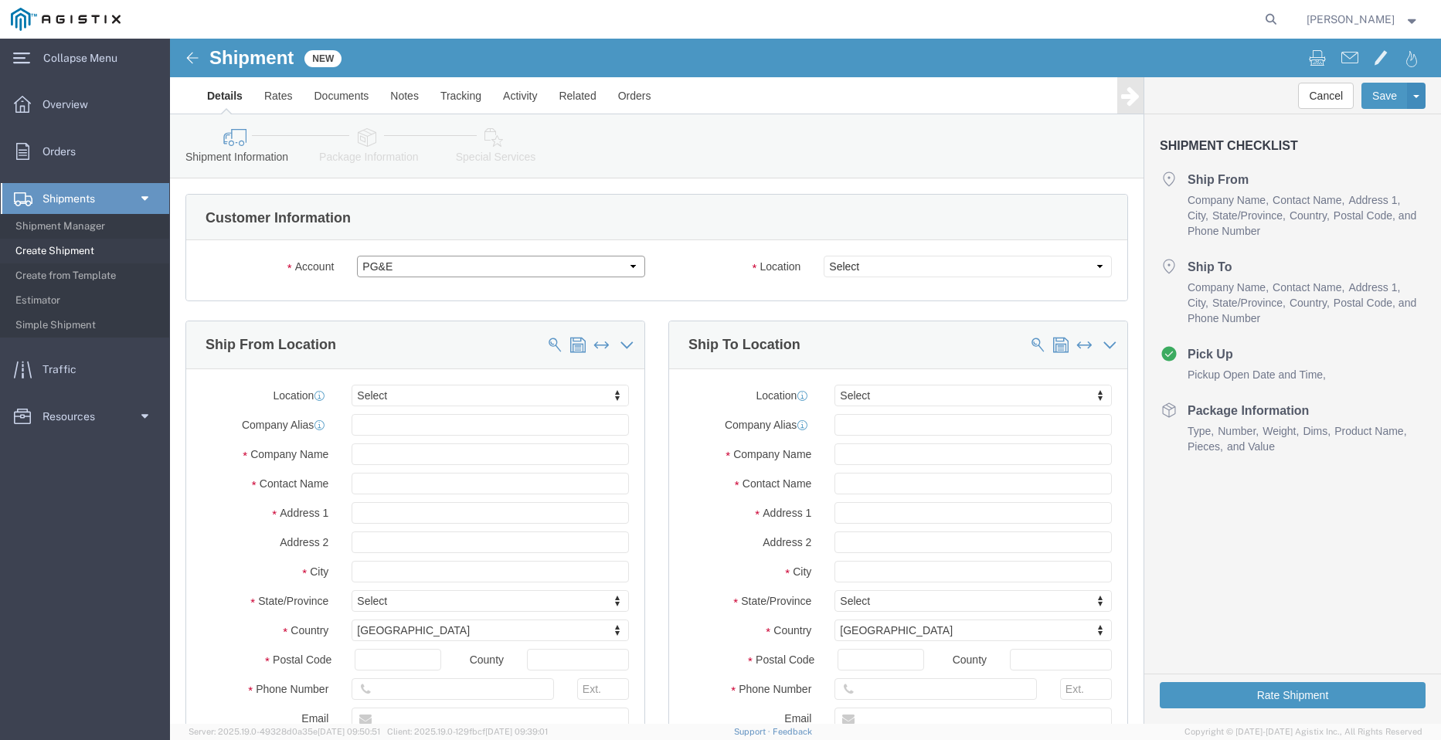
select select
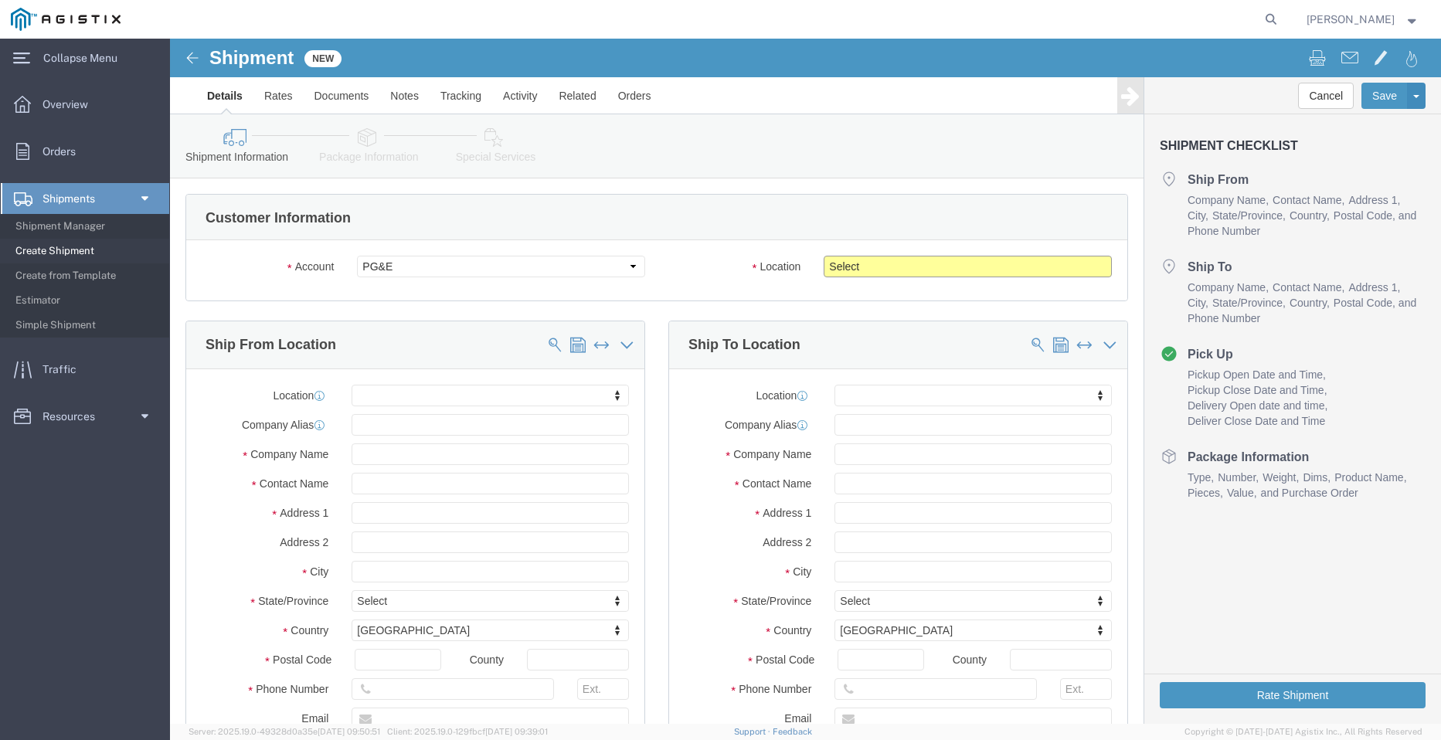
click select "Select All Others [GEOGRAPHIC_DATA] [GEOGRAPHIC_DATA] [GEOGRAPHIC_DATA] [GEOGRA…"
select select "23082"
click select "Select All Others [GEOGRAPHIC_DATA] [GEOGRAPHIC_DATA] [GEOGRAPHIC_DATA] [GEOGRA…"
click input "text"
type input "TE"
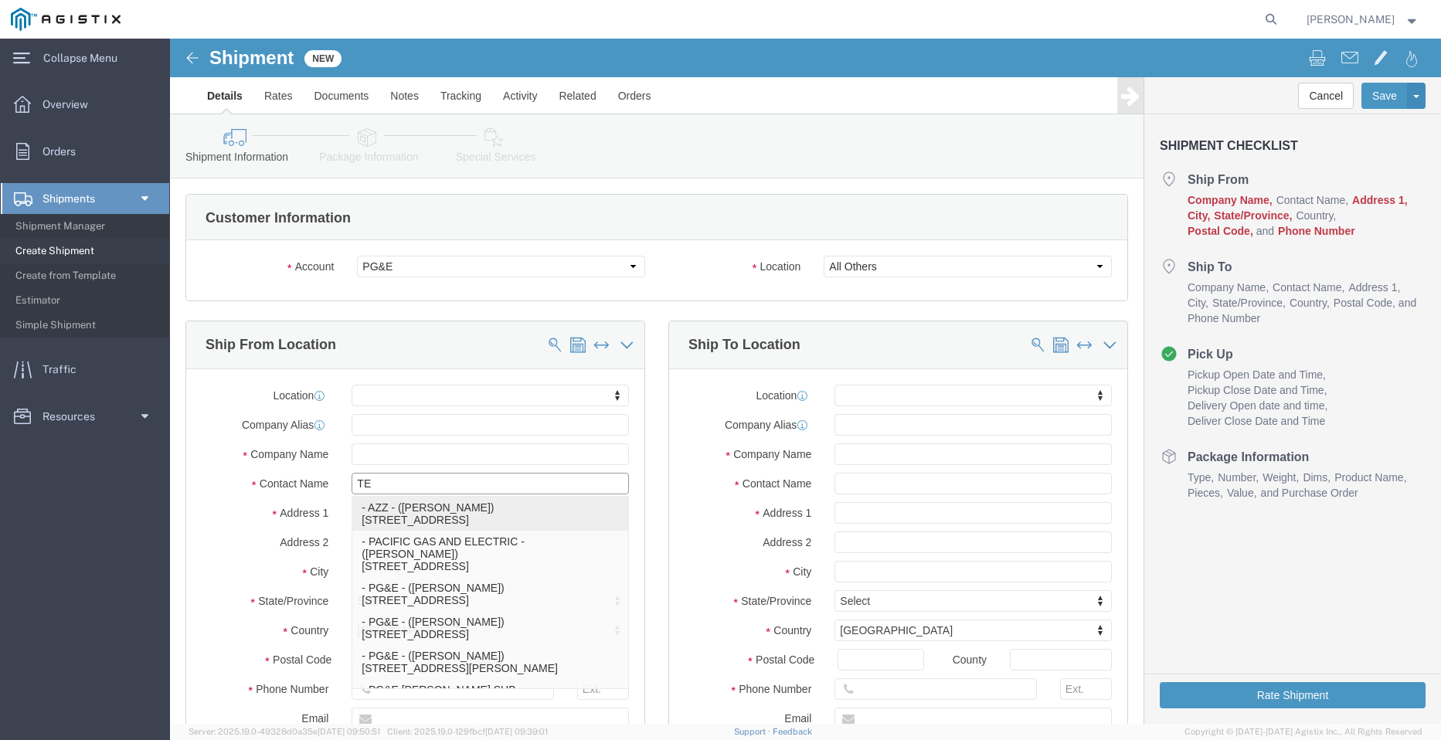
click p "- AZZ - ([PERSON_NAME]) [STREET_ADDRESS][PERSON_NAME]"
select select
type input "[STREET_ADDRESS]"
type input "77064"
type input "2812216607"
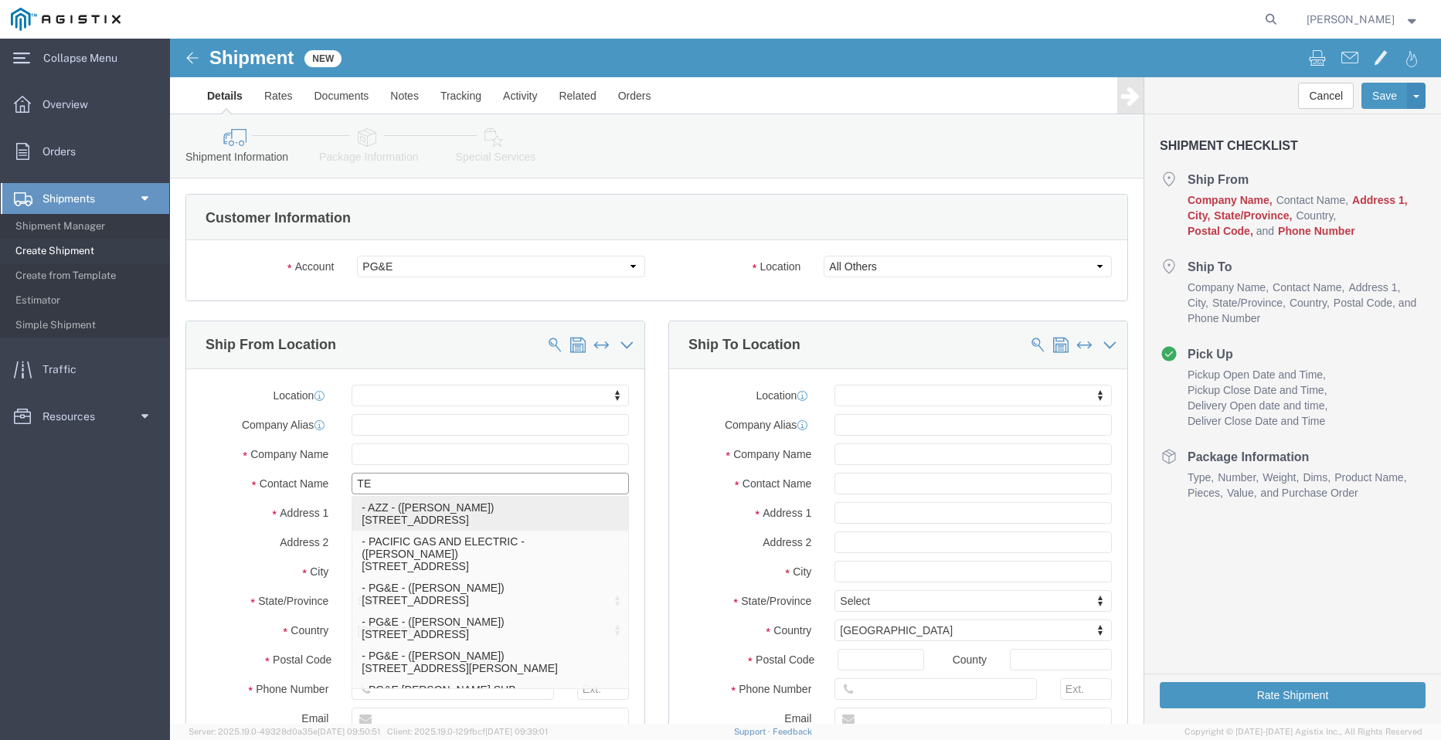
type input "[EMAIL_ADDRESS][DOMAIN_NAME]"
checkbox input "true"
type input "AZZ"
type input "[PERSON_NAME]"
type input "[GEOGRAPHIC_DATA]"
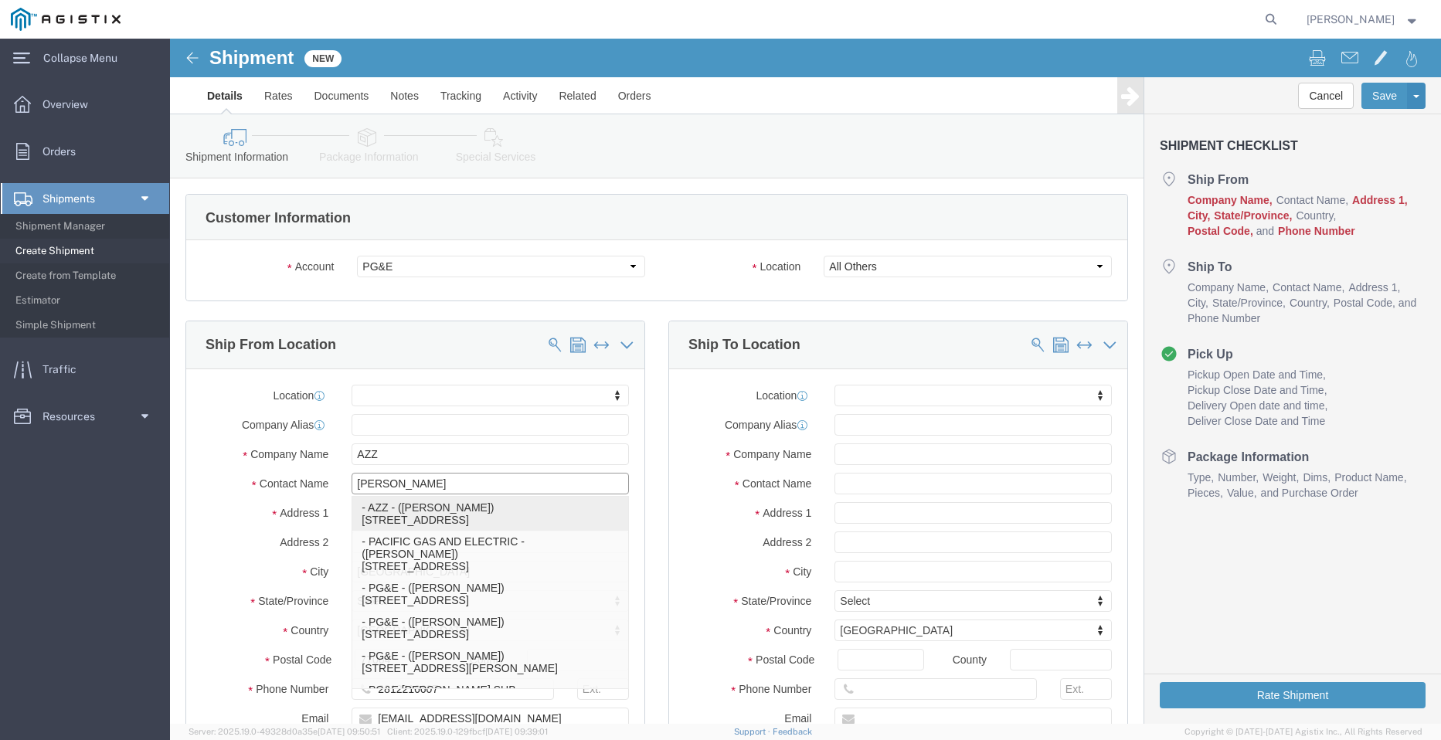
select select "[GEOGRAPHIC_DATA]"
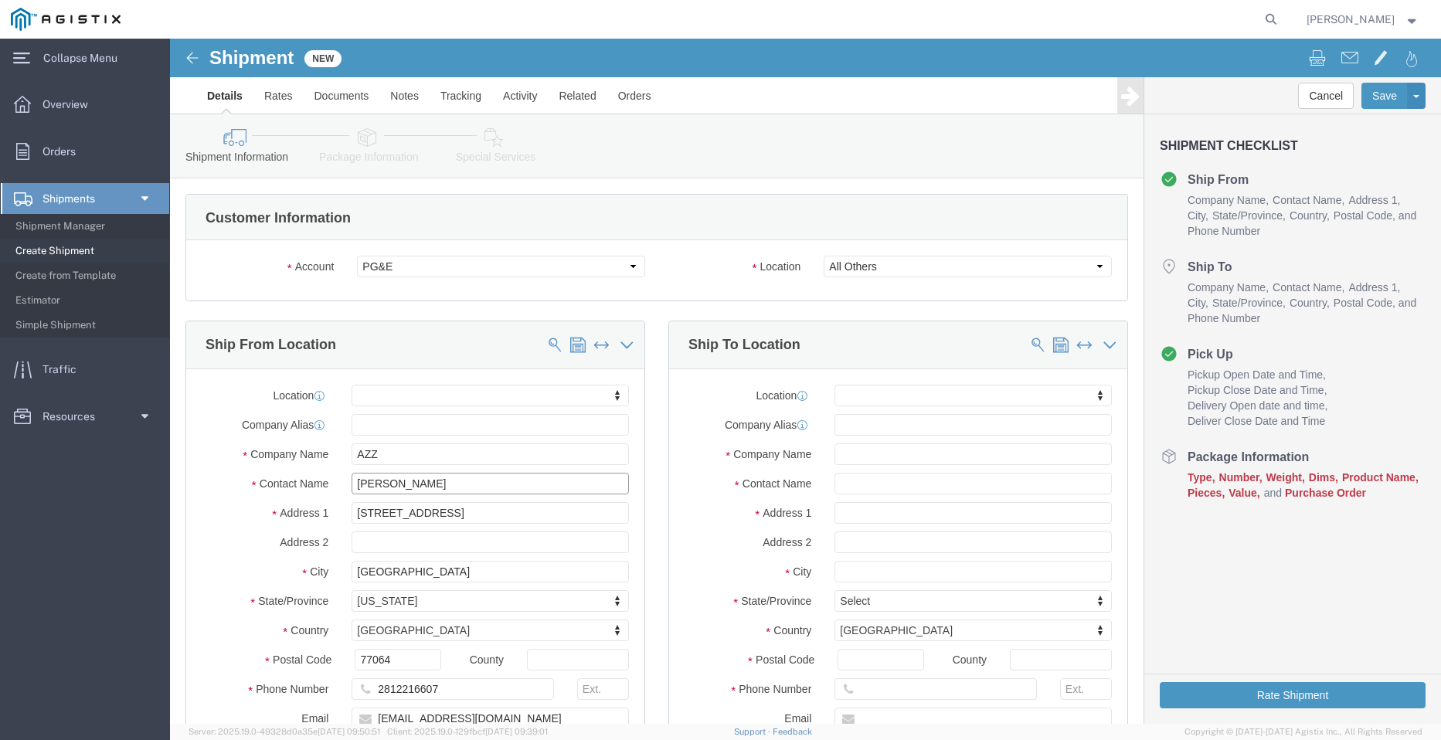
type input "[PERSON_NAME]"
click input "text"
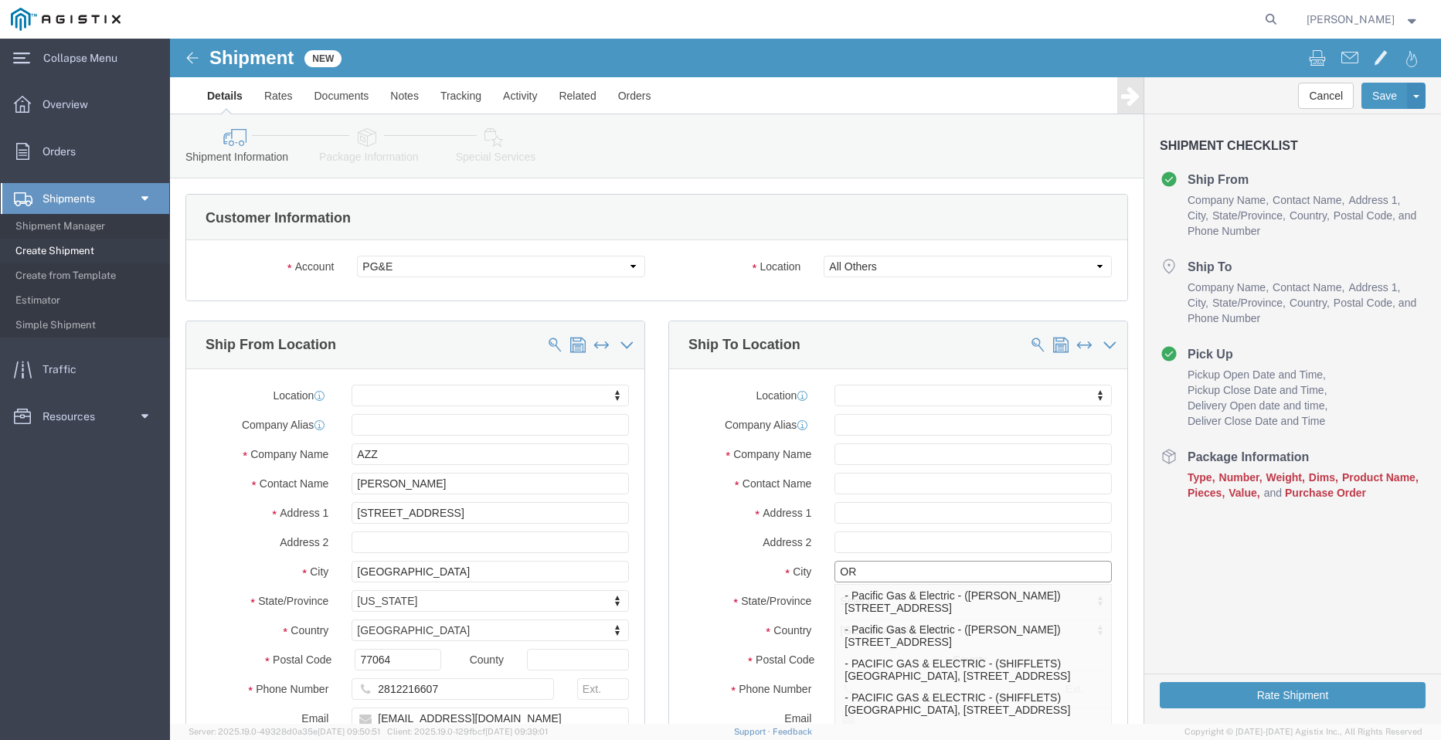
type input "ORO"
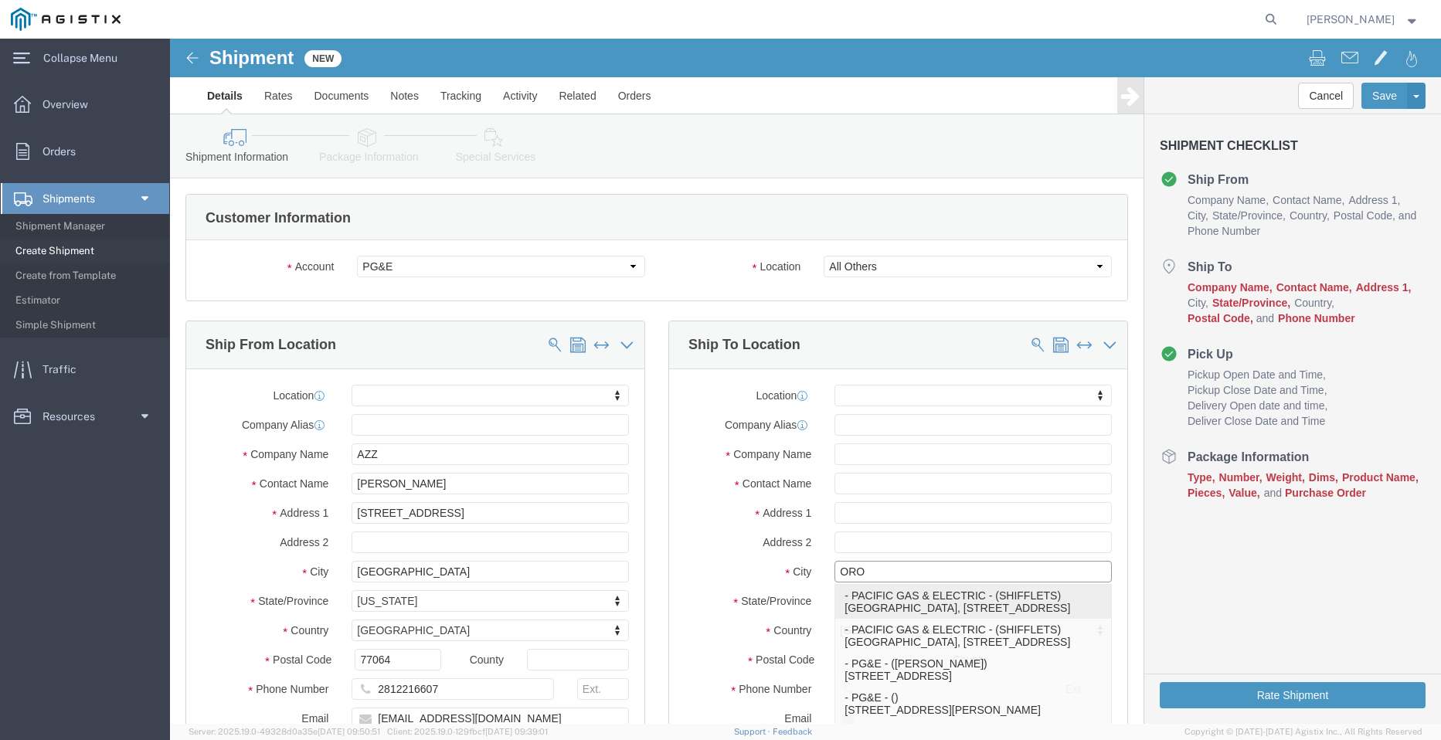
click p "- PACIFIC GAS & ELECTRIC - (SHIFFLETS) [GEOGRAPHIC_DATA], [STREET_ADDRESS]"
select select
type input "SHIFFLETS POLE YARD"
type input "[STREET_ADDRESS]"
type input "95965"
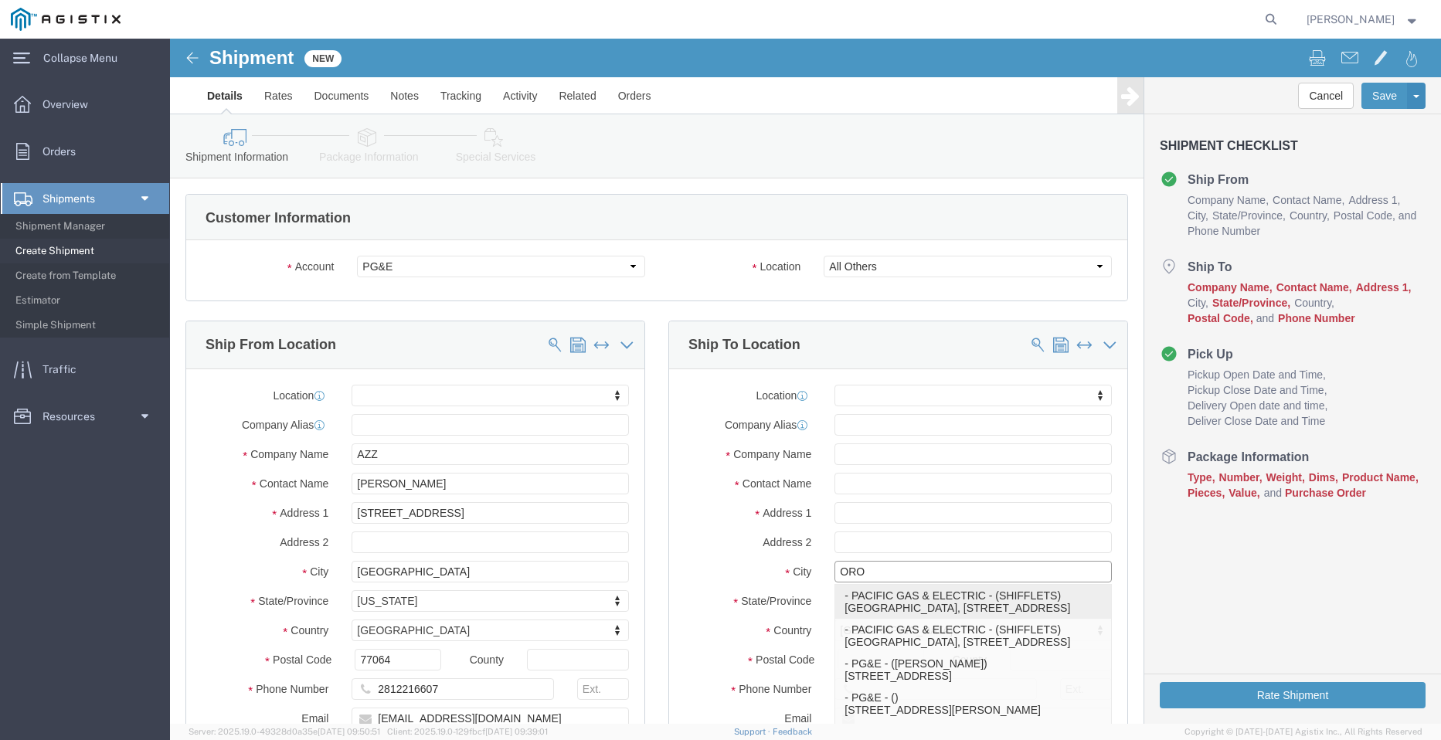
type input "[GEOGRAPHIC_DATA]"
type input "18003444997"
type input "PACIFIC GAS & ELECTRIC"
type input "SHIFFLETS"
type input "[GEOGRAPHIC_DATA]"
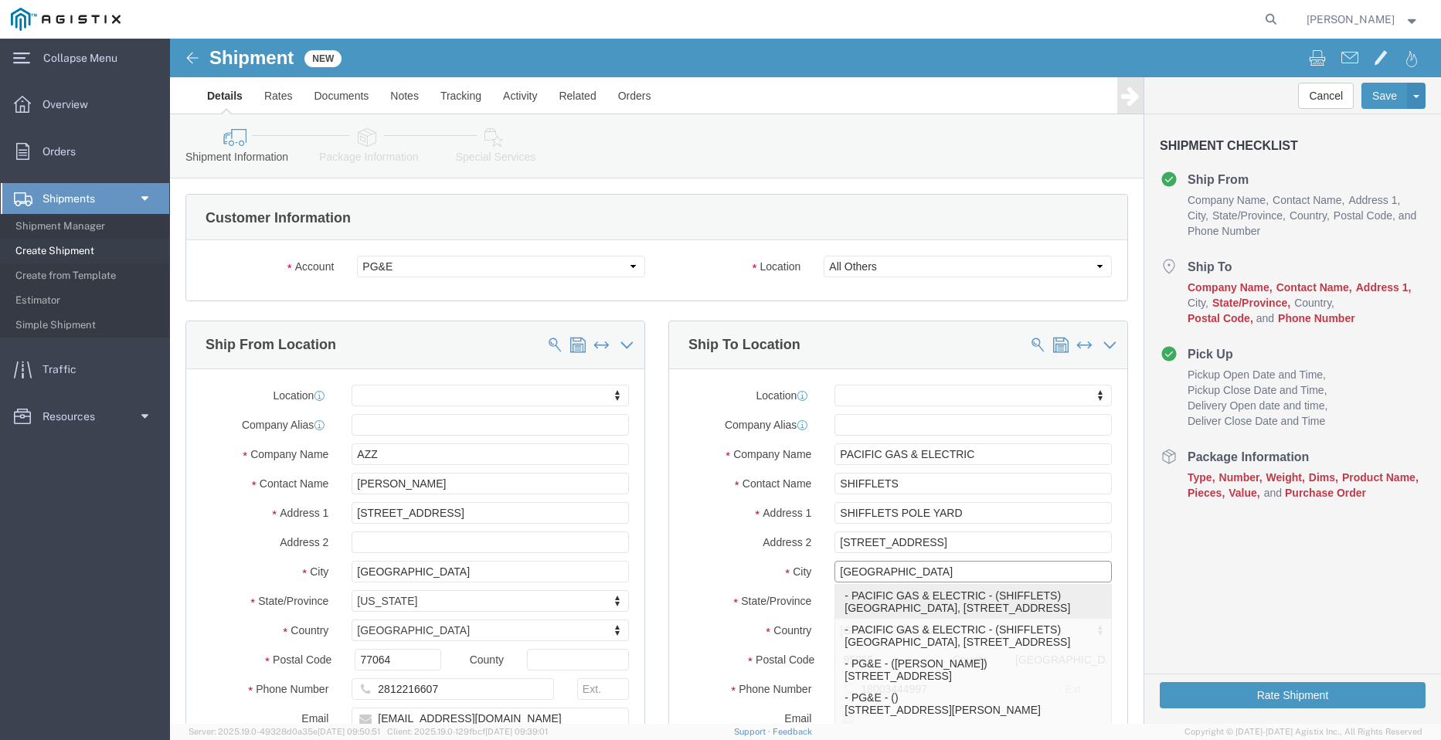
select select "CA"
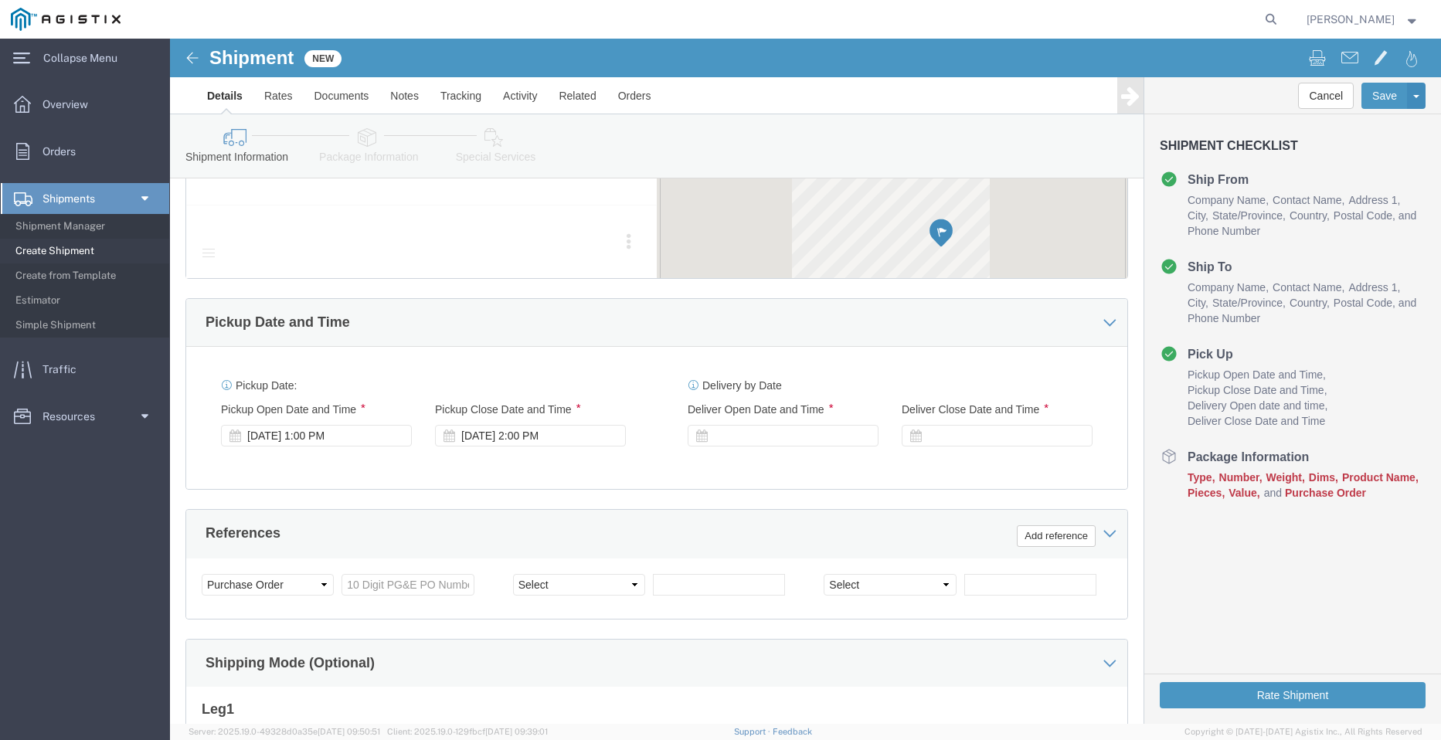
scroll to position [850, 0]
type input "[GEOGRAPHIC_DATA]"
select select
click div "Pickup Date and Time"
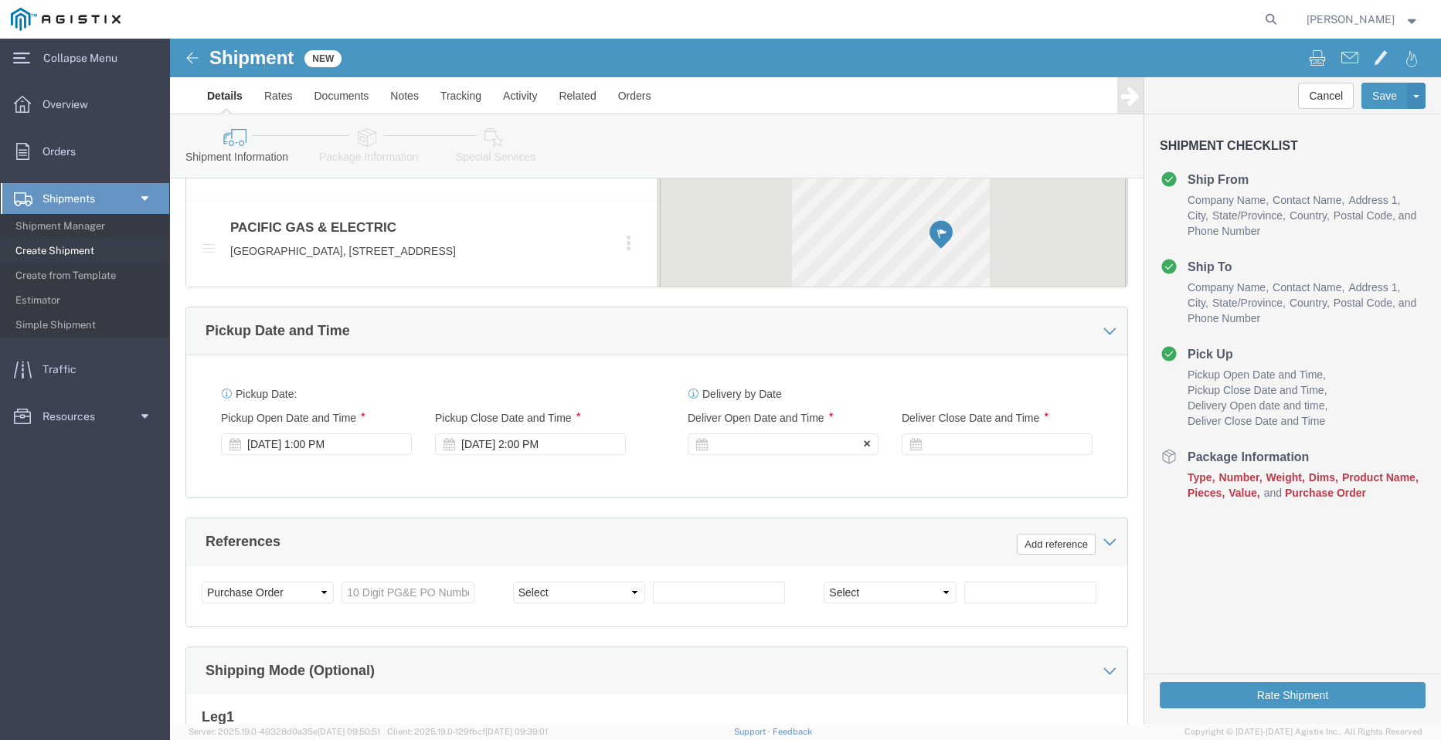
click div
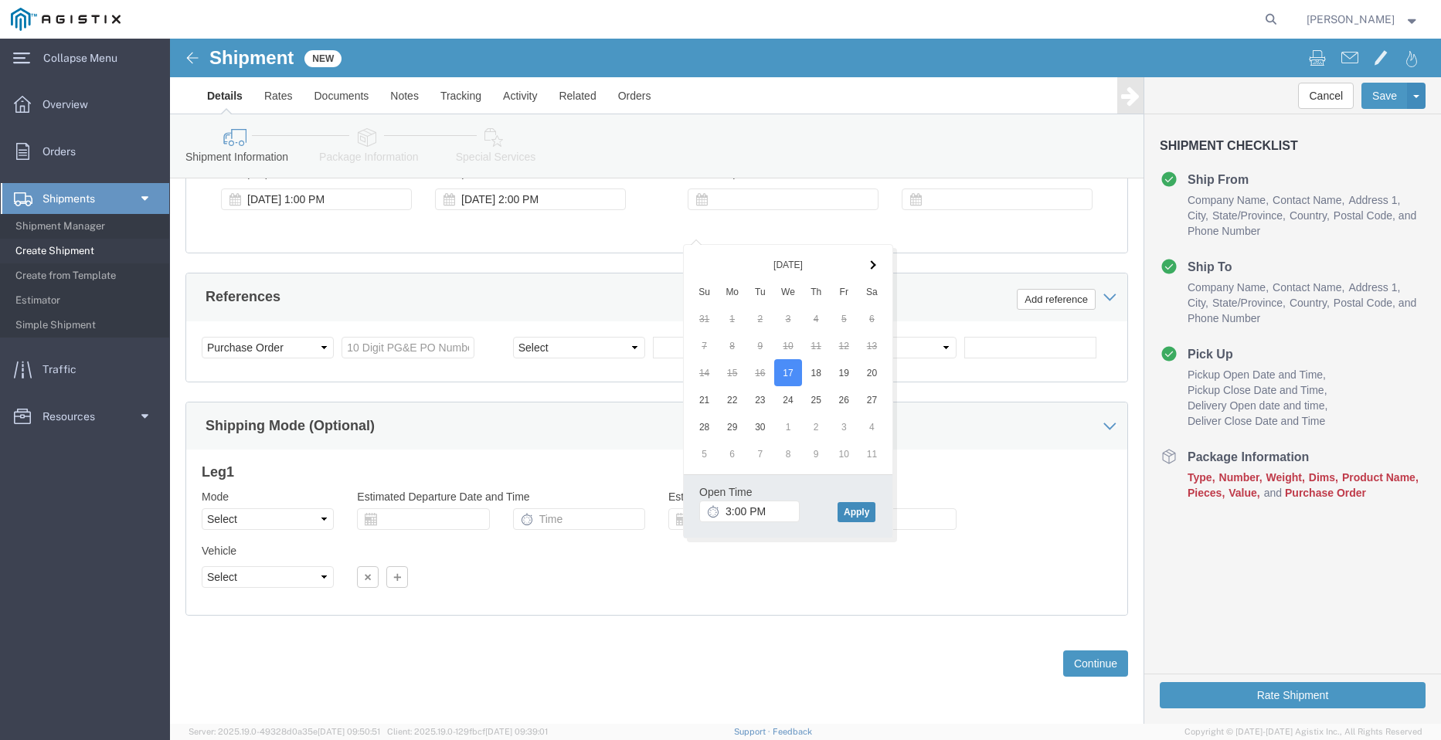
click button "Apply"
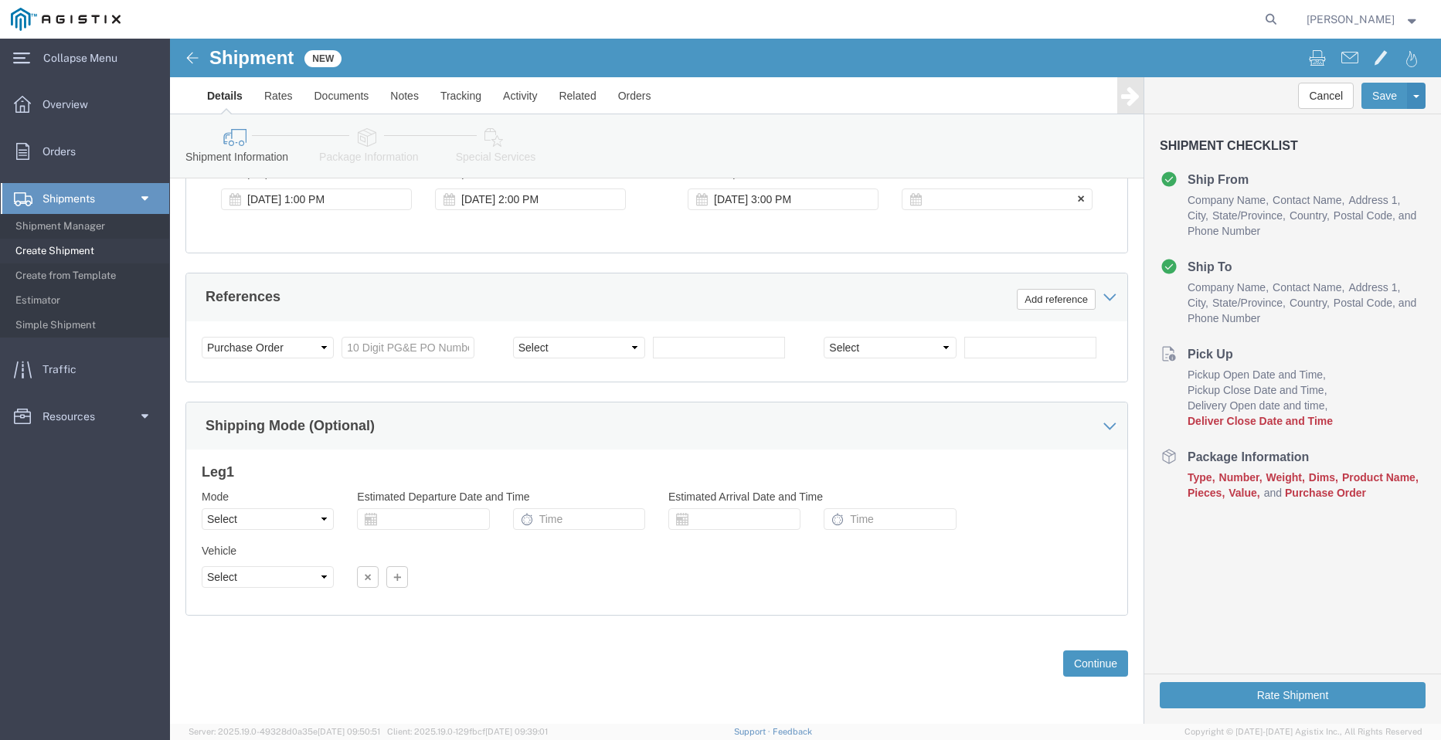
click div
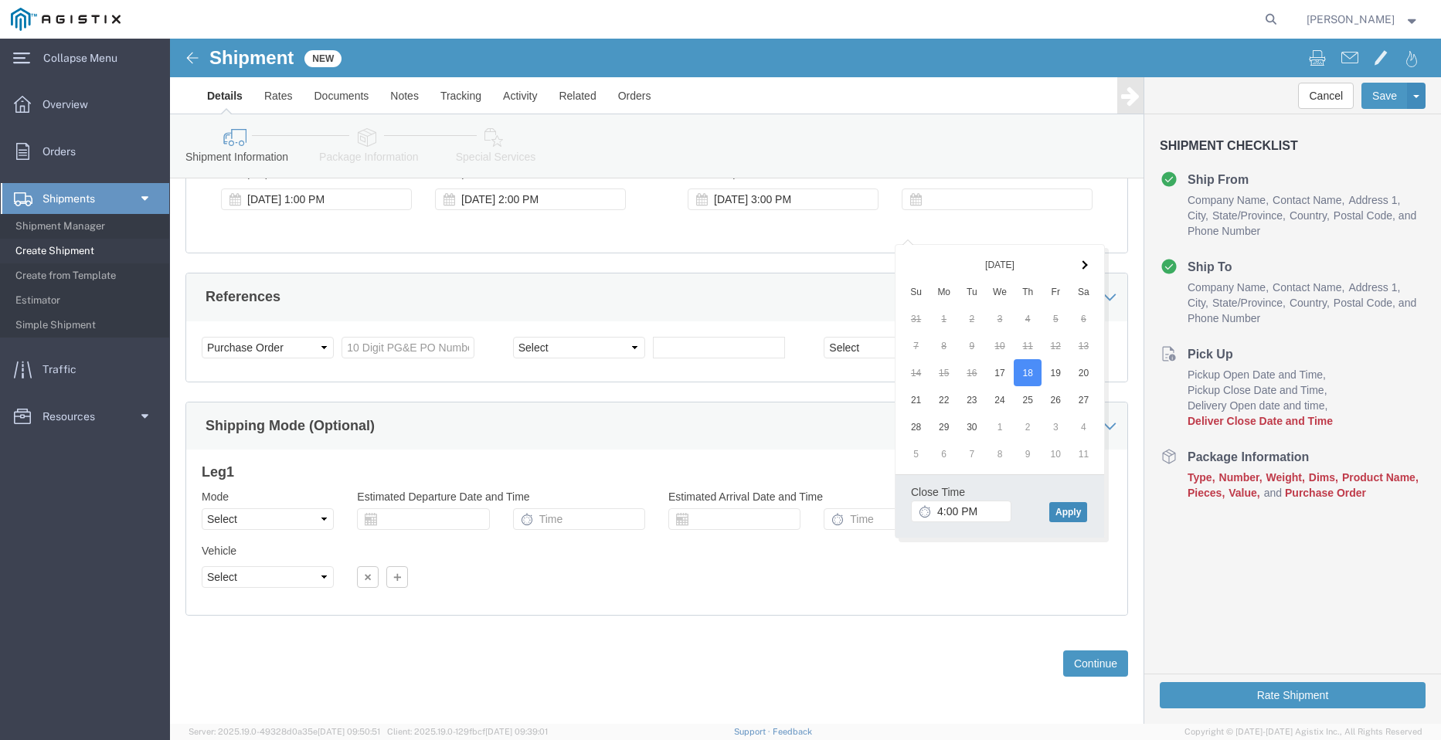
click button "Apply"
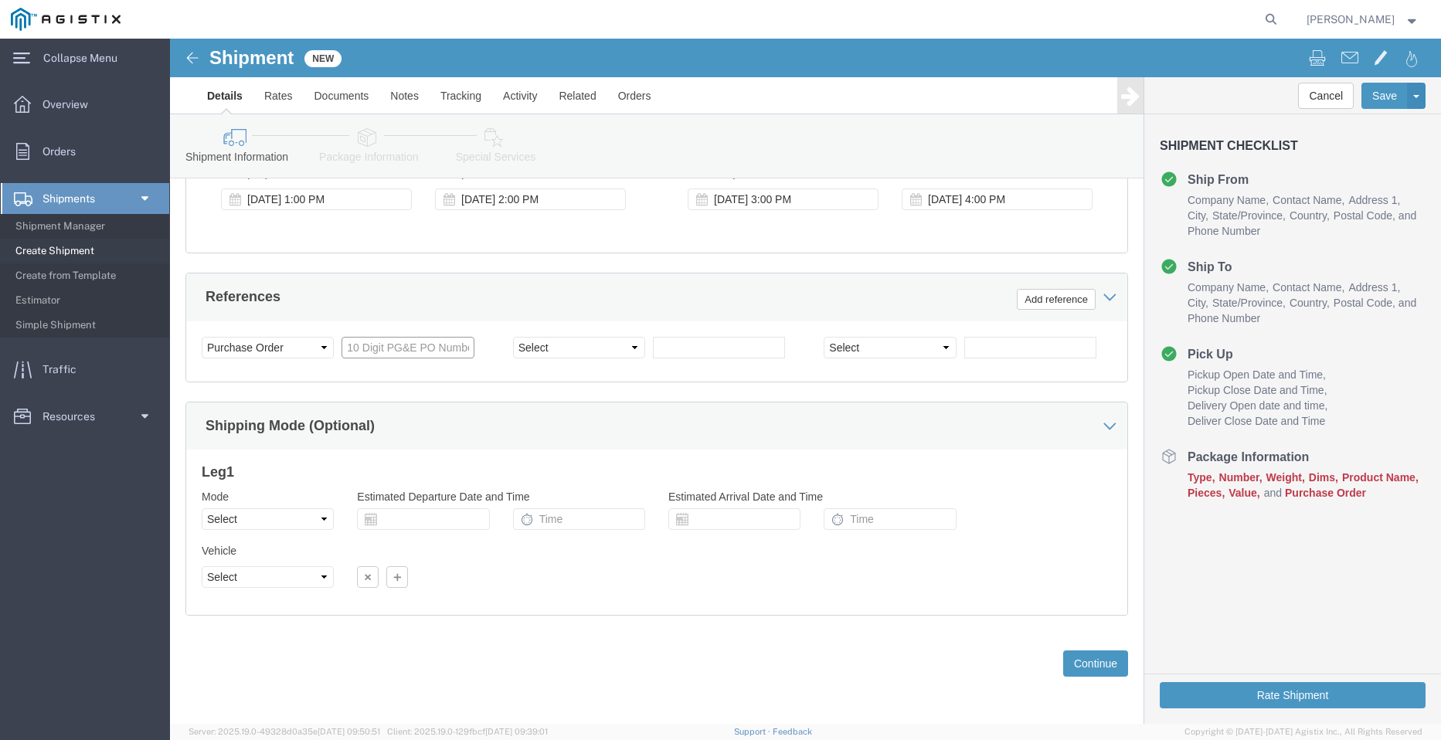
click input "text"
paste input "3501401076"
type input "3501401076"
click select "Select Account Type Activity ID Airline Appointment Number ASN Batch Request # …"
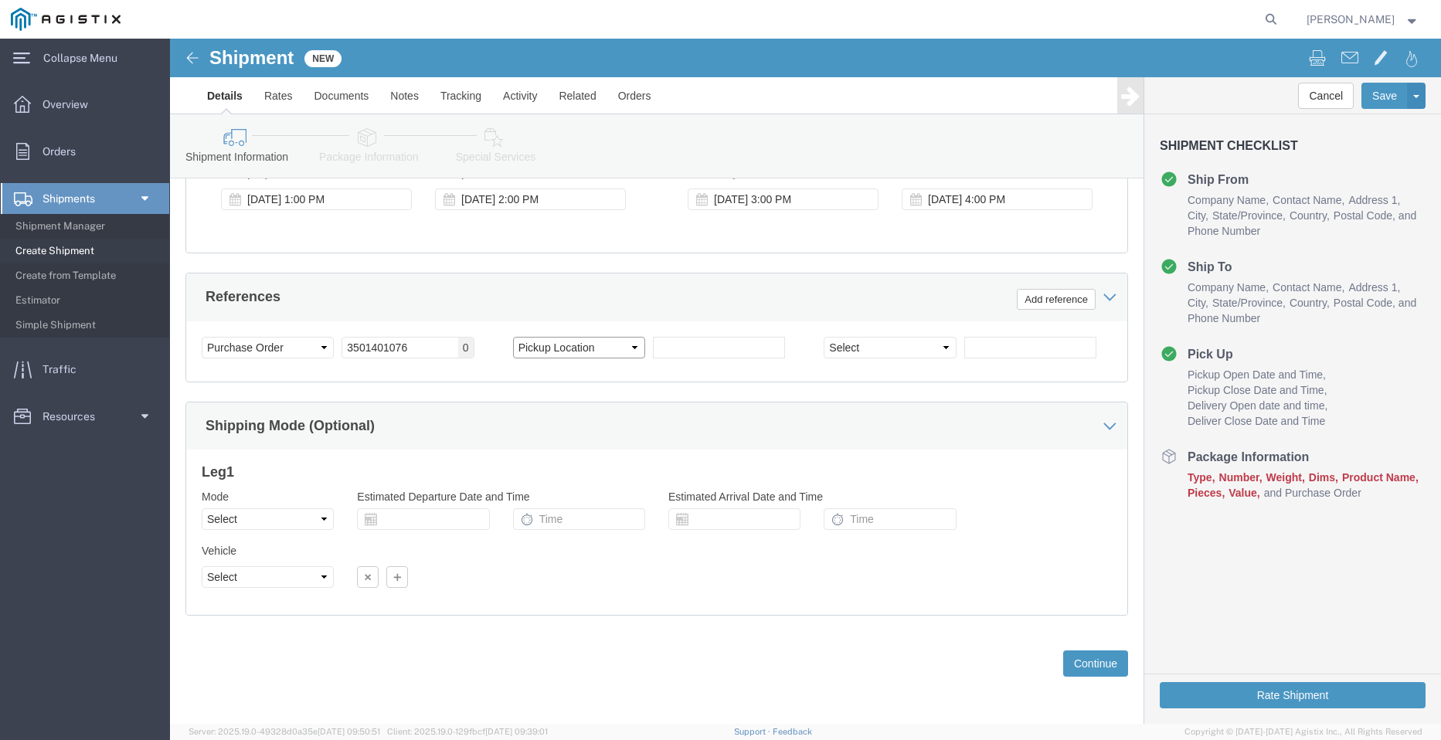
select select "PICKUPNUM"
click input "text"
paste input "900248894"
type input "900248894"
click button "Continue"
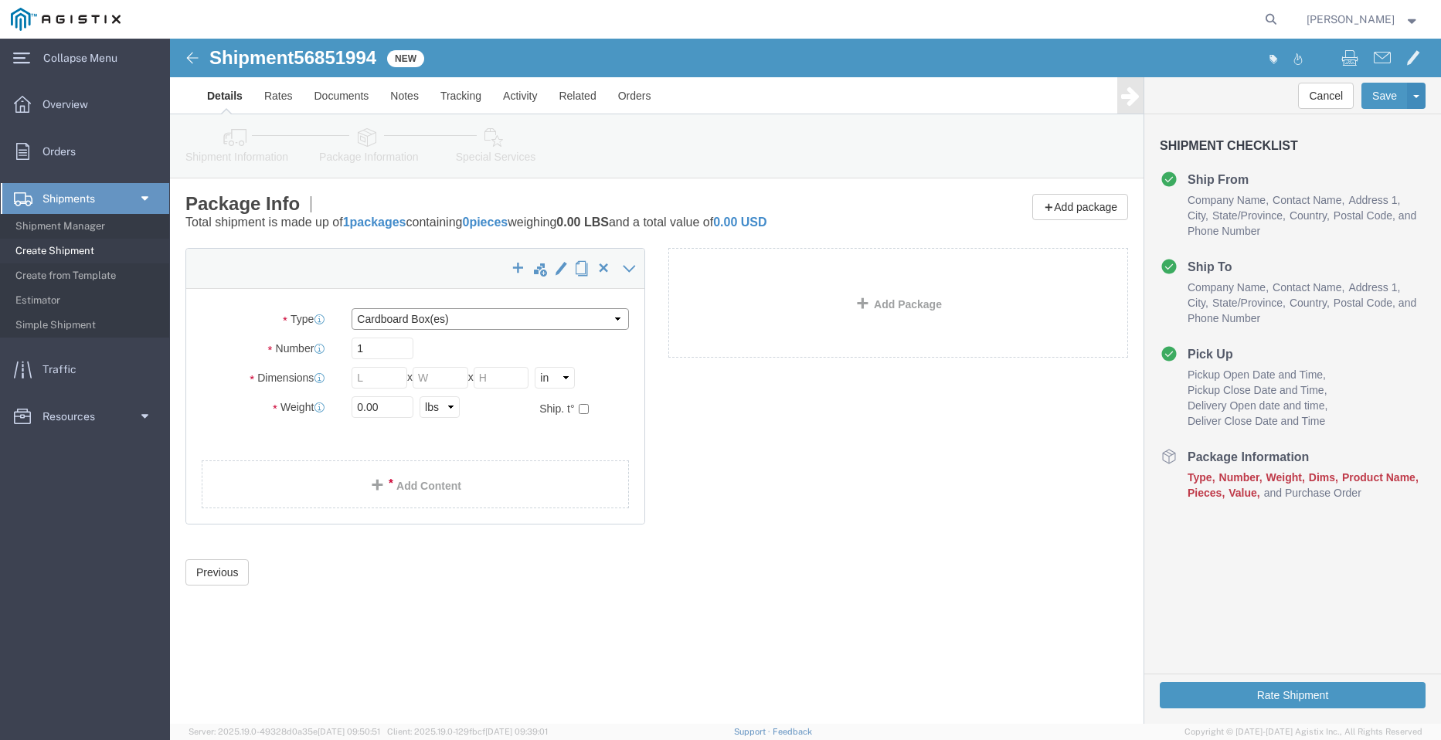
click select "Select Bulk Bundle(s) Cardboard Box(es) Carton(s) Crate(s) Drum(s) (Fiberboard)…"
select select "BNDL"
click select "Select Bulk Bundle(s) Cardboard Box(es) Carton(s) Crate(s) Drum(s) (Fiberboard)…"
click select "Select cm ft in"
select select "FT"
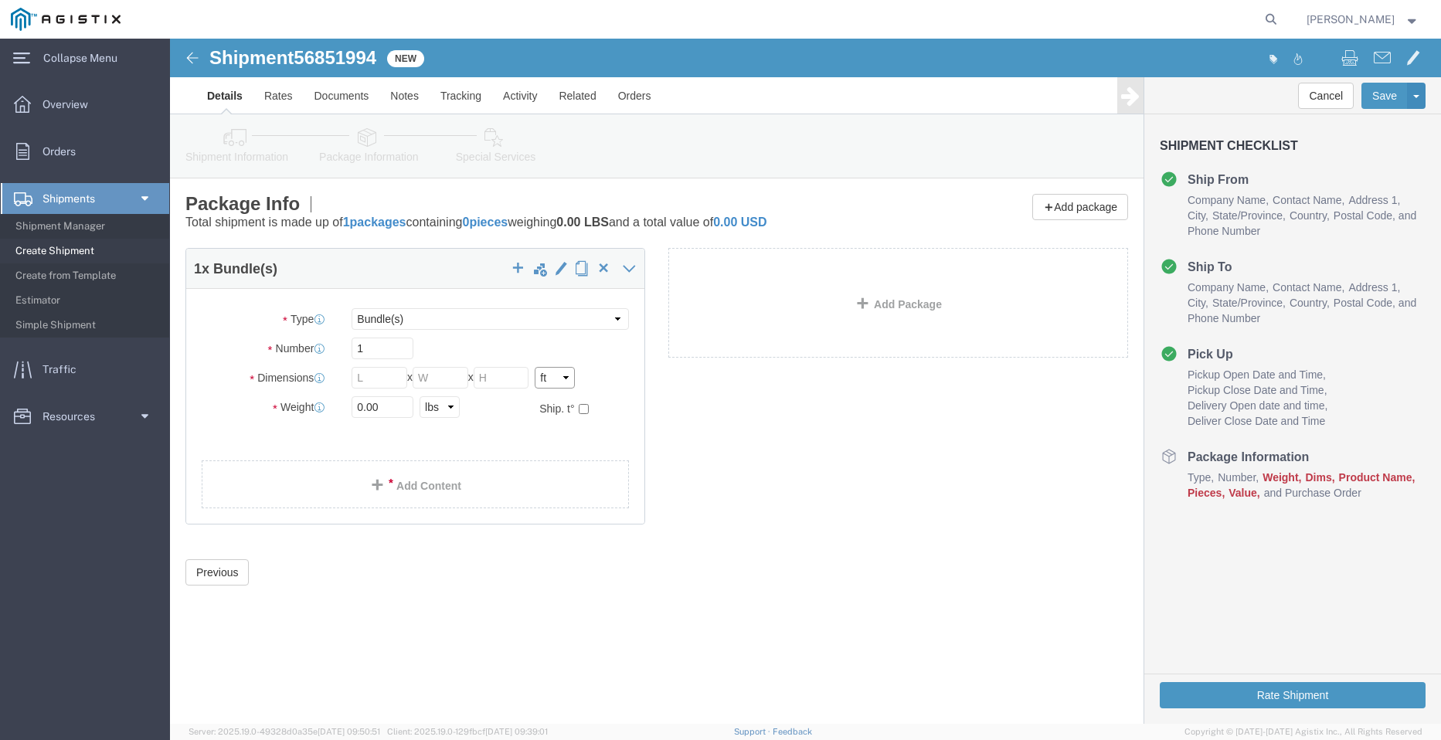
click select "Select cm ft in"
click input "text"
type input "96"
type input "102"
type input "35"
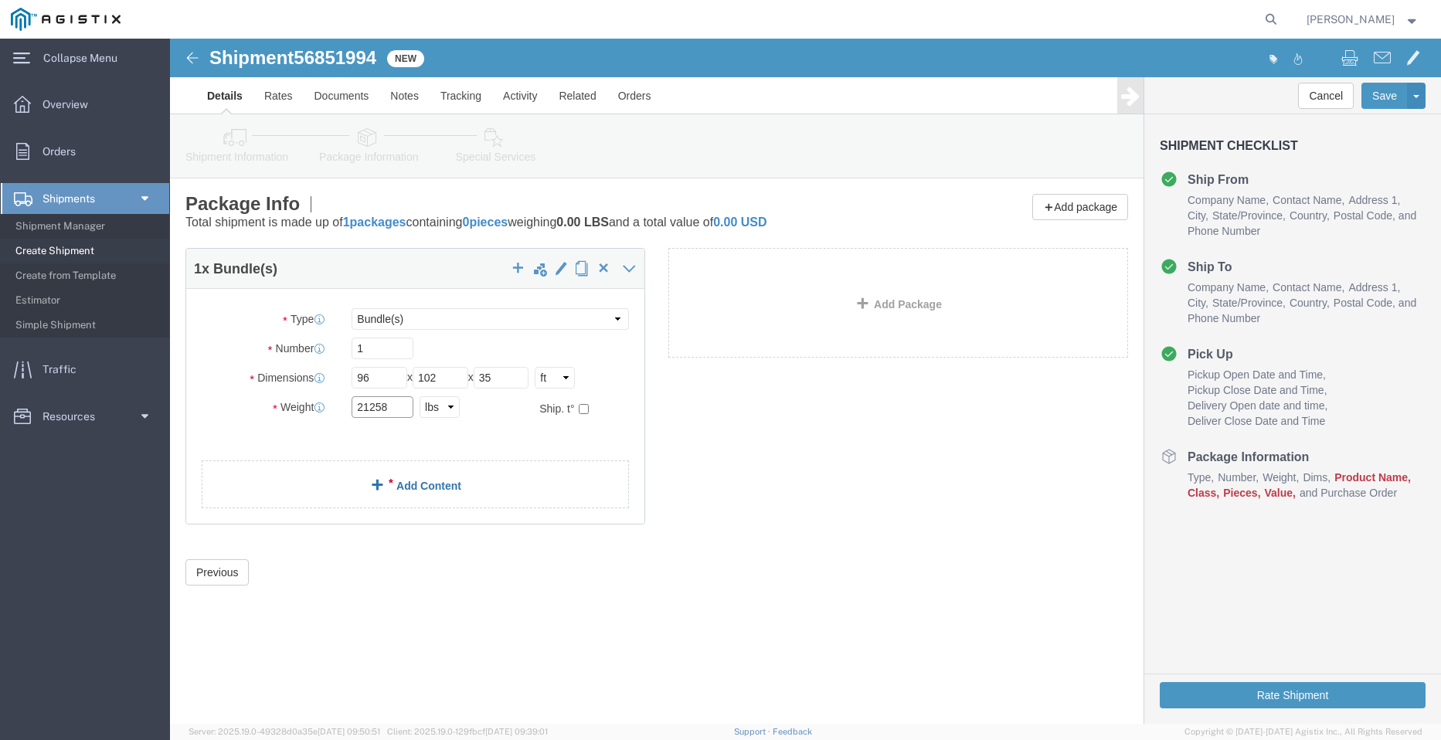
type input "21258"
click link "Add Content"
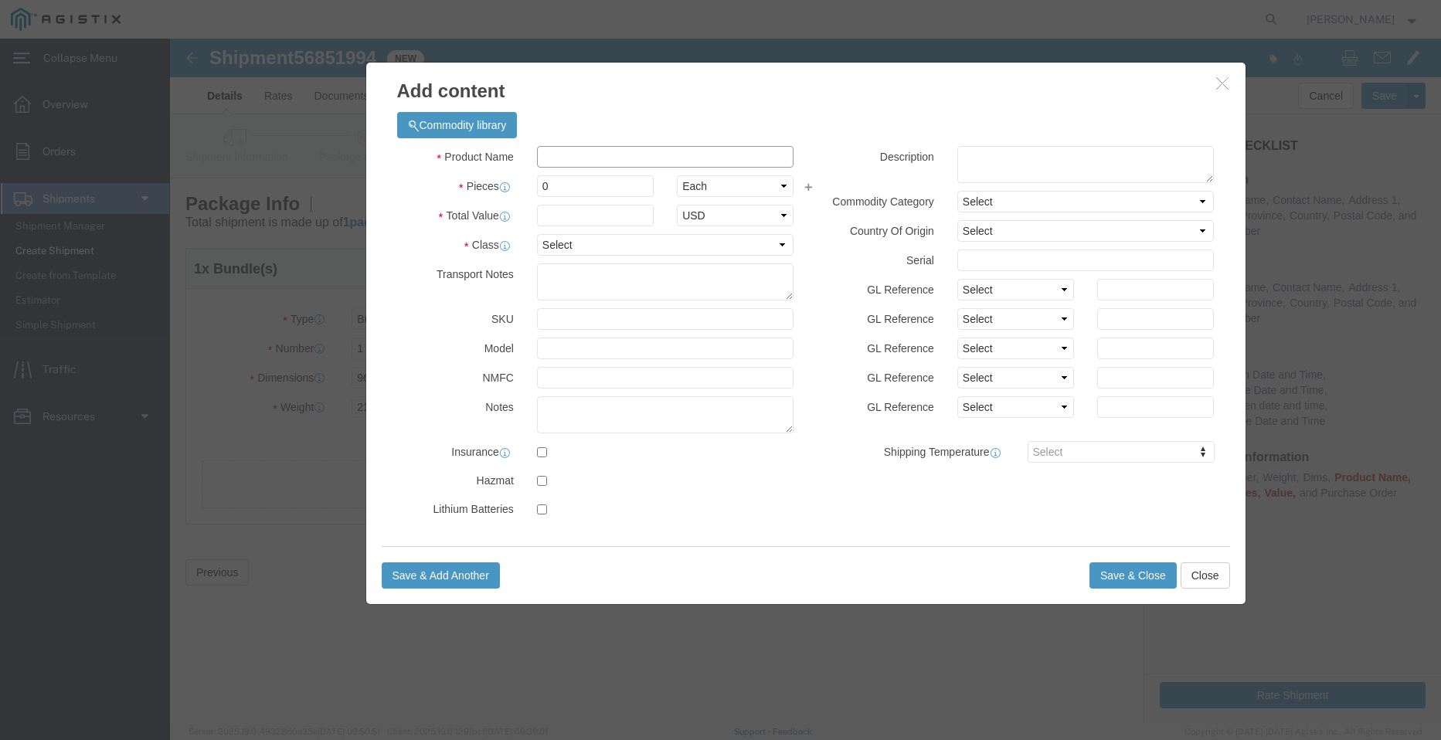
click input "text"
type input "STEEL POLES"
type input "1"
select select "MX"
click input "0"
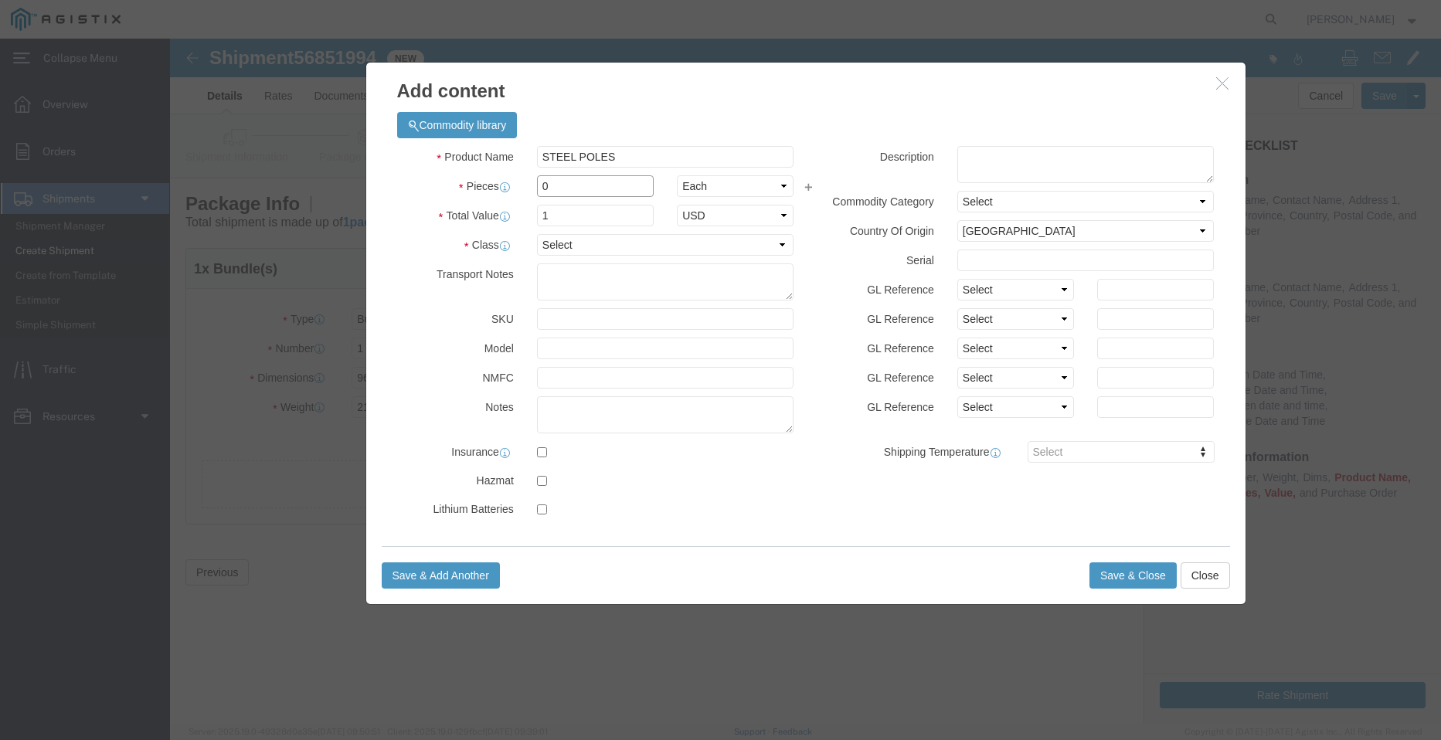
drag, startPoint x: 417, startPoint y: 148, endPoint x: 316, endPoint y: 131, distance: 102.5
click div "Product Name STEEL POLES Pieces 0 Select Bag Barrels 100Board Feet Bottle Box B…"
type input "18"
click select "Select 50 55 60 65 70 85 92.5 100 125 175 250 300 400"
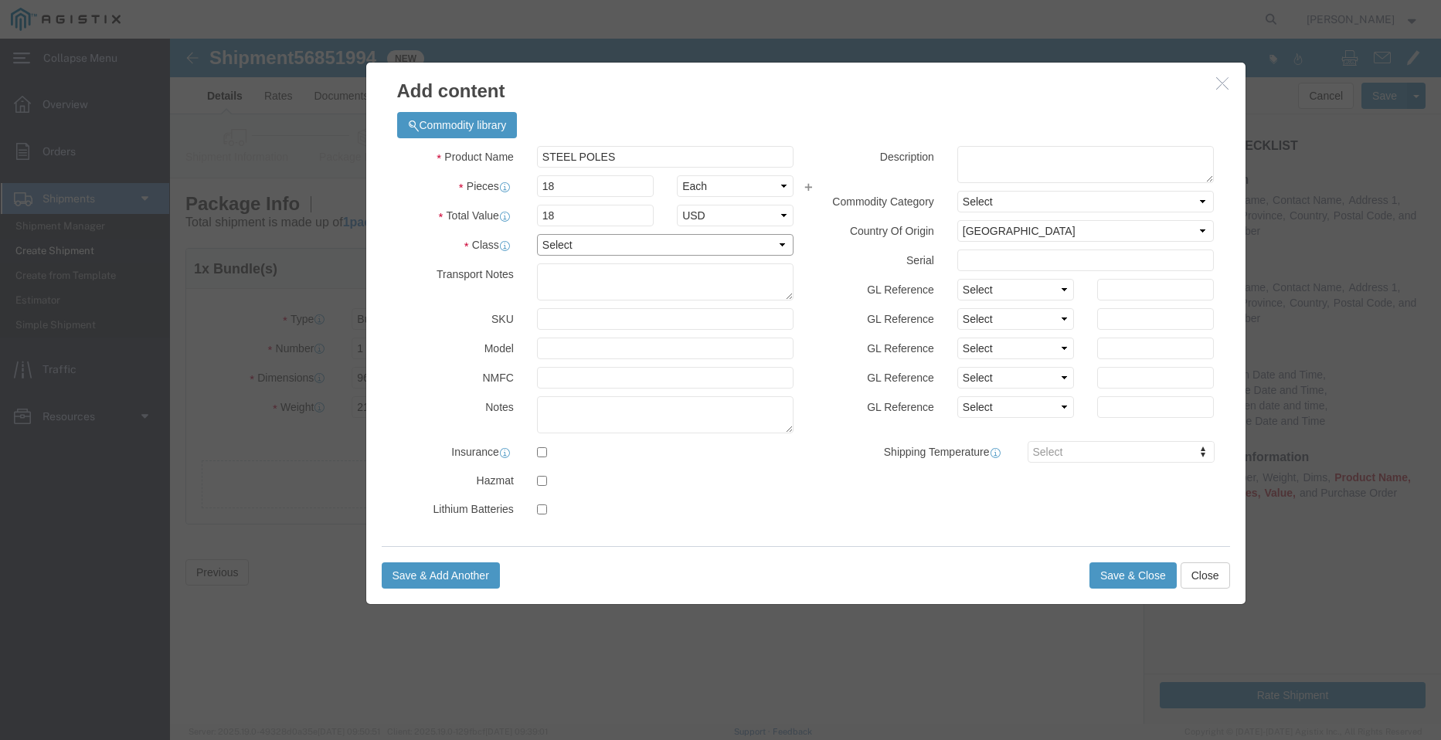
select select "50"
click select "Select 50 55 60 65 70 85 92.5 100 125 175 250 300 400"
click button "Save & Close"
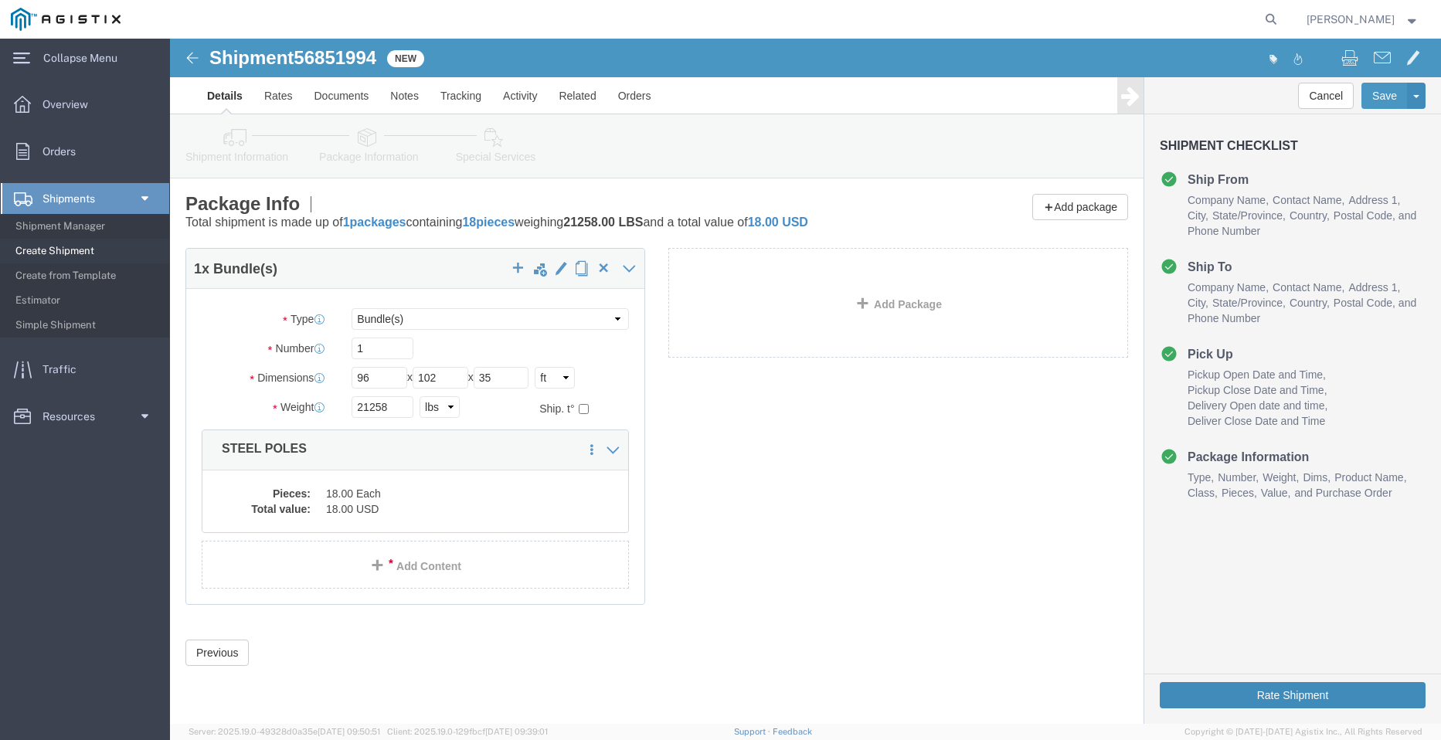
click button "Rate Shipment"
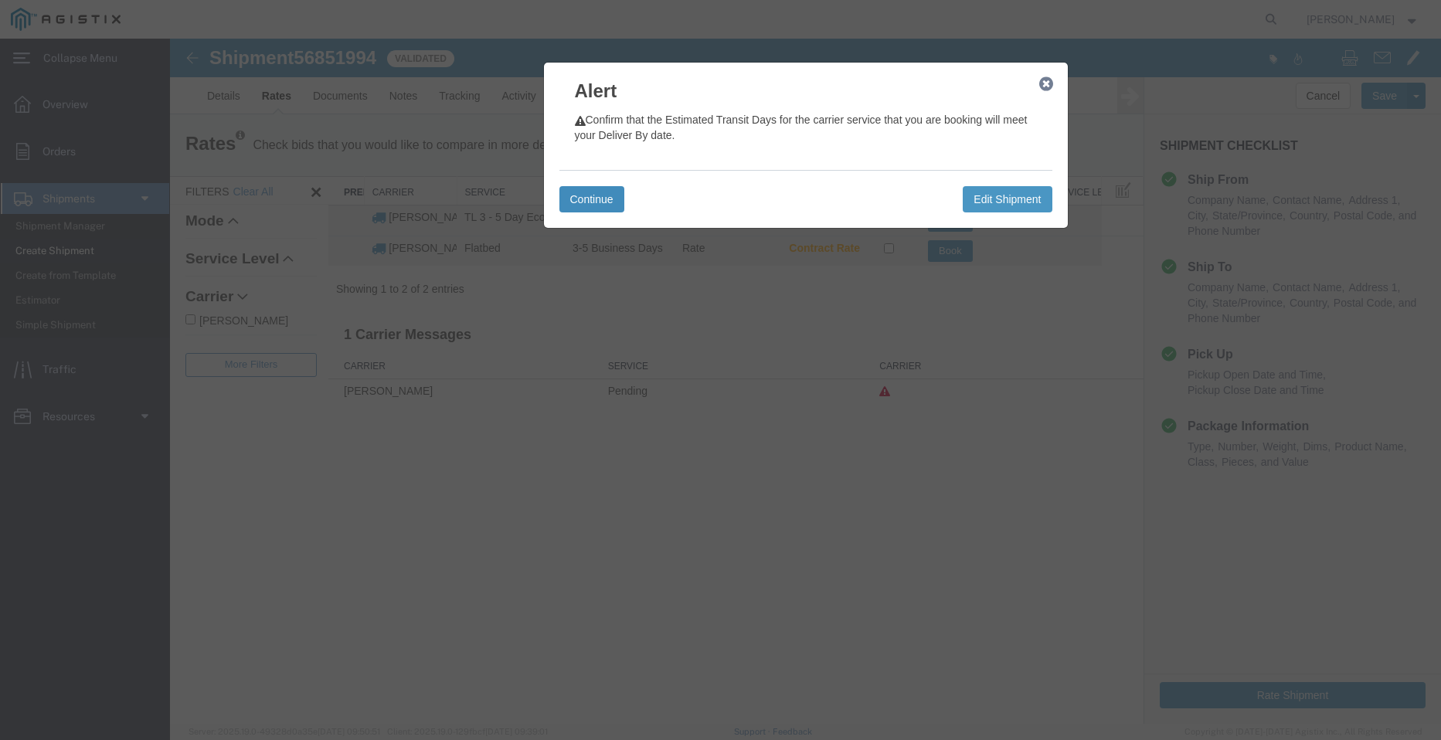
click at [603, 195] on button "Continue" at bounding box center [591, 199] width 65 height 26
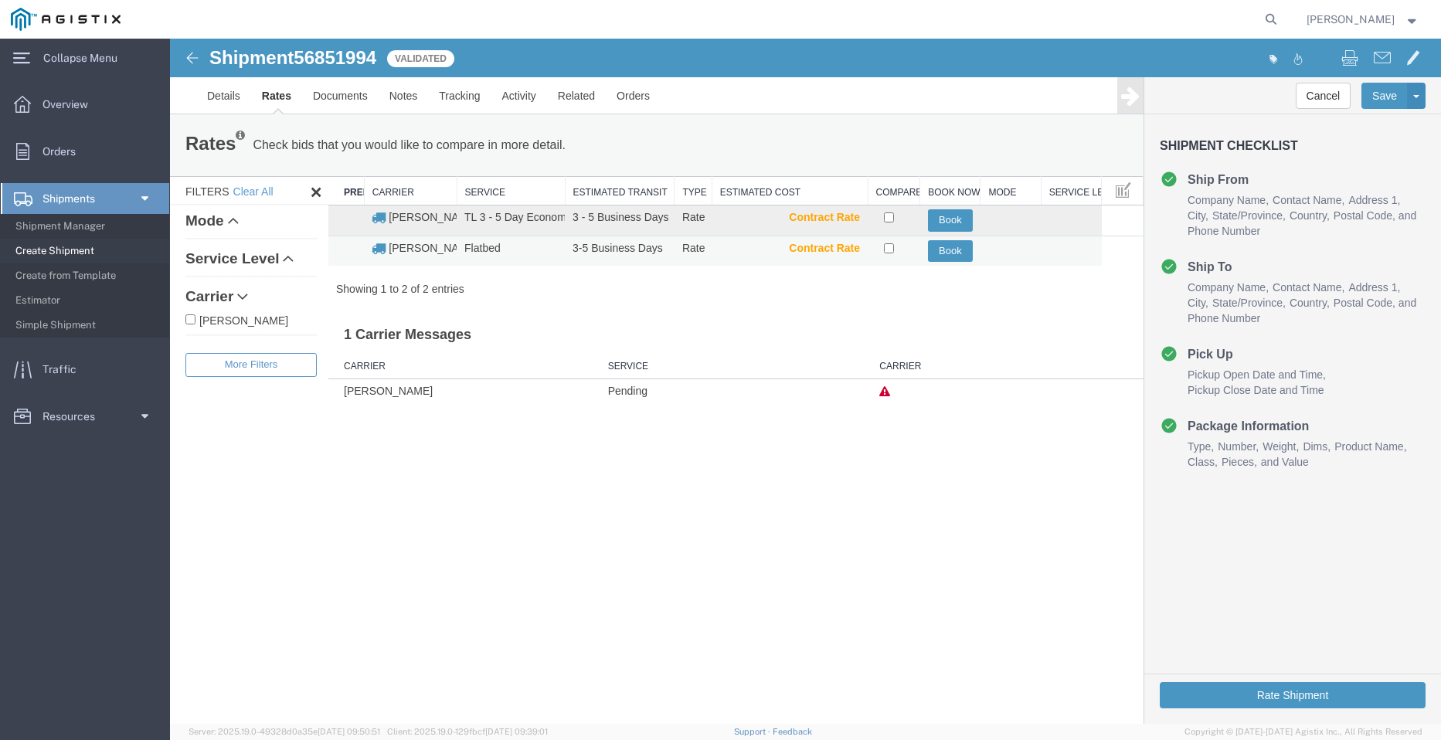
click at [895, 246] on td at bounding box center [894, 251] width 53 height 30
click at [889, 249] on input "checkbox" at bounding box center [889, 248] width 10 height 10
checkbox input "true"
click at [947, 253] on button "Book" at bounding box center [950, 251] width 45 height 22
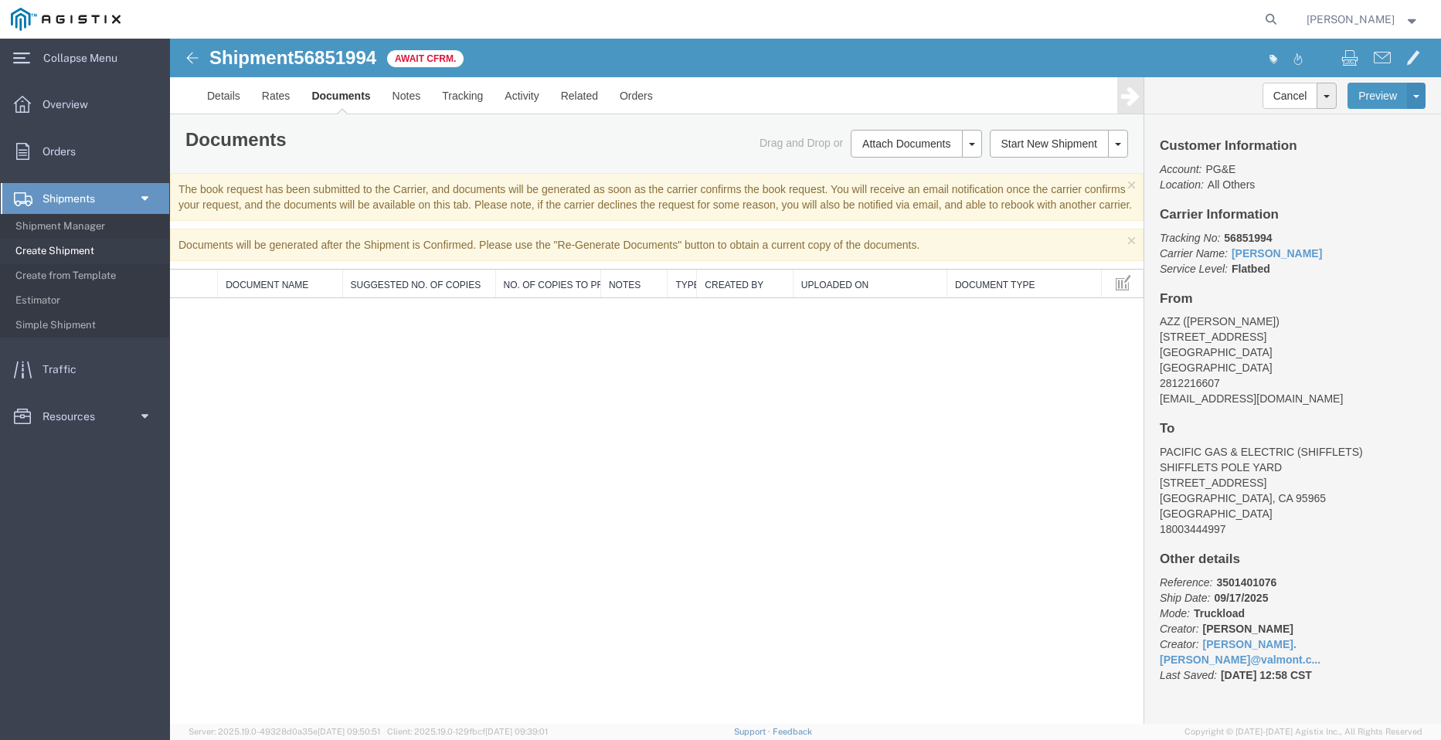
click at [371, 57] on span "56851994" at bounding box center [335, 57] width 83 height 21
copy span "56851994"
click at [49, 247] on span "Create Shipment" at bounding box center [86, 251] width 143 height 31
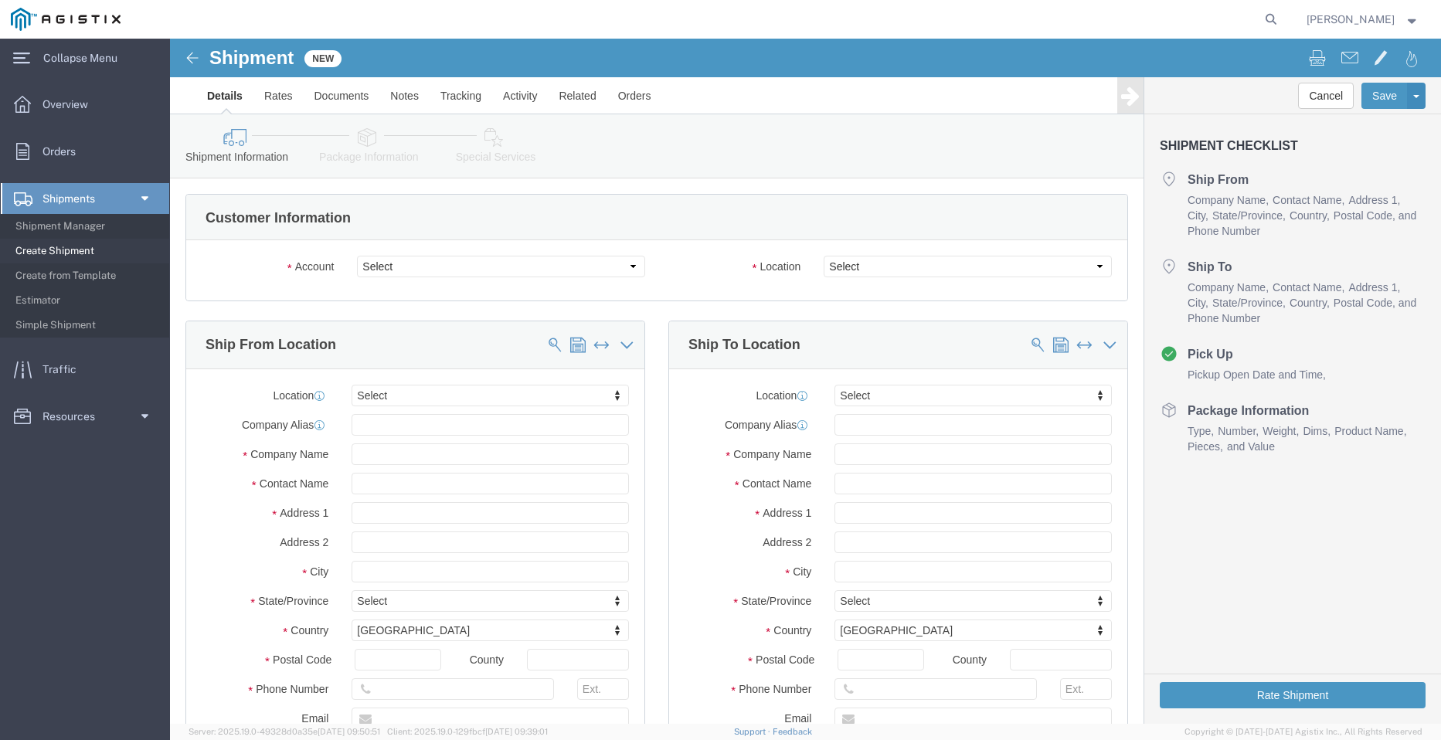
click select "Select PG&E Valmont Industries Inc"
select select "9596"
click select "Select PG&E Valmont Industries Inc"
select select "PURCHORD"
select select
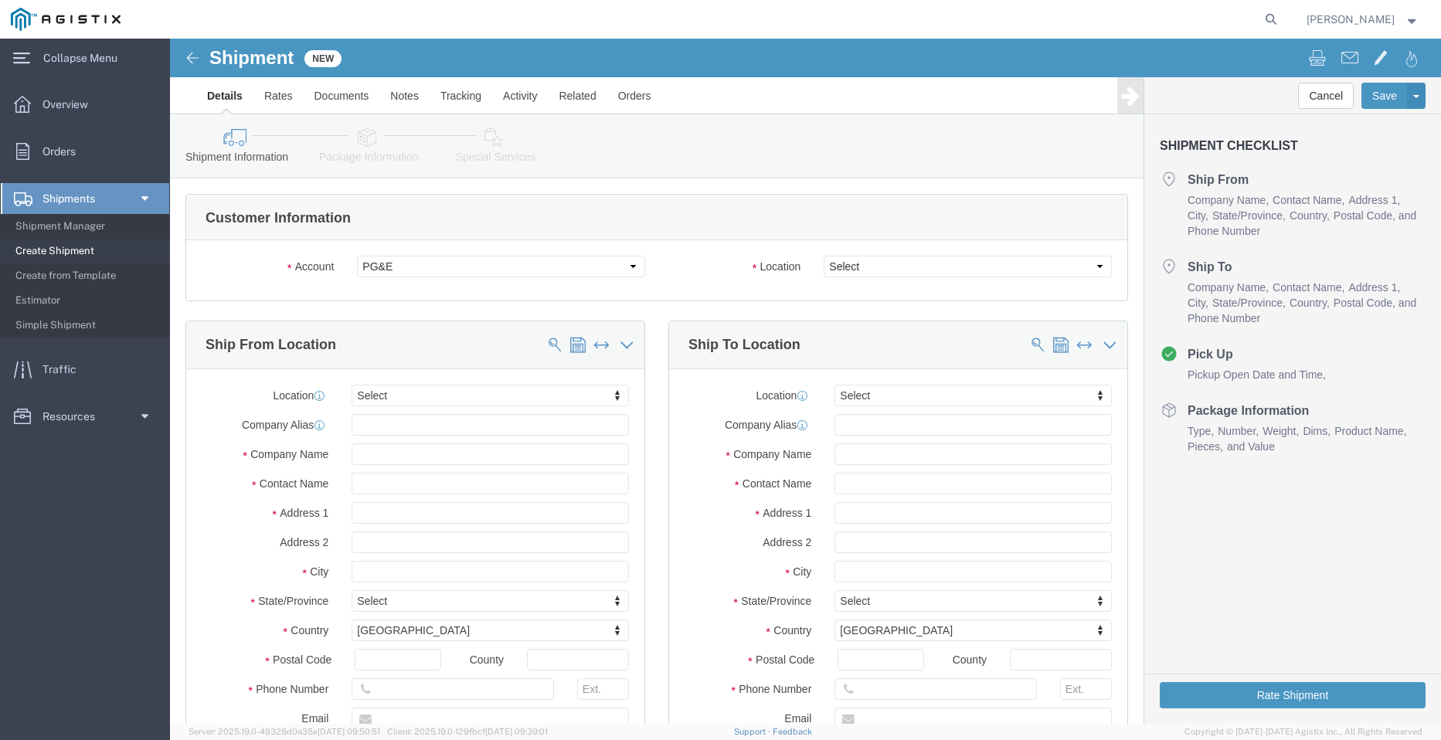
select select
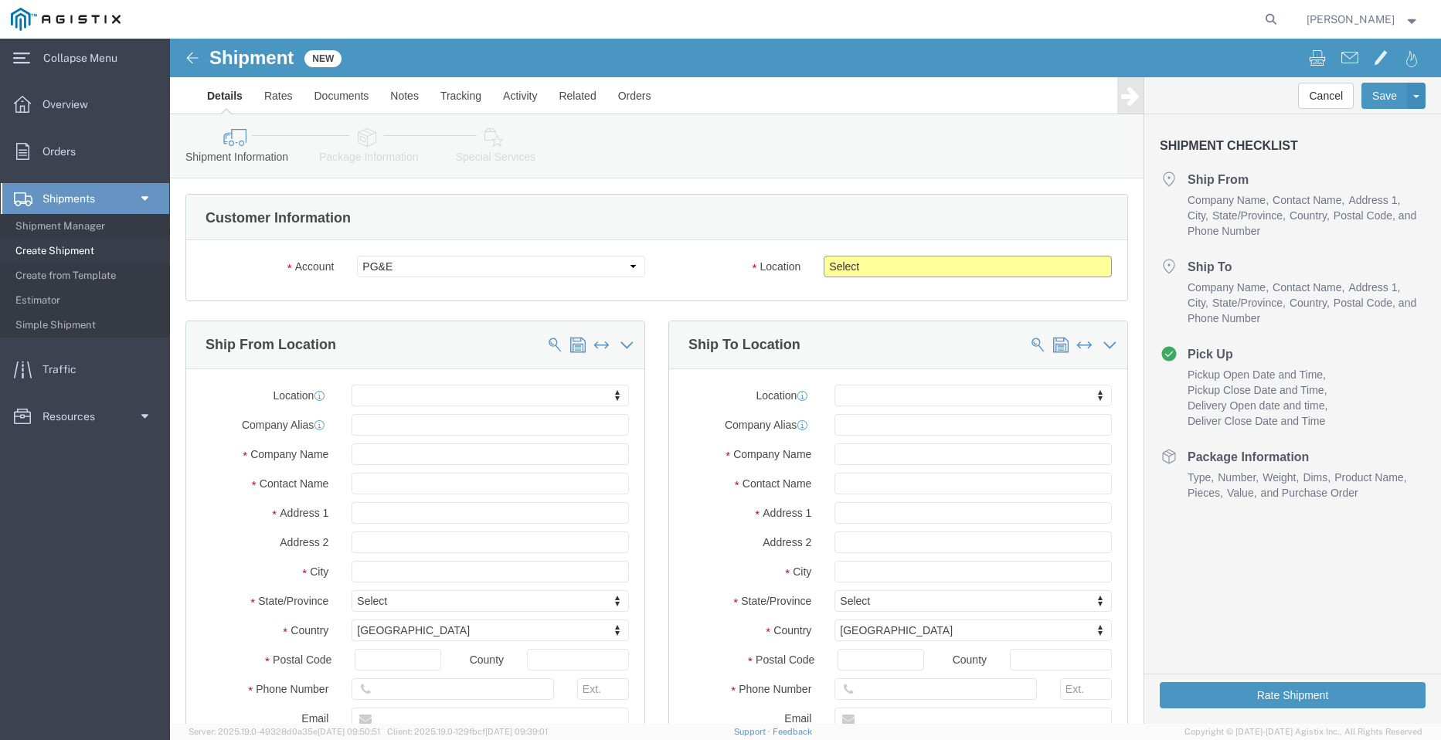
click select "Select All Others [GEOGRAPHIC_DATA] [GEOGRAPHIC_DATA] [GEOGRAPHIC_DATA] [GEOGRA…"
select select "23082"
click select "Select All Others [GEOGRAPHIC_DATA] [GEOGRAPHIC_DATA] [GEOGRAPHIC_DATA] [GEOGRA…"
click input "text"
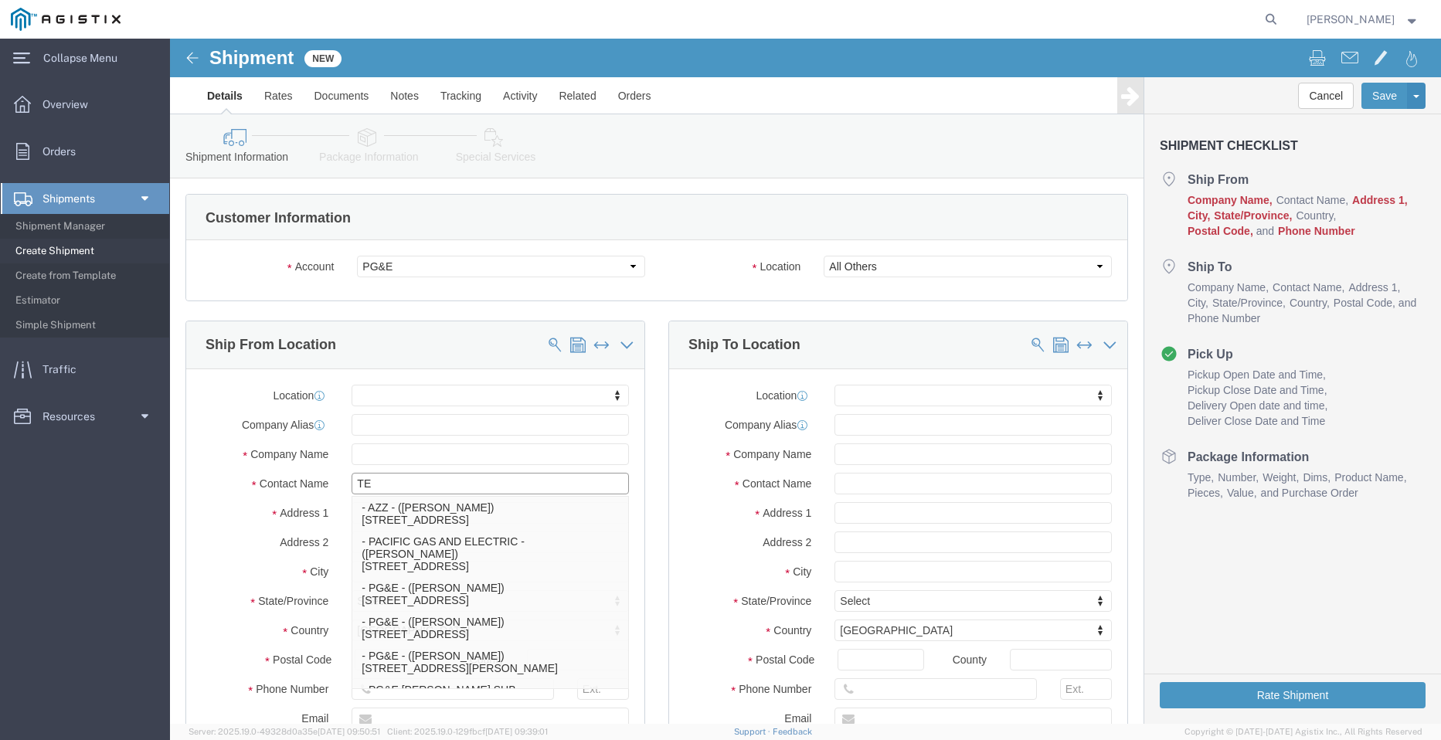
type input "TEO"
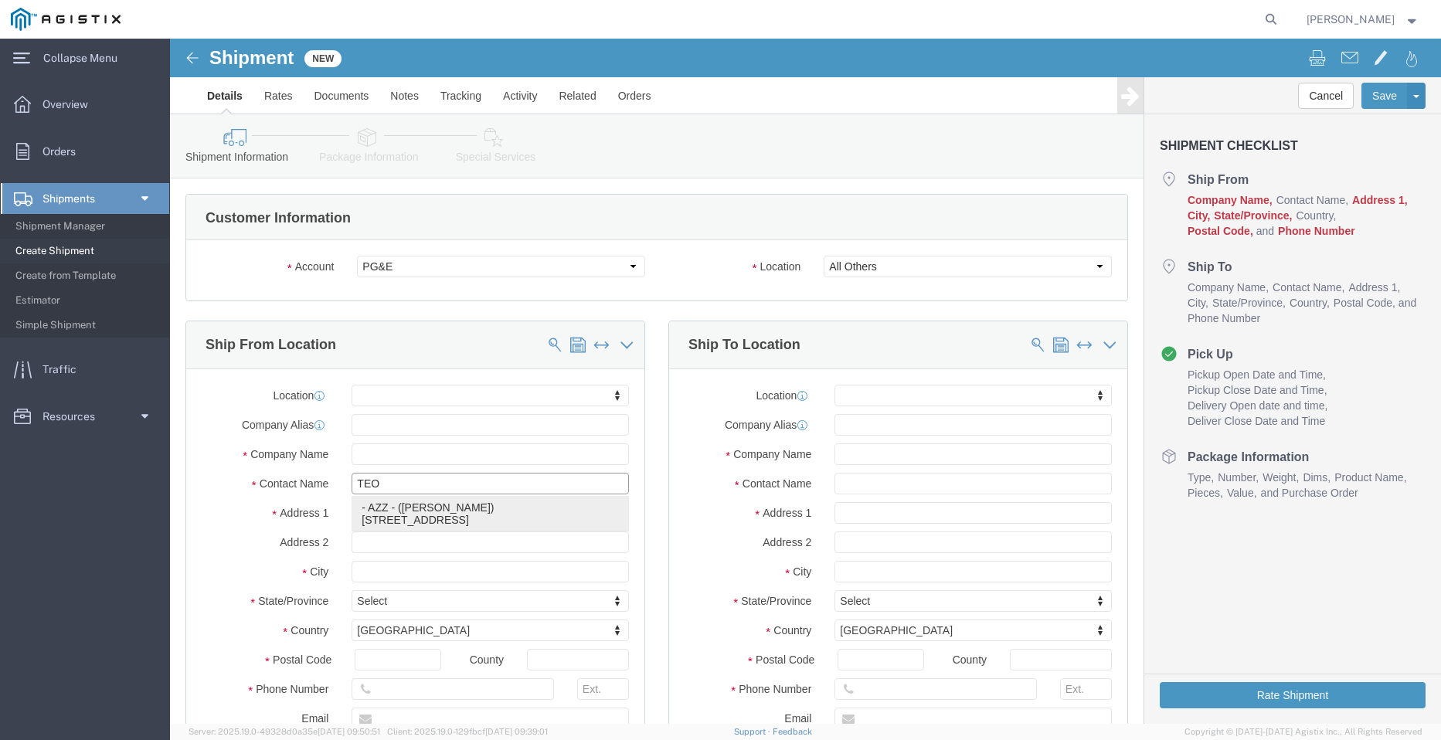
click p "- AZZ - ([PERSON_NAME]) [STREET_ADDRESS][PERSON_NAME]"
select select
type input "[STREET_ADDRESS]"
type input "77064"
type input "2812216607"
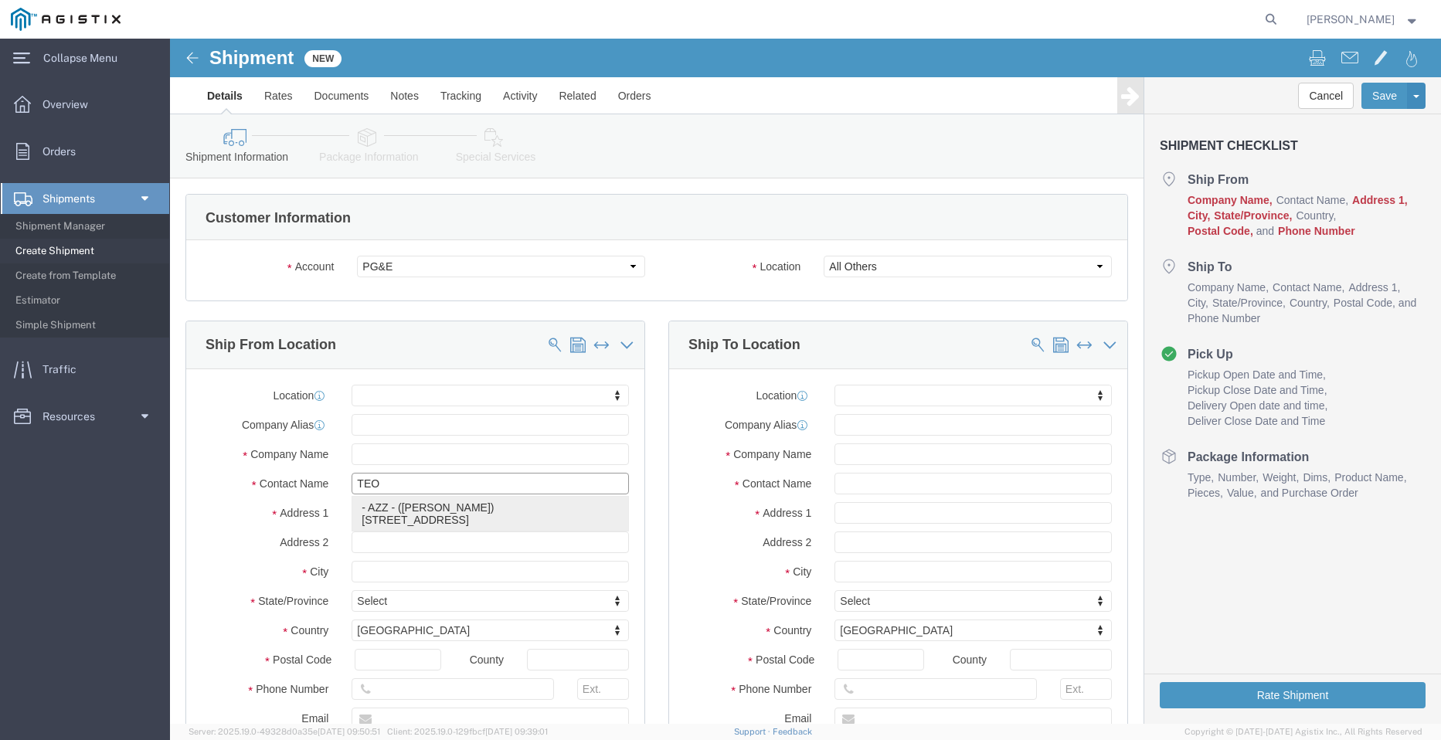
type input "[EMAIL_ADDRESS][DOMAIN_NAME]"
checkbox input "true"
type input "AZZ"
type input "[PERSON_NAME]"
type input "[GEOGRAPHIC_DATA]"
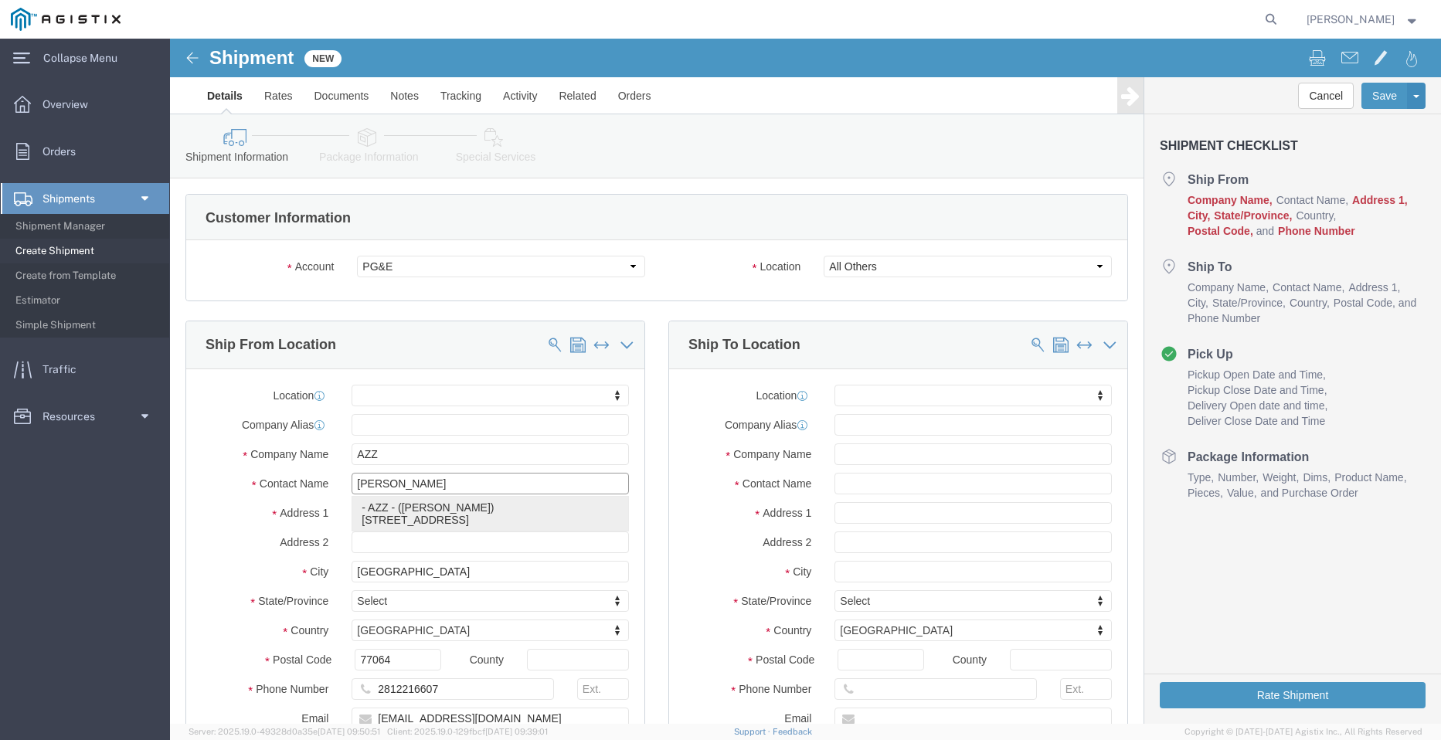
select select "[GEOGRAPHIC_DATA]"
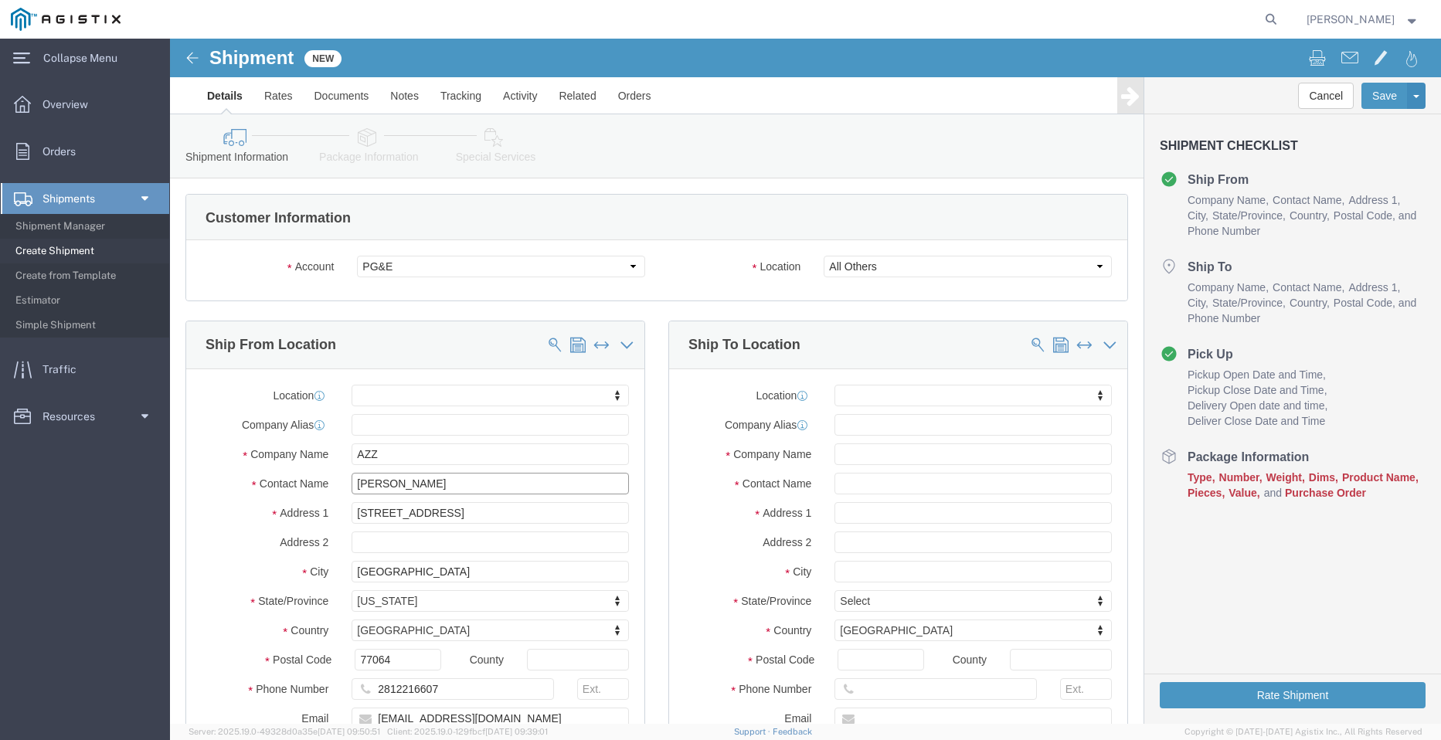
type input "[PERSON_NAME]"
click input "text"
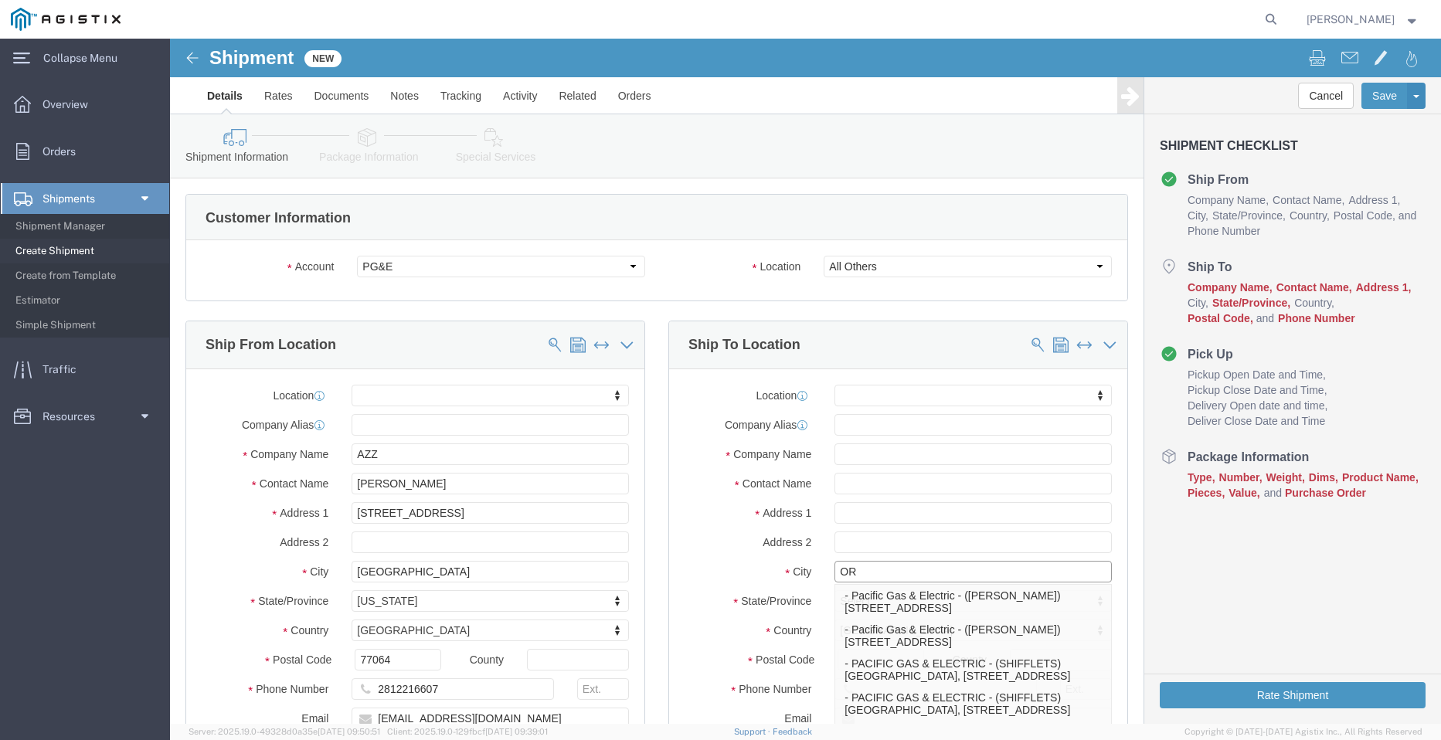
type input "ORO"
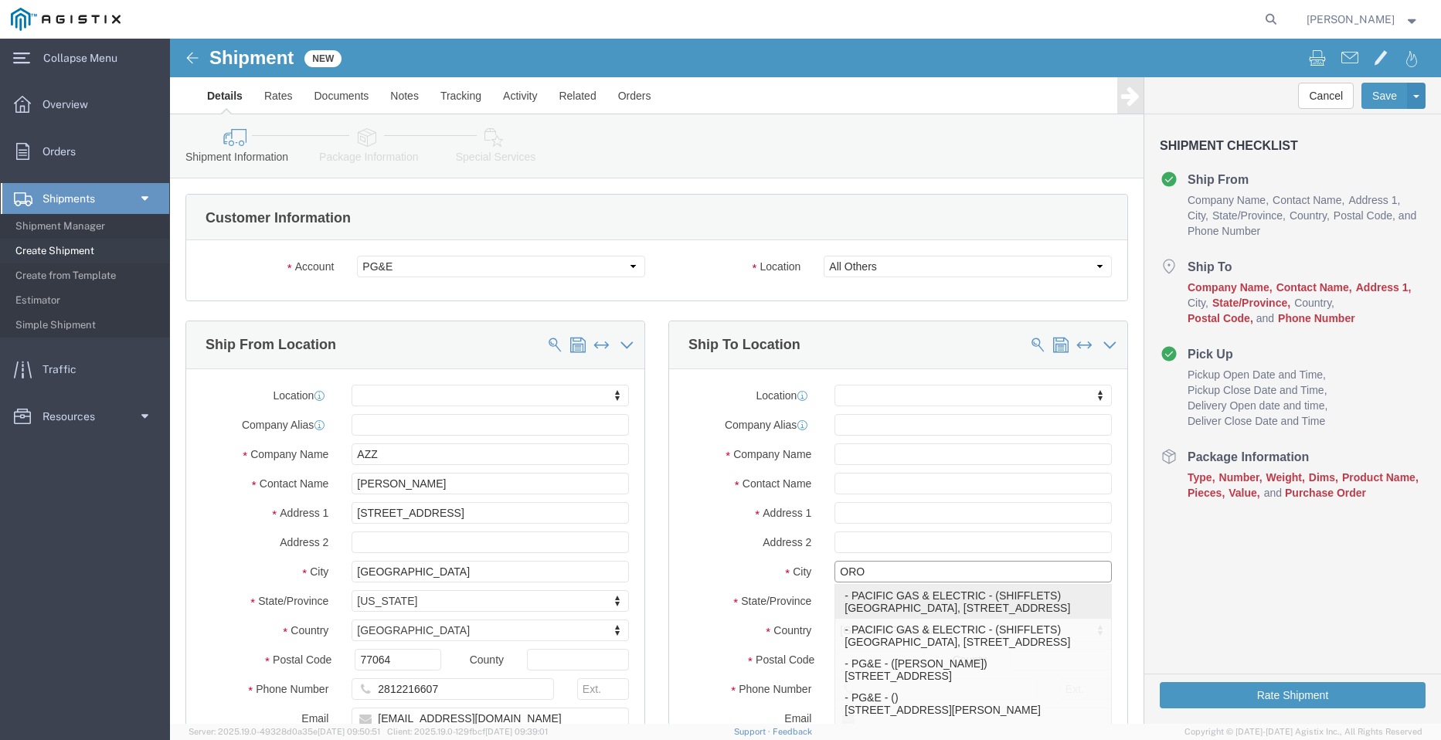
click p "- PACIFIC GAS & ELECTRIC - (SHIFFLETS) [GEOGRAPHIC_DATA], [STREET_ADDRESS]"
select select
type input "SHIFFLETS POLE YARD"
type input "[STREET_ADDRESS]"
type input "95965"
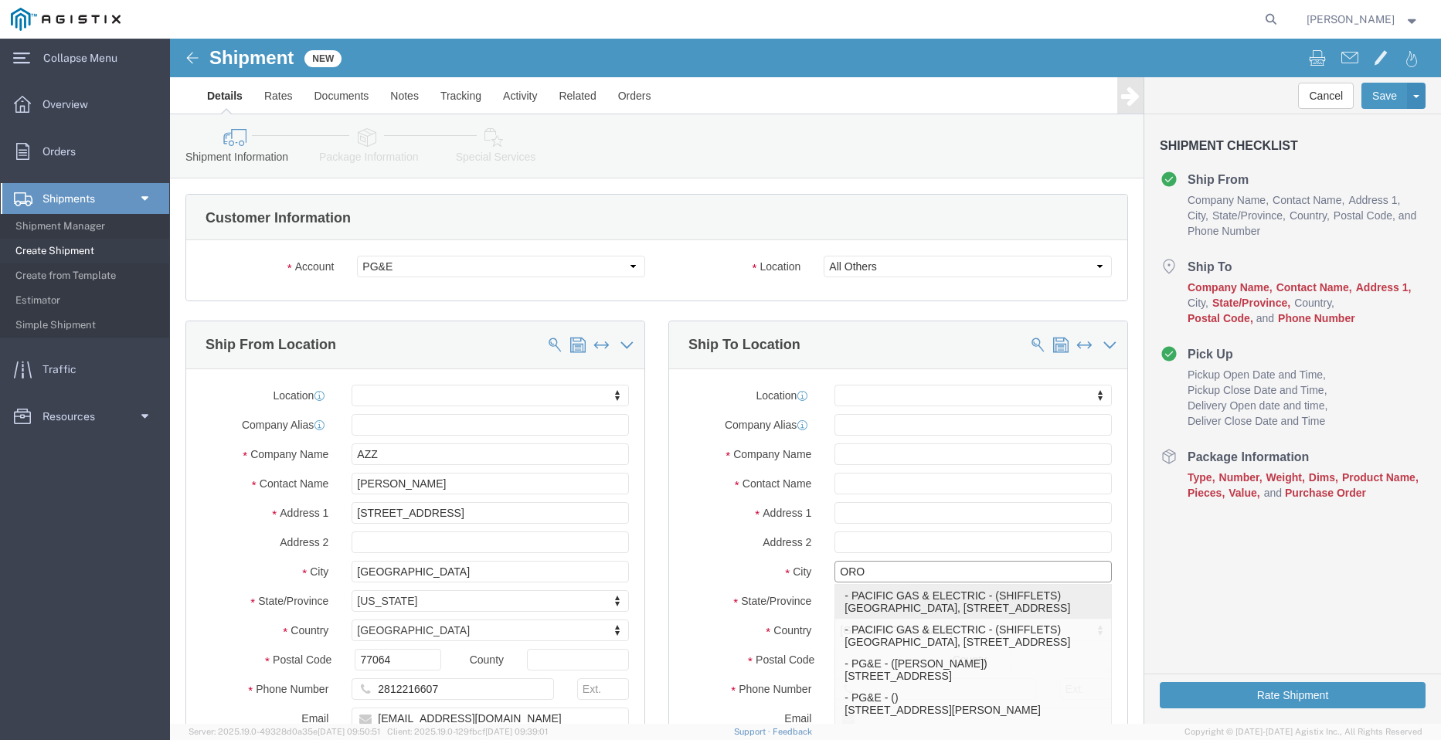
type input "[GEOGRAPHIC_DATA]"
type input "18003444997"
type input "PACIFIC GAS & ELECTRIC"
type input "SHIFFLETS"
type input "[GEOGRAPHIC_DATA]"
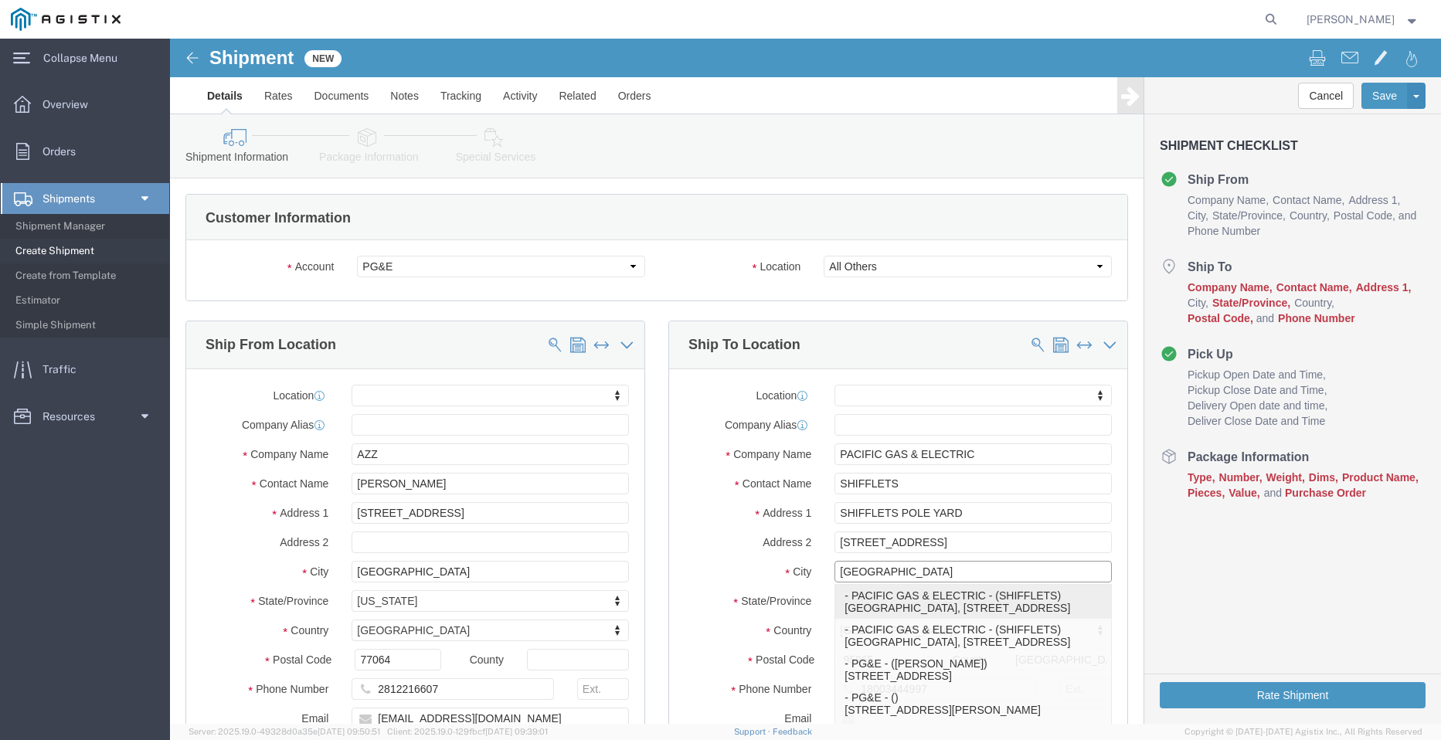
select select "CA"
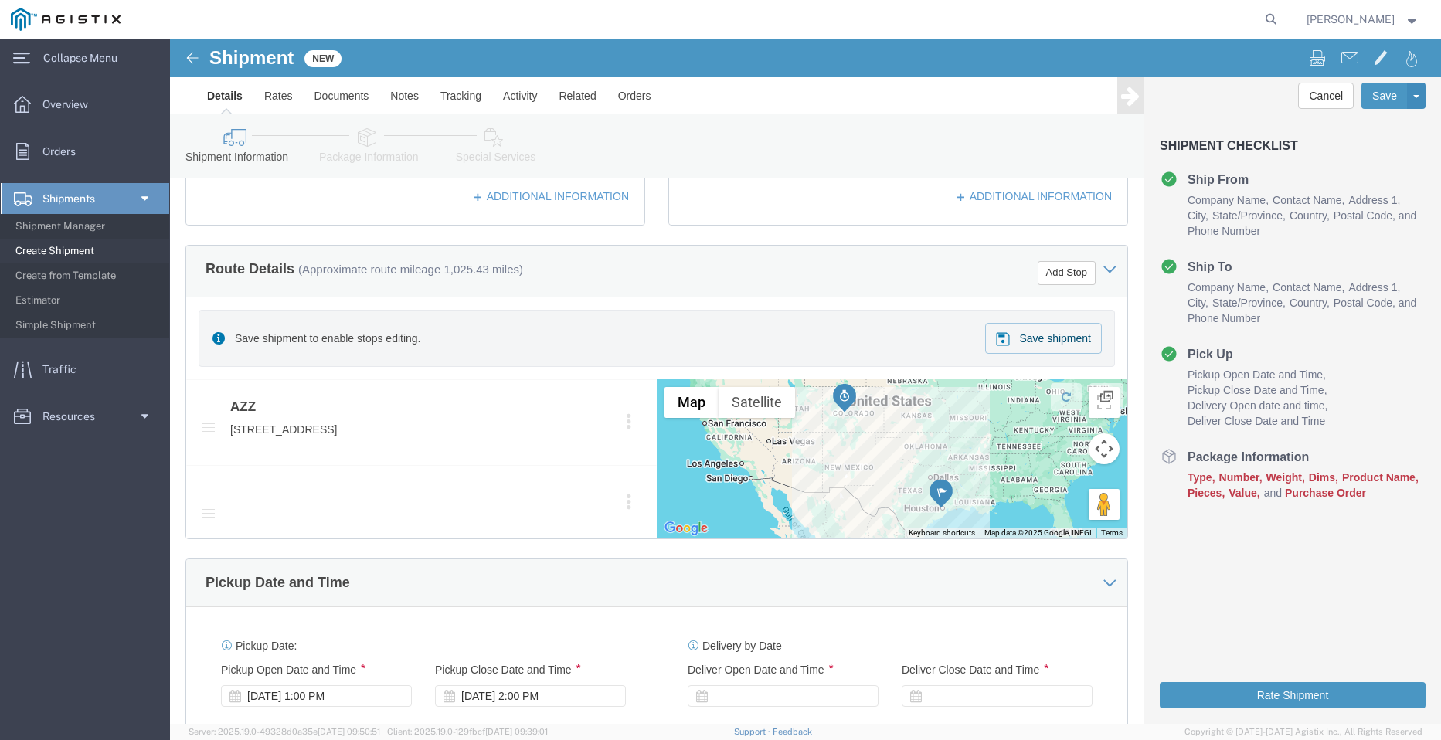
scroll to position [618, 0]
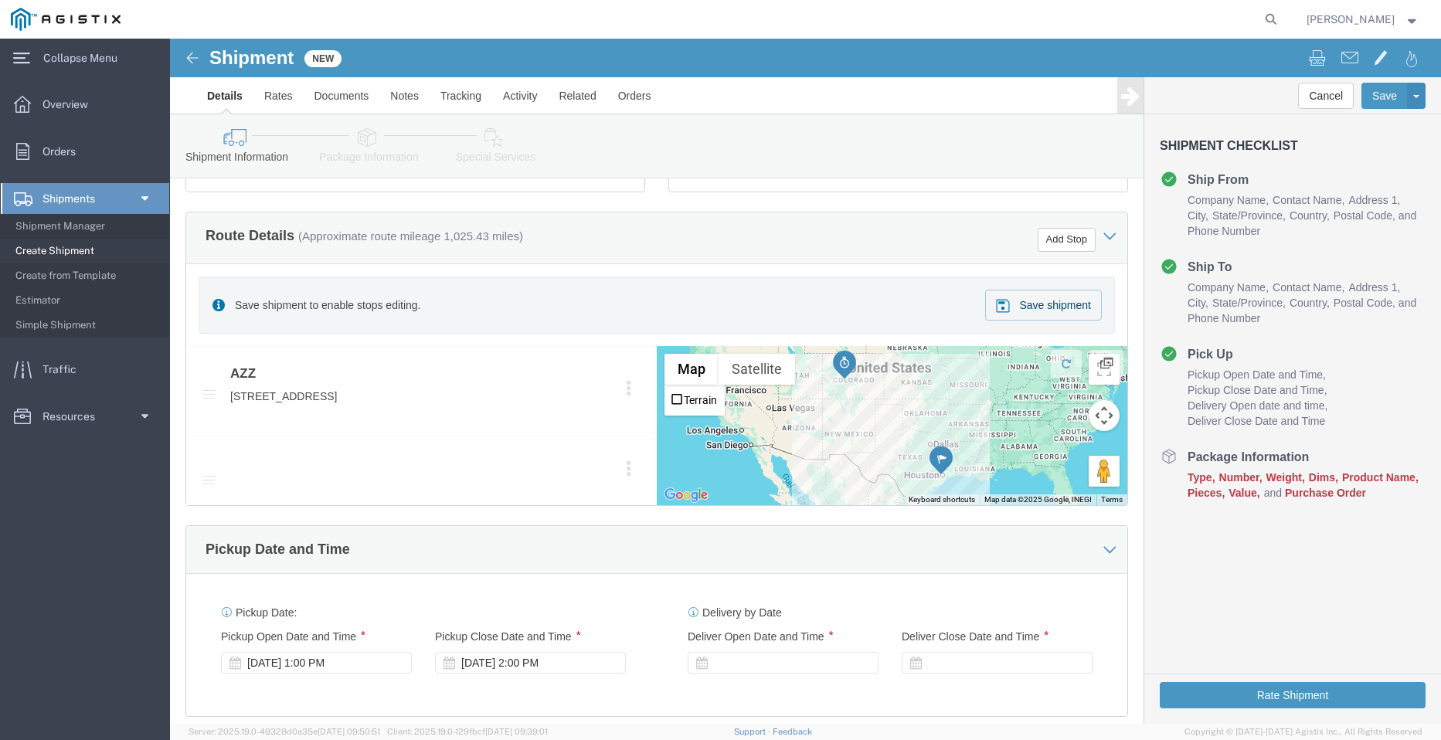
type input "[GEOGRAPHIC_DATA]"
select select
click div "Route Details (Approximate route mileage 1,025.43 miles) Add Stop"
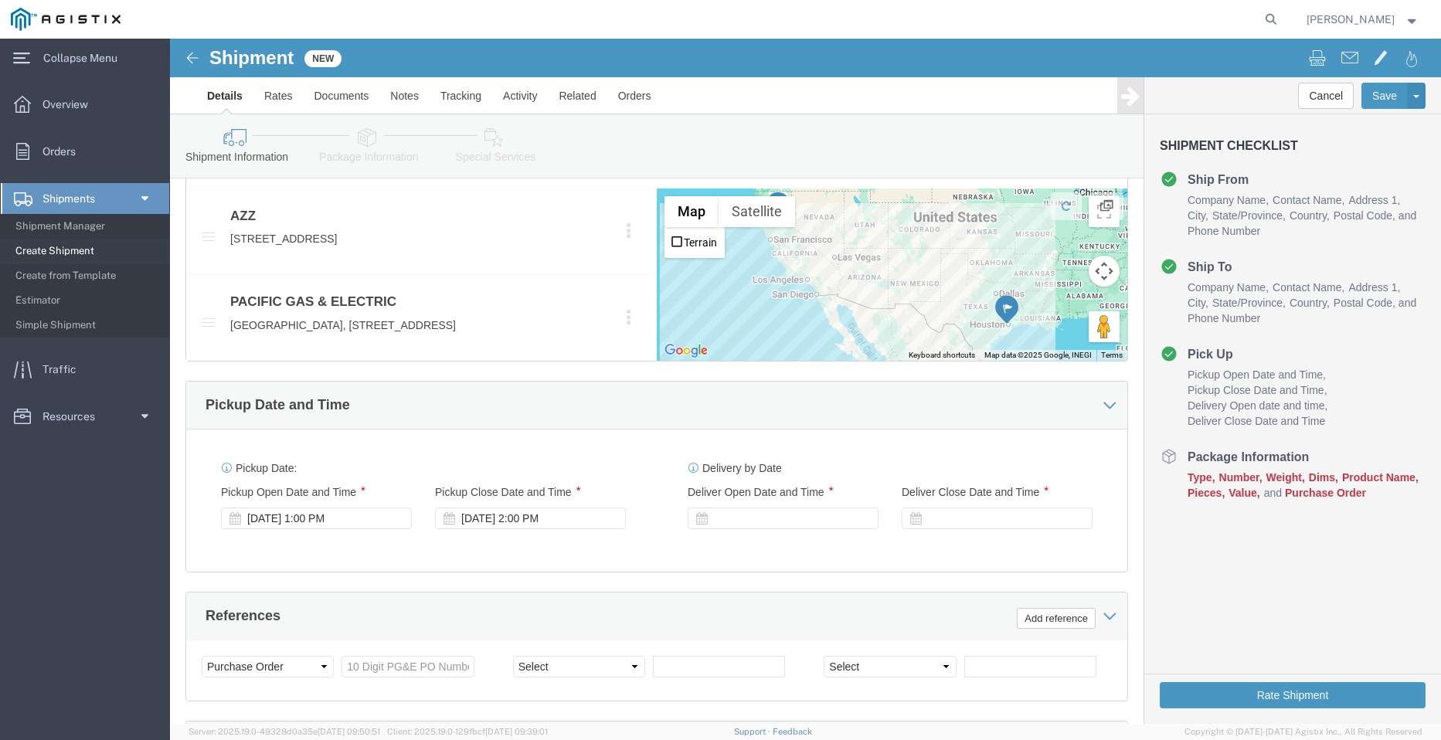
scroll to position [1005, 0]
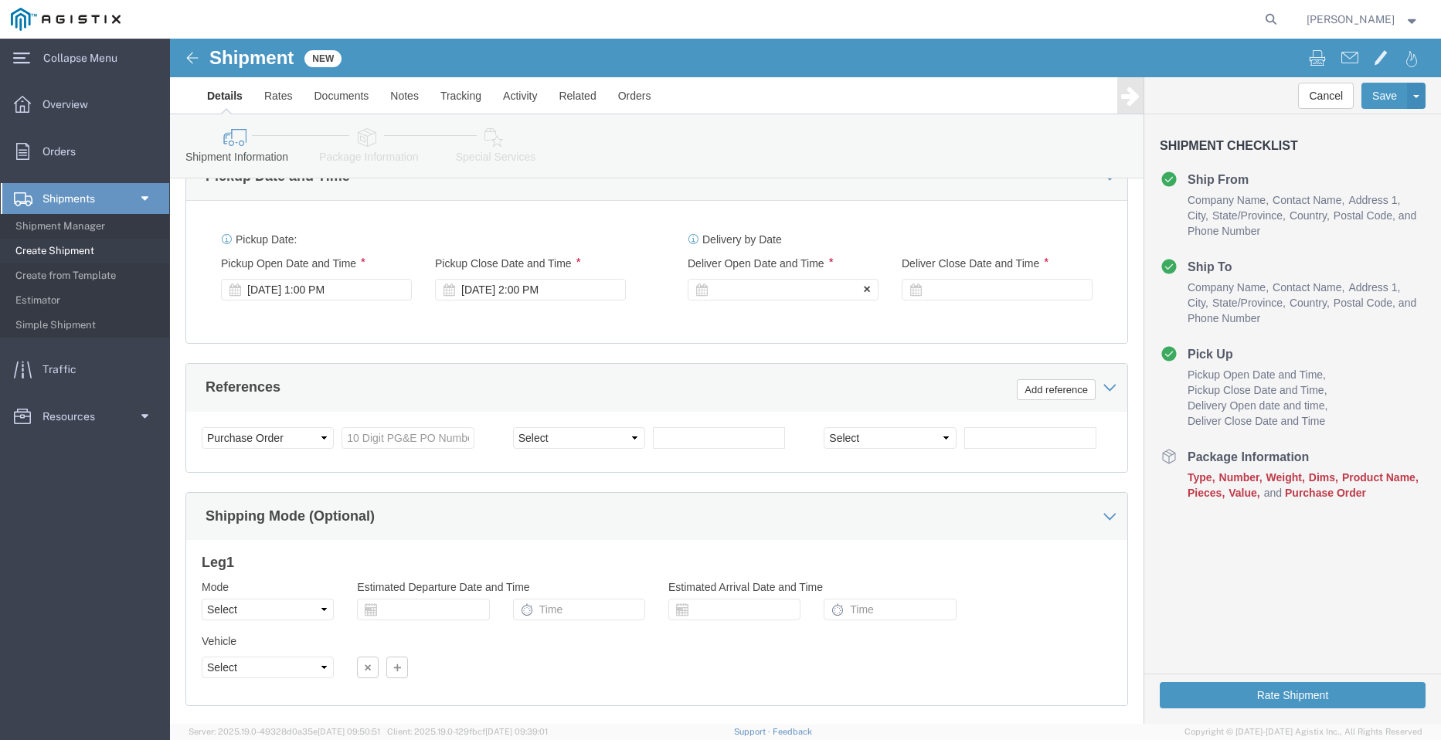
click div
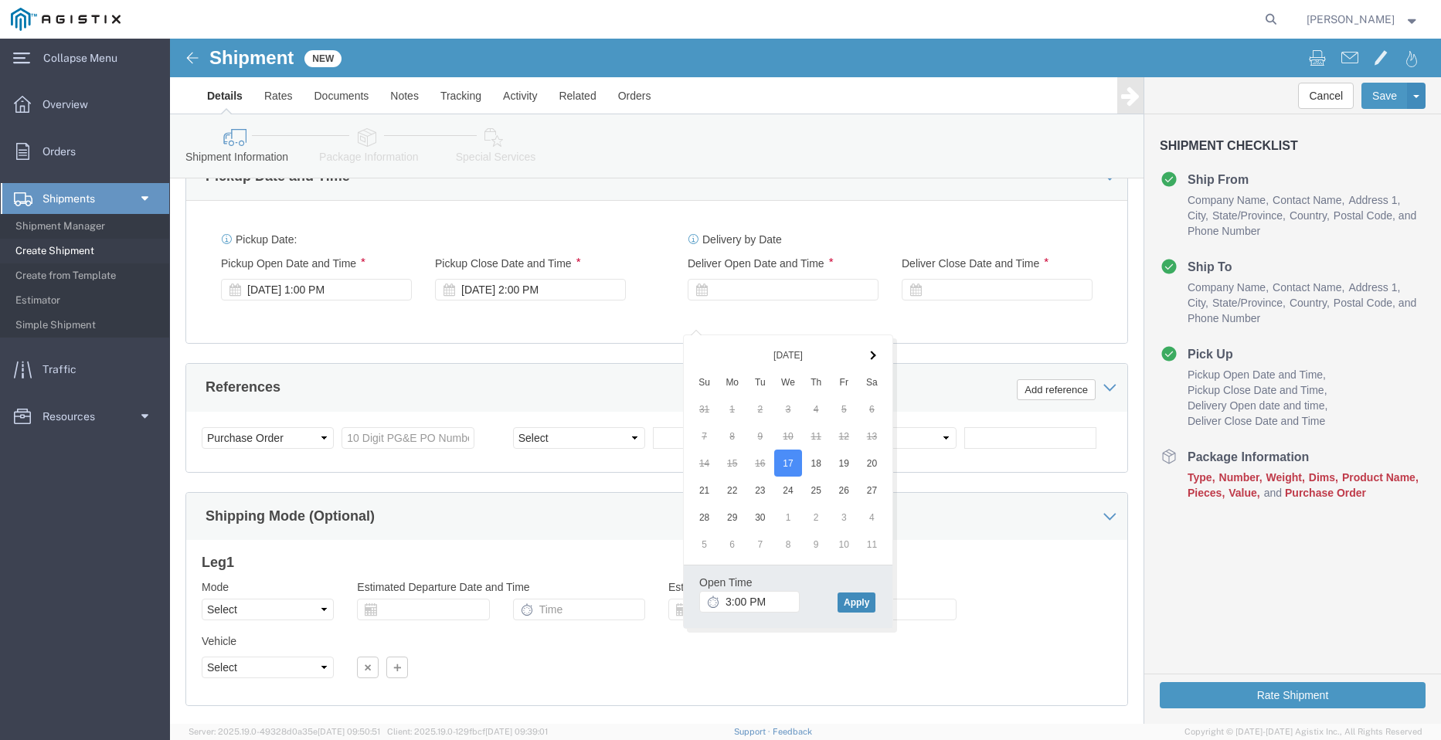
click button "Apply"
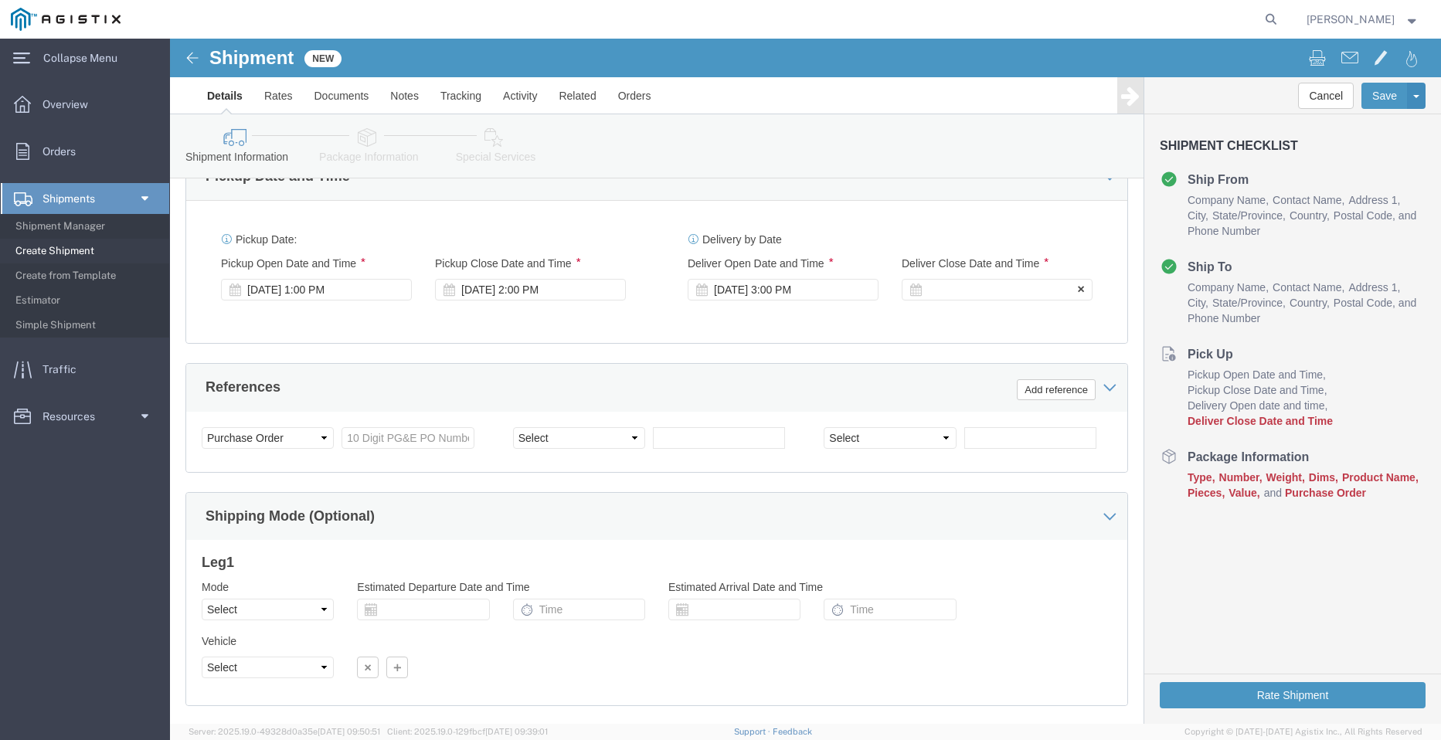
click div
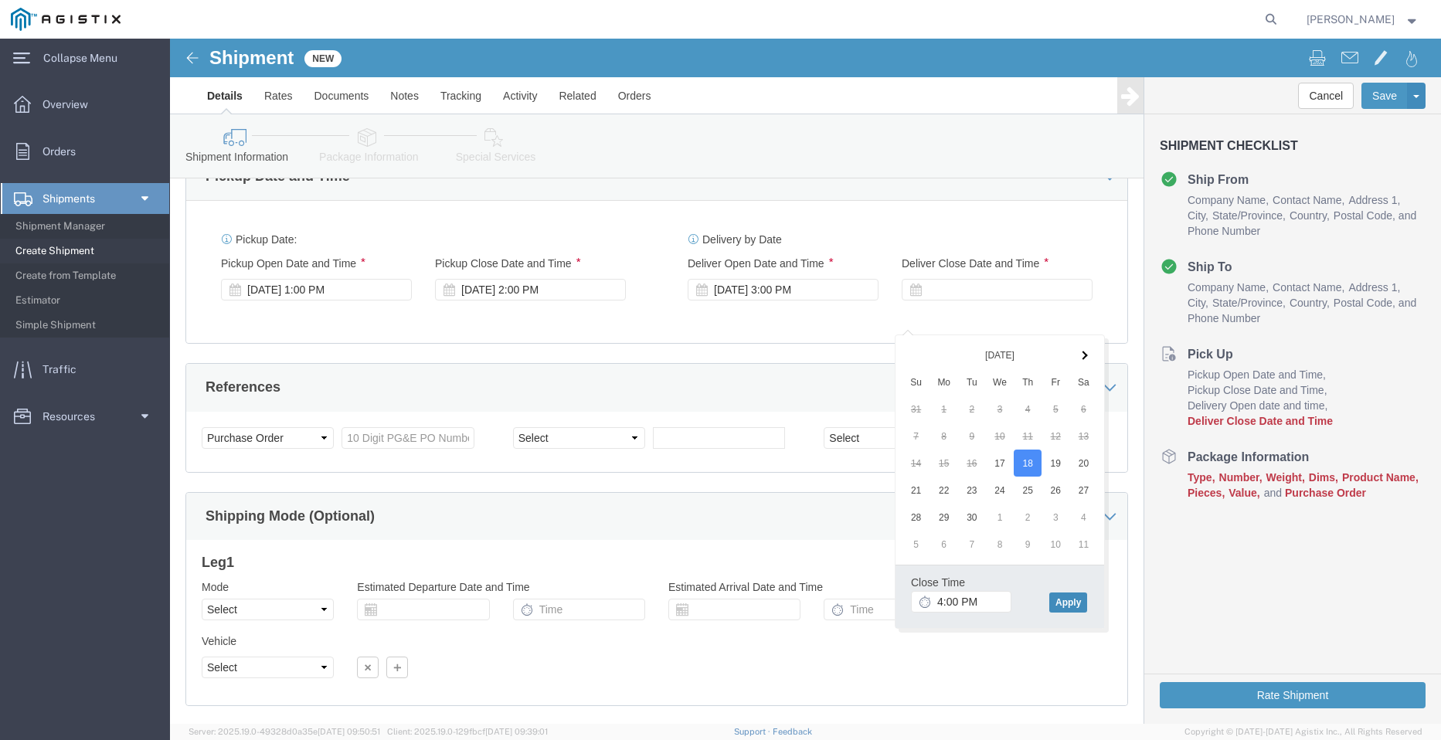
click button "Apply"
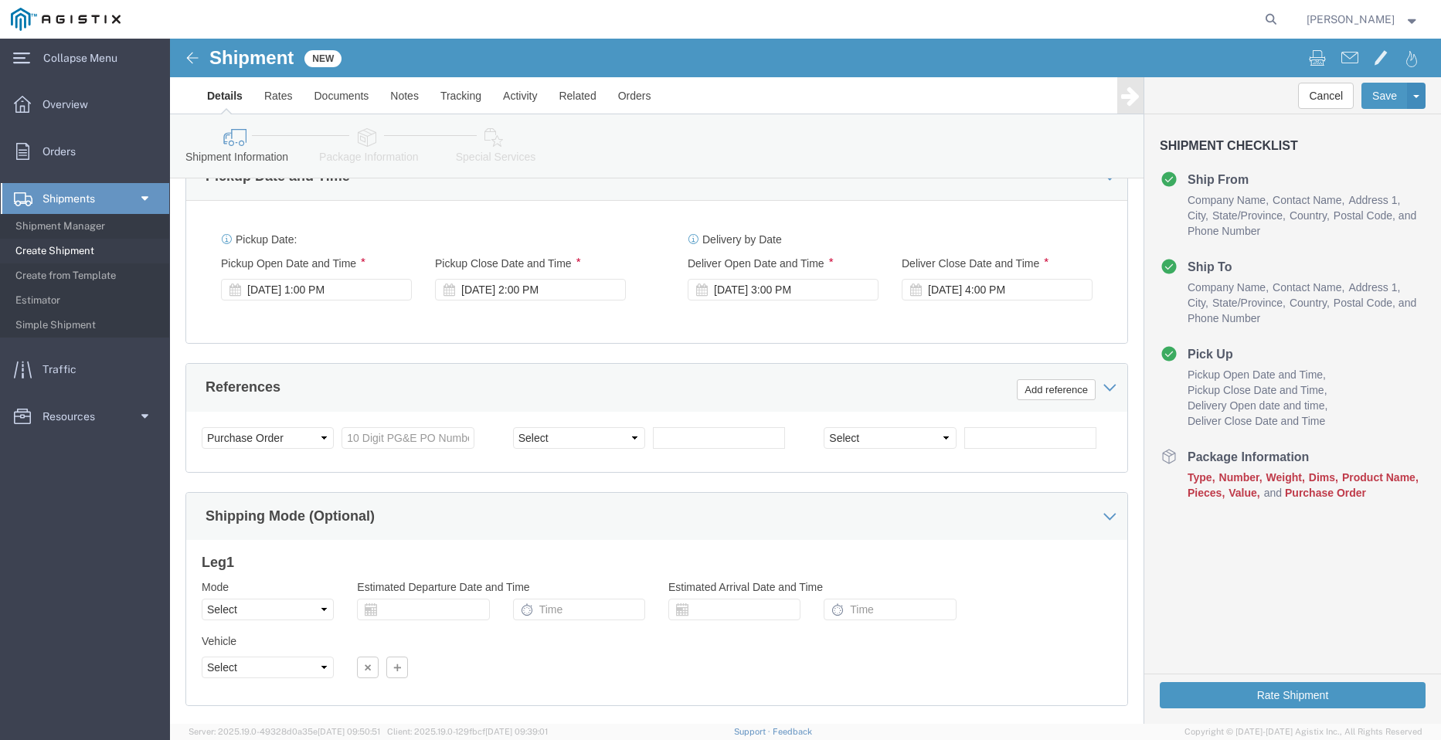
drag, startPoint x: 207, startPoint y: 416, endPoint x: 276, endPoint y: 427, distance: 69.7
click div "Select Account Type Activity ID Airline Appointment Number ASN Batch Request # …"
click input "text"
paste input "3501401076"
type input "3501401076"
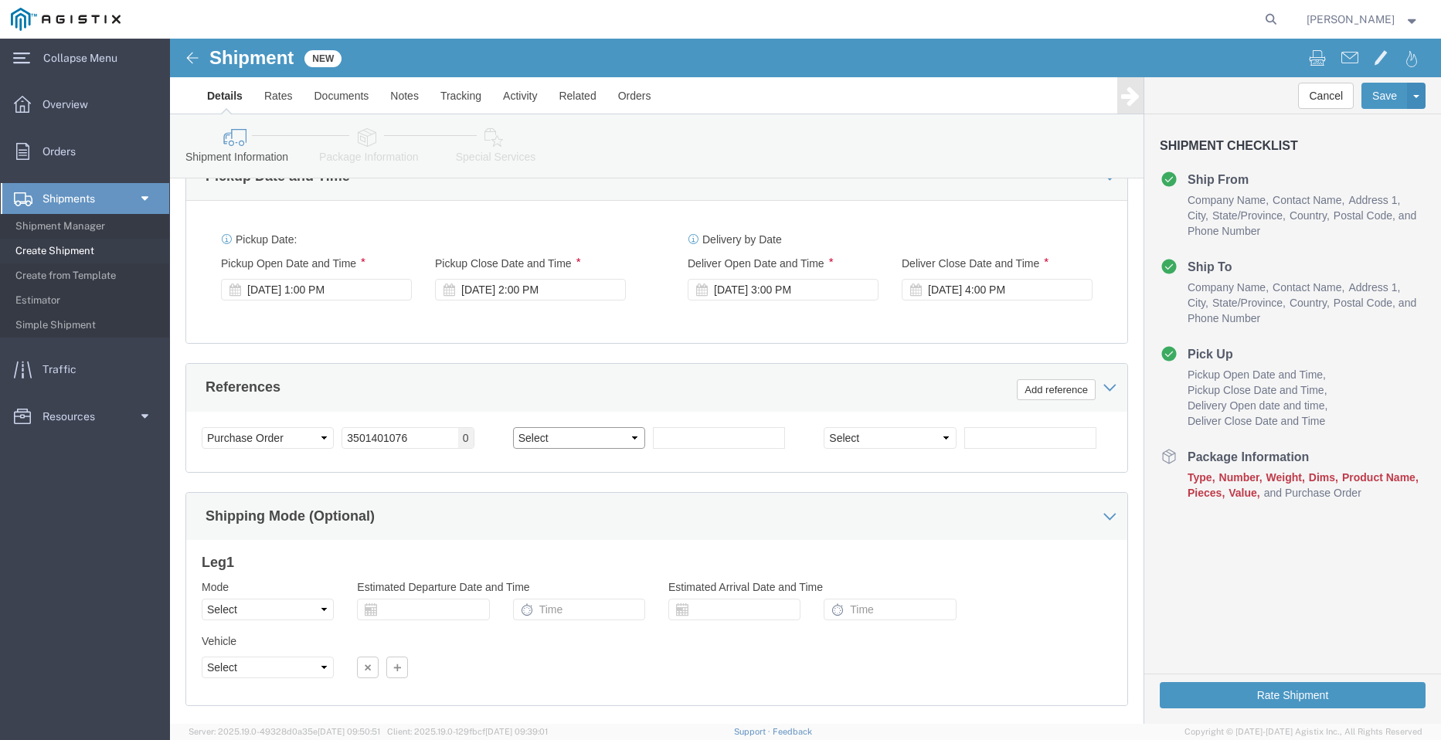
click select "Select Account Type Activity ID Airline Appointment Number ASN Batch Request # …"
select select "PICKUPNUM"
click select "Select Account Type Activity ID Airline Appointment Number ASN Batch Request # …"
click input "text"
paste input "900248895"
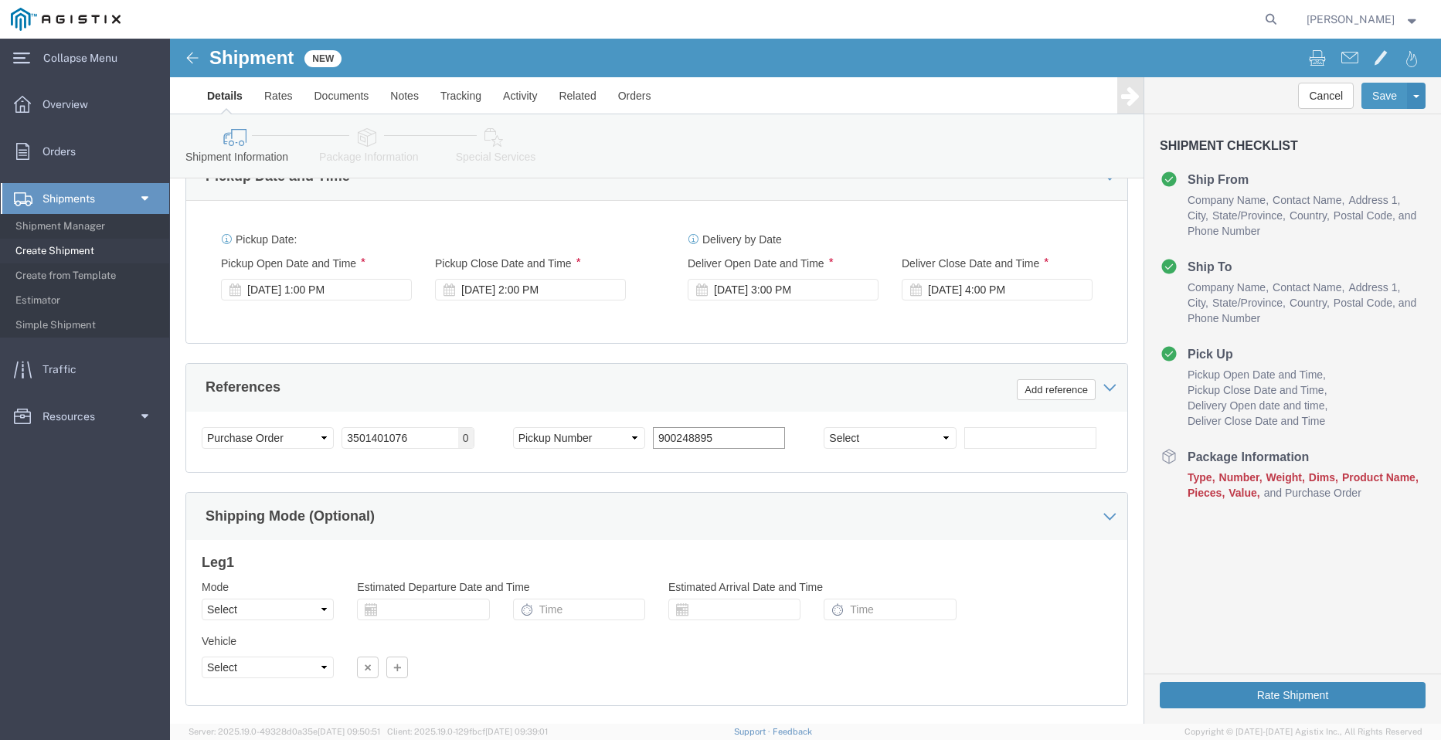
type input "900248895"
click button "Rate Shipment"
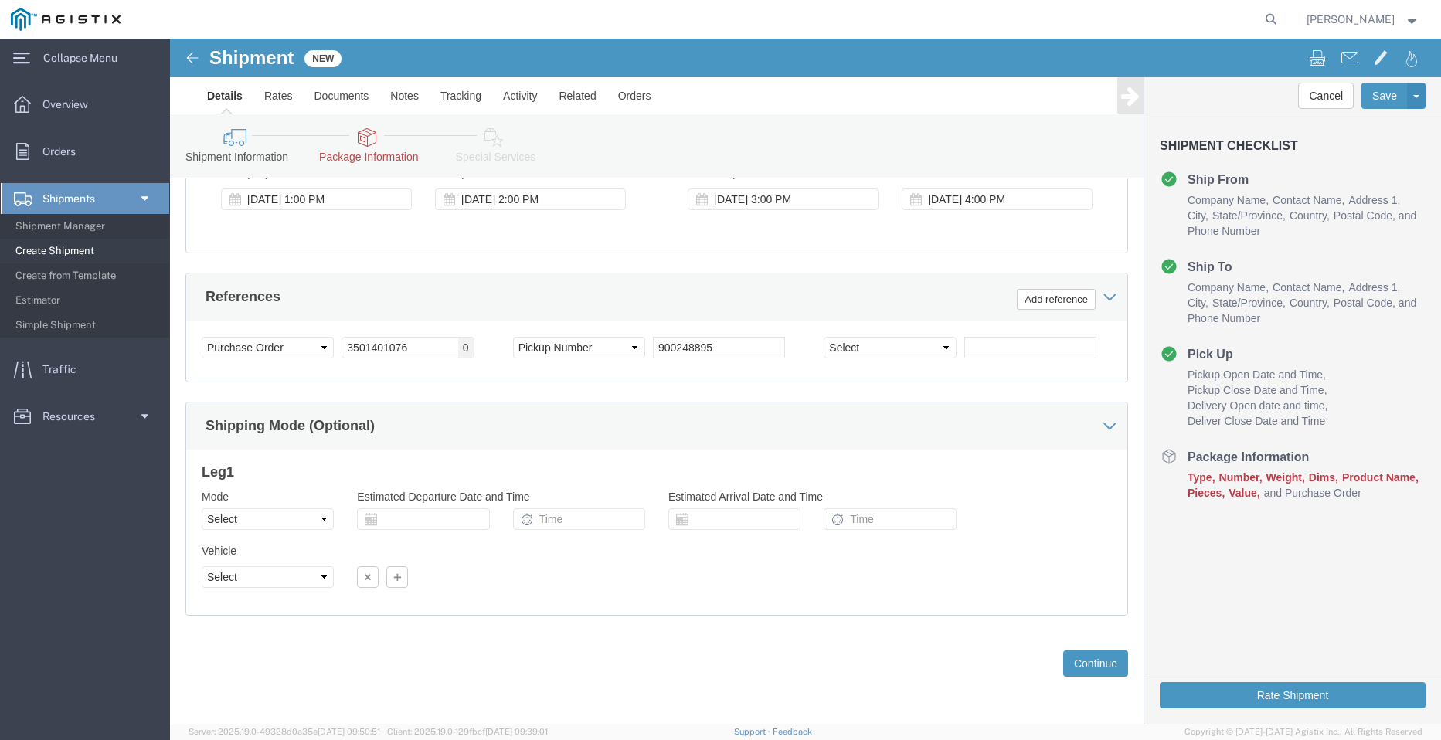
scroll to position [1126, 0]
click button "Continue"
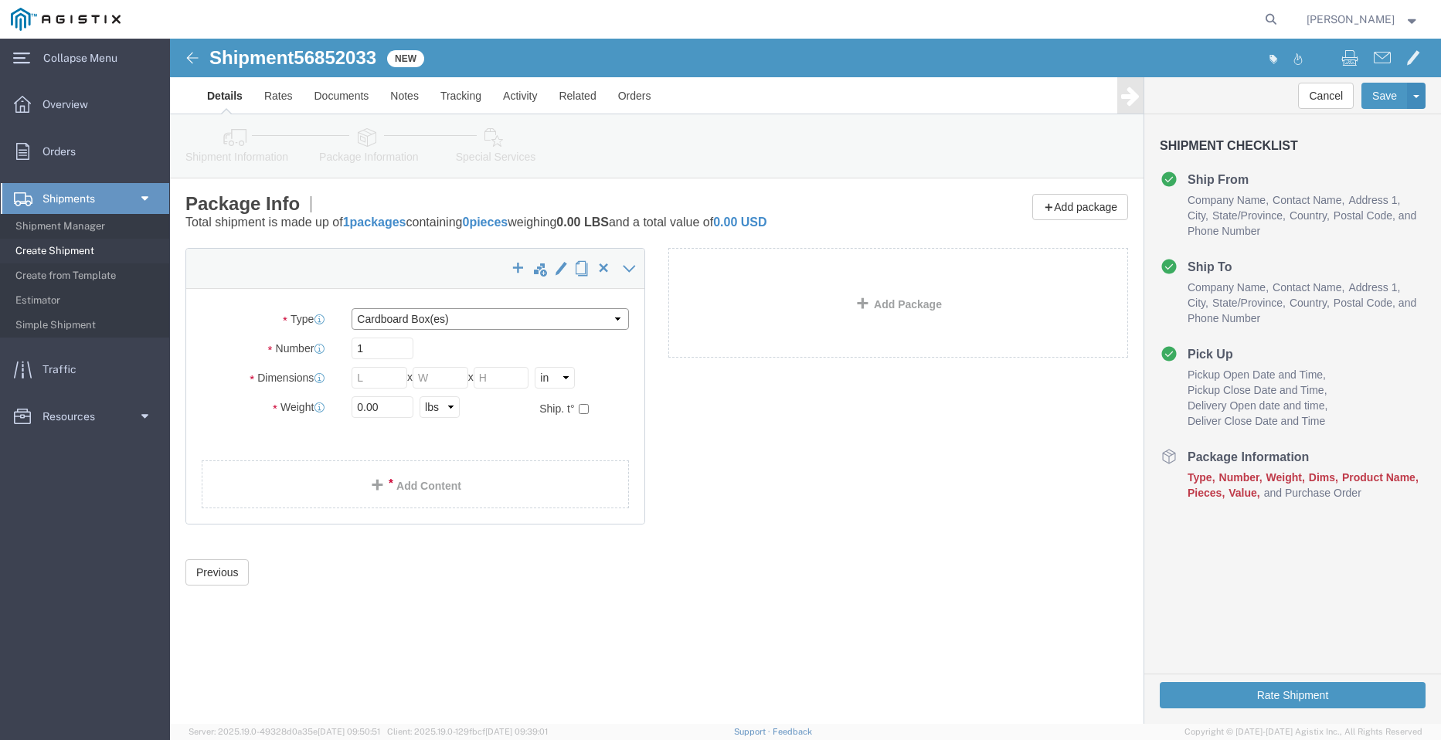
click select "Select Bulk Bundle(s) Cardboard Box(es) Carton(s) Crate(s) Drum(s) (Fiberboard)…"
select select "BNDL"
click select "Select Bulk Bundle(s) Cardboard Box(es) Carton(s) Crate(s) Drum(s) (Fiberboard)…"
click input "text"
click select "Select cm ft in"
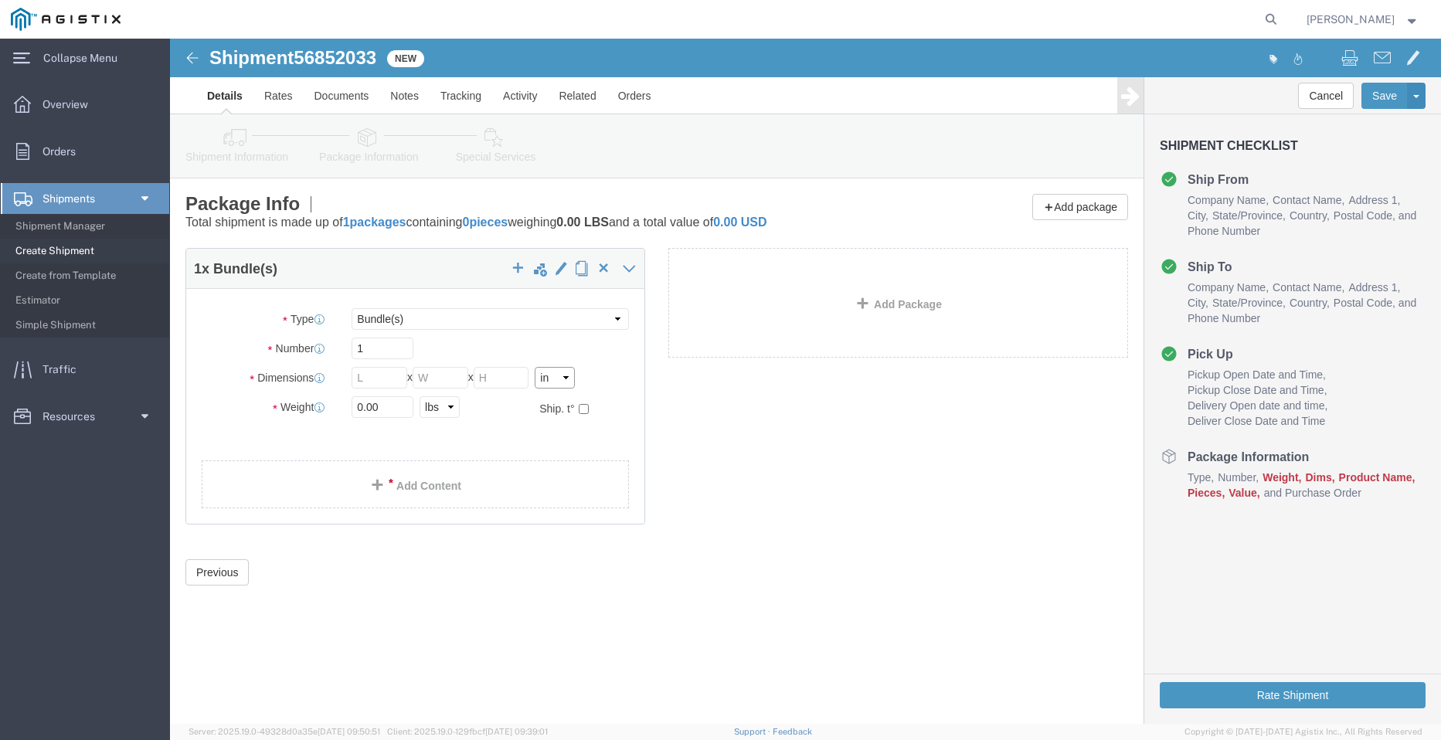
select select "FT"
click select "Select cm ft in"
click input "text"
type input "96"
type input "102"
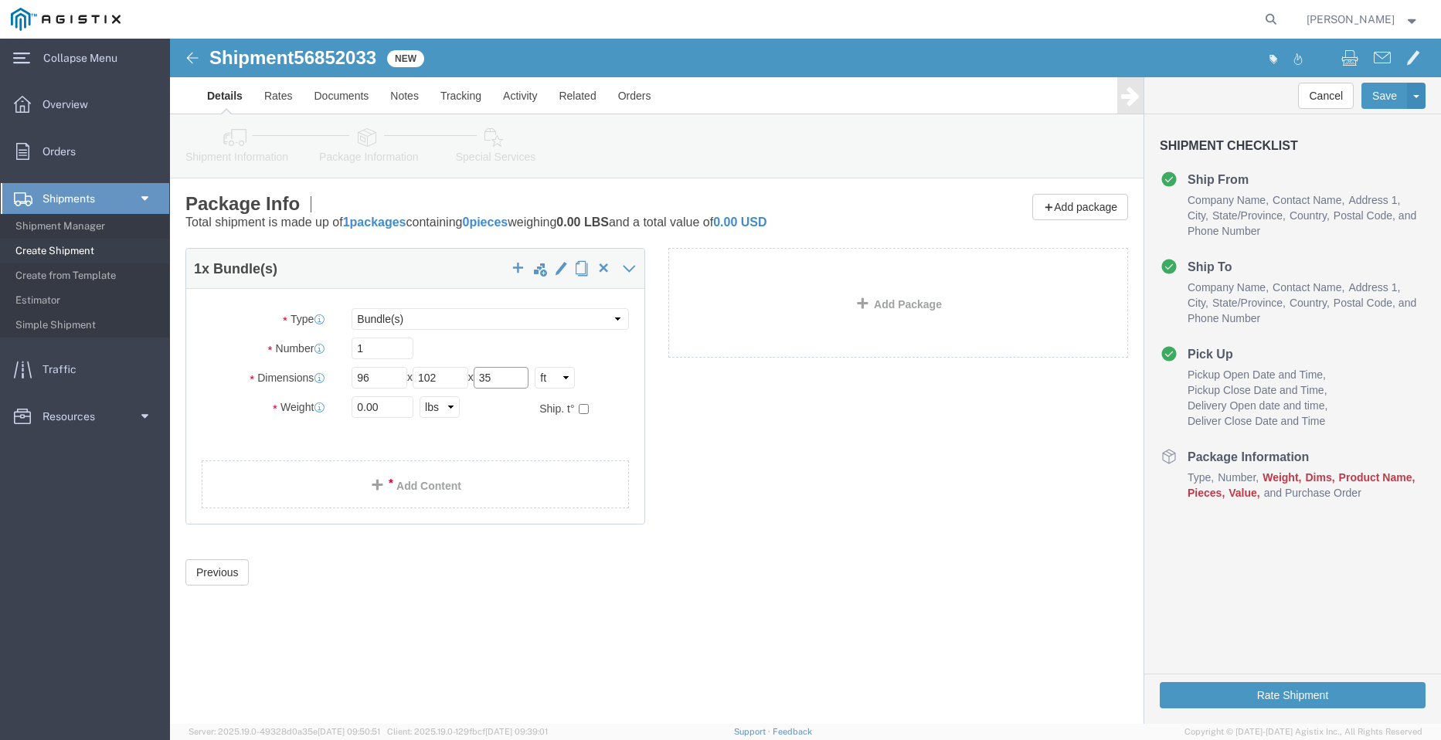
type input "35"
type input "21798"
click link "Add Content"
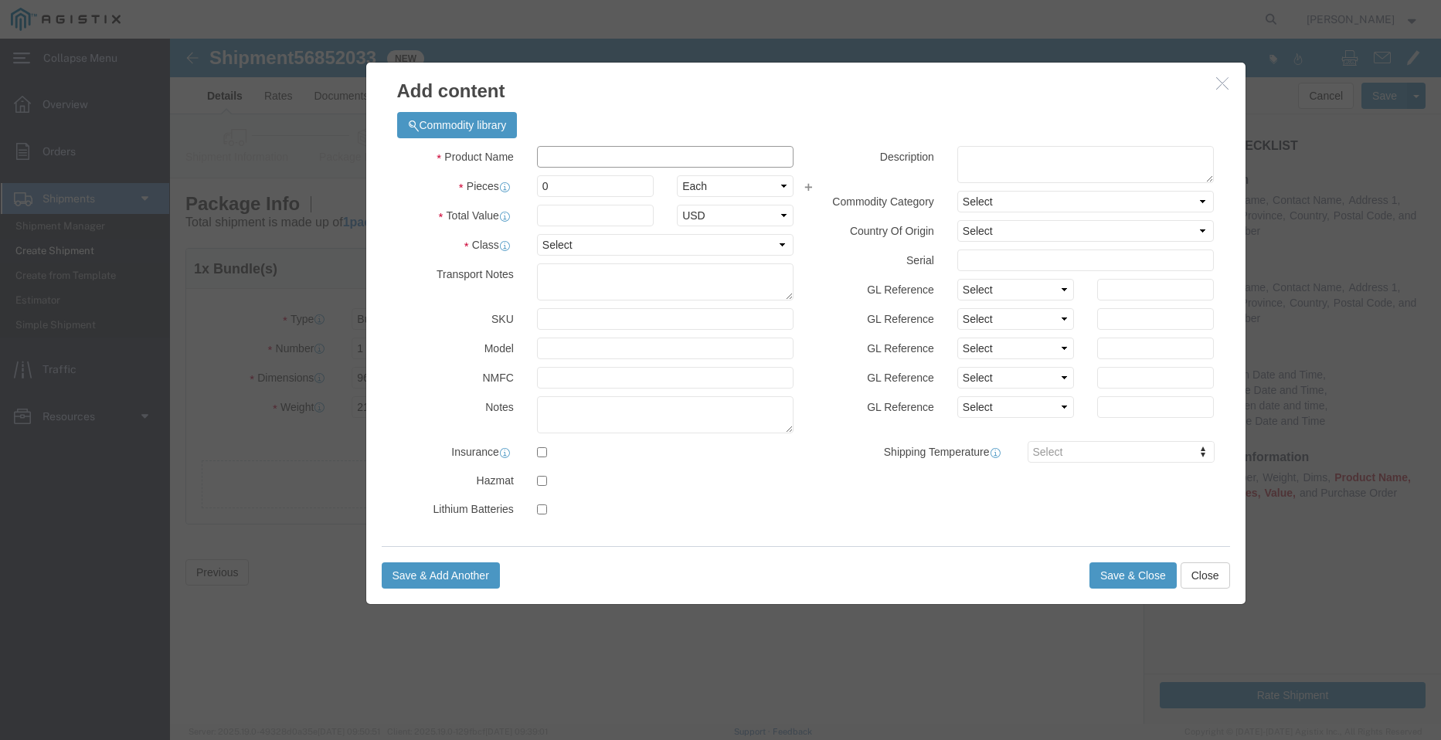
click input "text"
type input "STEEL POLES"
type input "1"
select select "MX"
drag, startPoint x: 438, startPoint y: 153, endPoint x: 298, endPoint y: 114, distance: 145.1
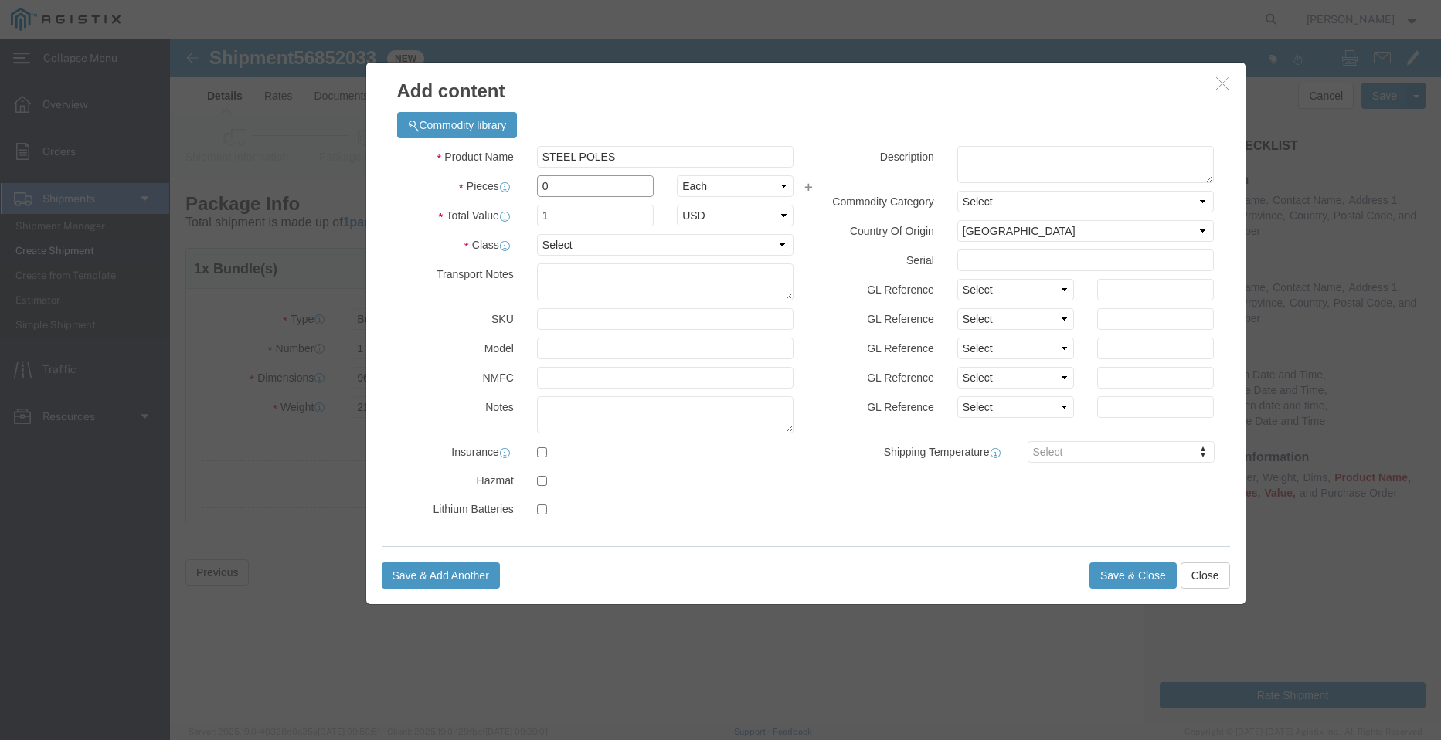
click div "Product Name STEEL POLES Pieces 0 Select Bag Barrels 100Board Feet Bottle Box B…"
type input "18"
click select "Select 50 55 60 65 70 85 92.5 100 125 175 250 300 400"
select select "50"
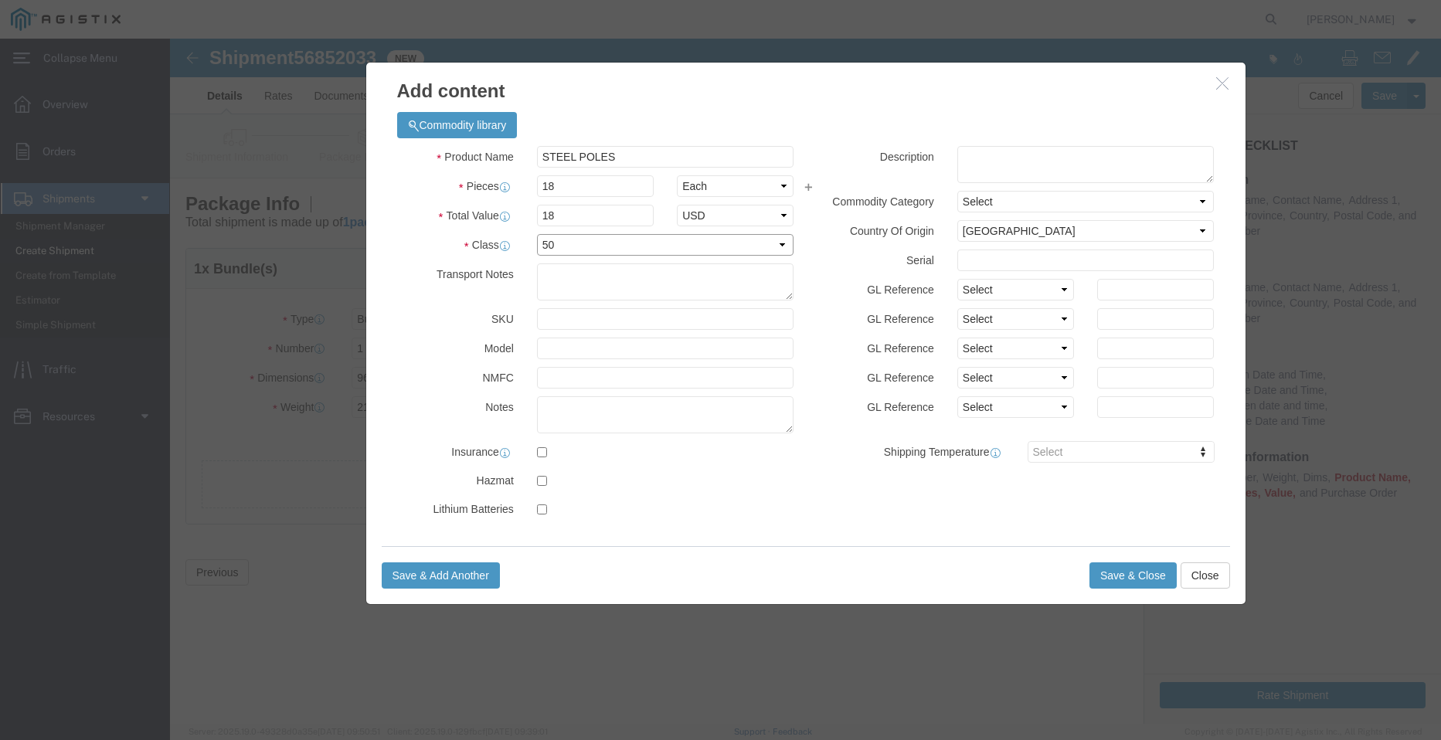
click select "Select 50 55 60 65 70 85 92.5 100 125 175 250 300 400"
drag, startPoint x: 430, startPoint y: 179, endPoint x: 287, endPoint y: 161, distance: 144.2
click div "Product Name STEEL POLES Pieces 18 Select Bag Barrels 100Board Feet Bottle Box …"
type input "1"
click button "Save & Close"
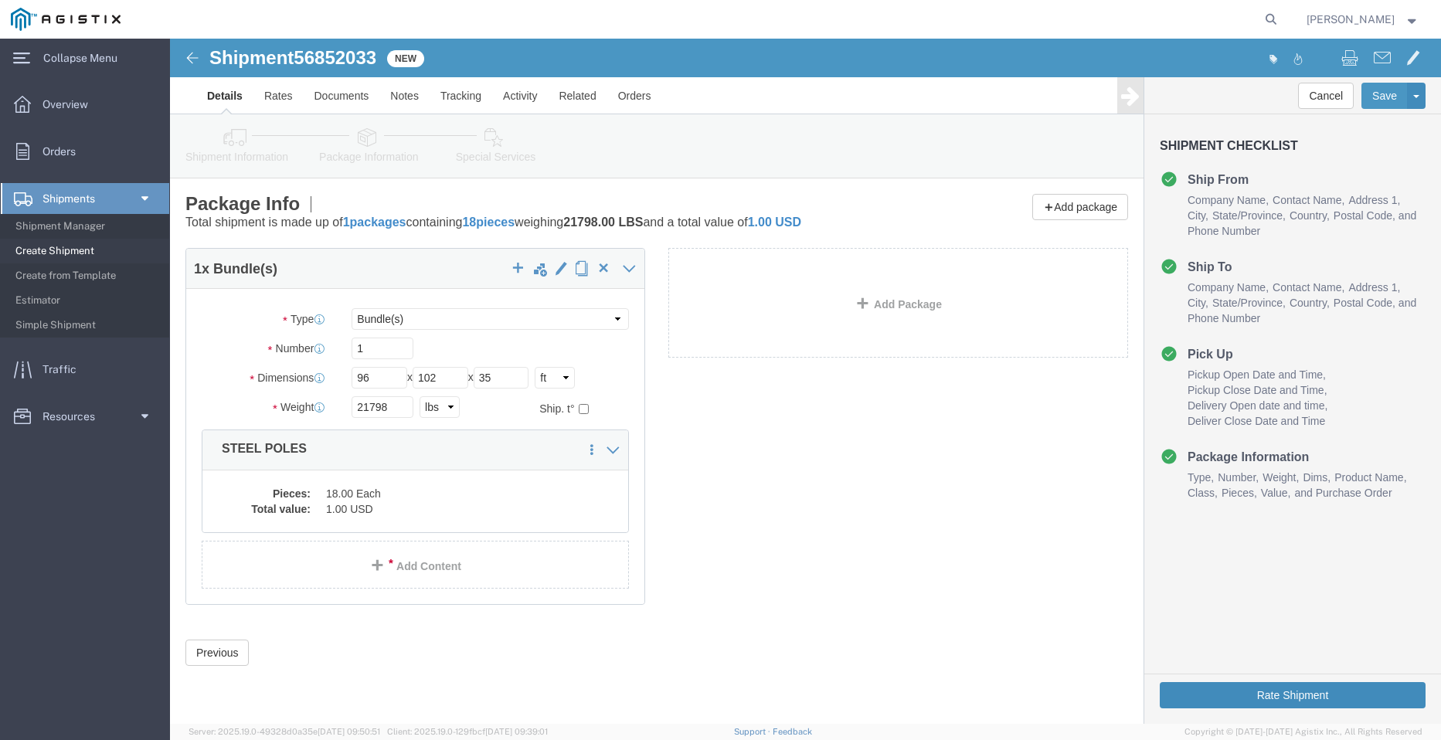
click button "Rate Shipment"
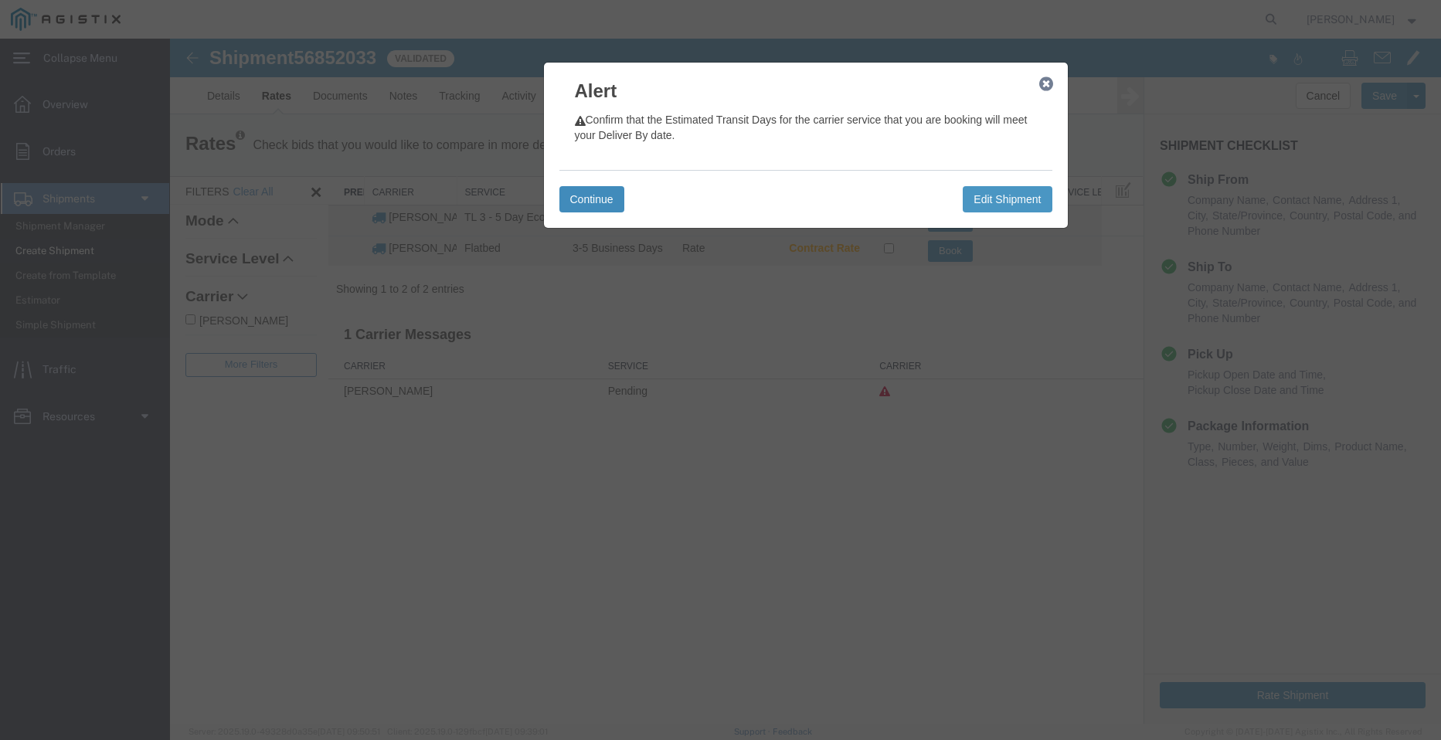
click at [583, 203] on button "Continue" at bounding box center [591, 199] width 65 height 26
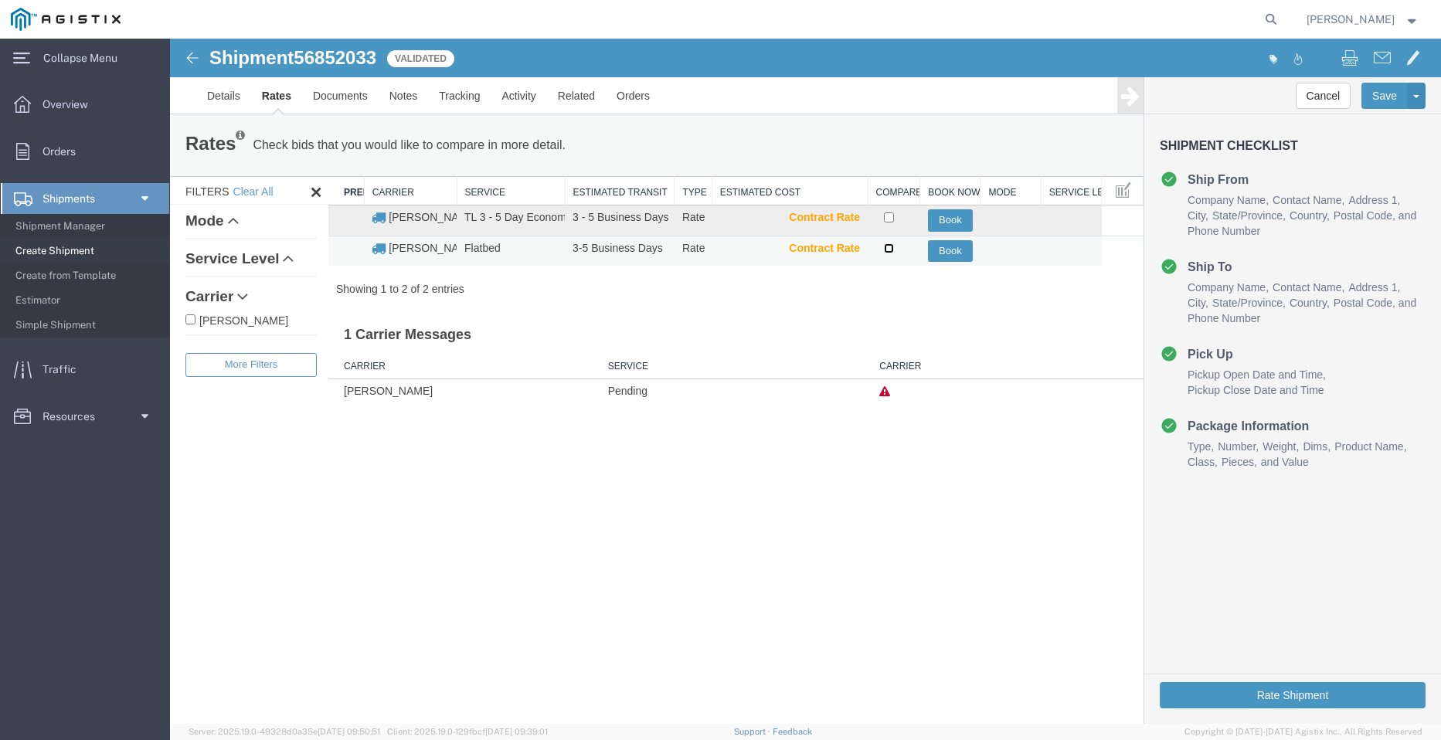
click at [886, 247] on input "checkbox" at bounding box center [889, 248] width 10 height 10
checkbox input "true"
click at [963, 254] on button "Book" at bounding box center [950, 251] width 45 height 22
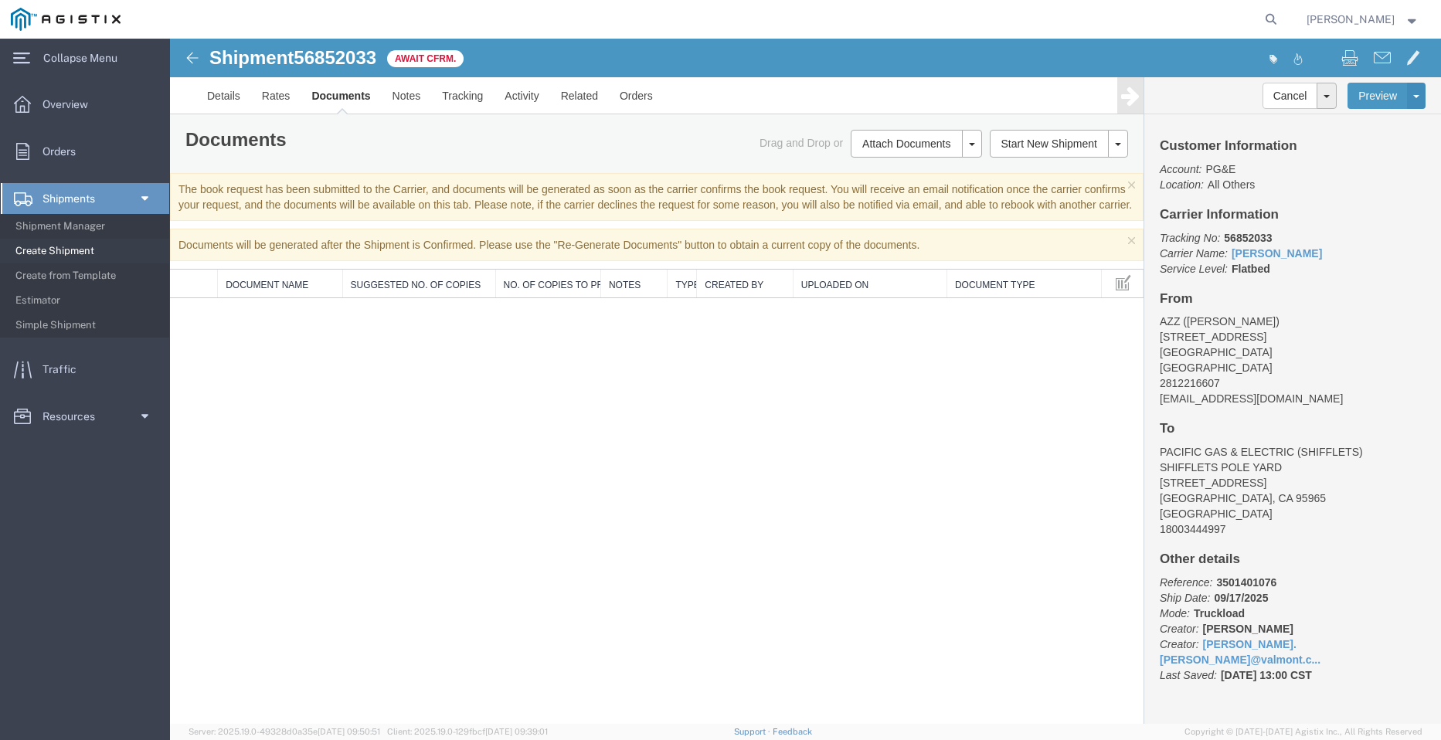
click at [341, 70] on div "Shipment 56852033 0 of 0 Await Cfrm." at bounding box center [489, 62] width 634 height 29
click at [345, 60] on span "56852033" at bounding box center [335, 57] width 83 height 21
copy span "56852033"
